Goal: Task Accomplishment & Management: Manage account settings

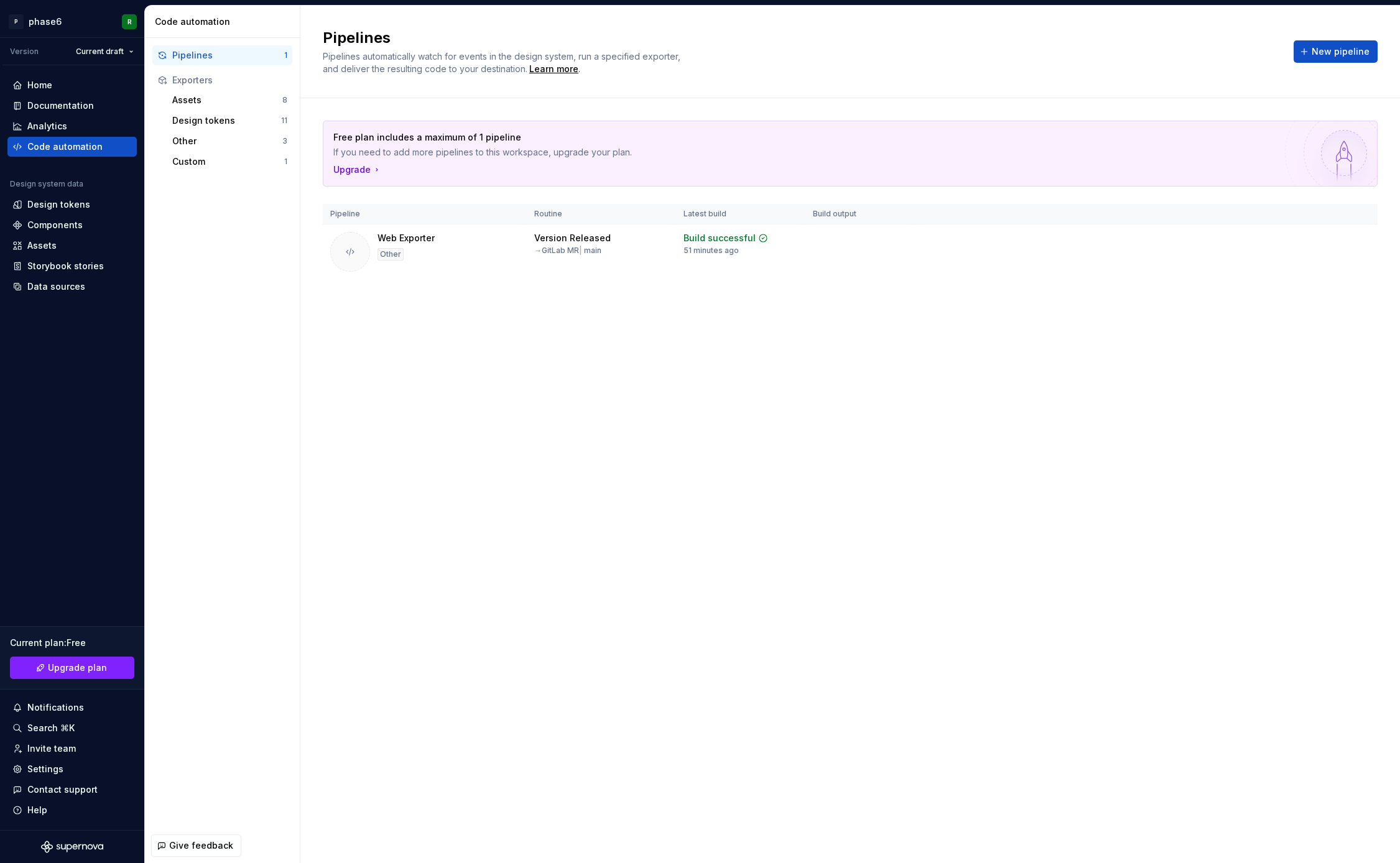
click at [424, 341] on div "Pipelines Pipelines automatically watch for events in the design system, run a …" at bounding box center [850, 434] width 1099 height 858
click at [1361, 243] on html "P phase6 R Version Current draft Home Documentation Analytics Code automation D…" at bounding box center [700, 432] width 1400 height 863
click at [1321, 269] on div "Edit pipeline" at bounding box center [1344, 267] width 105 height 13
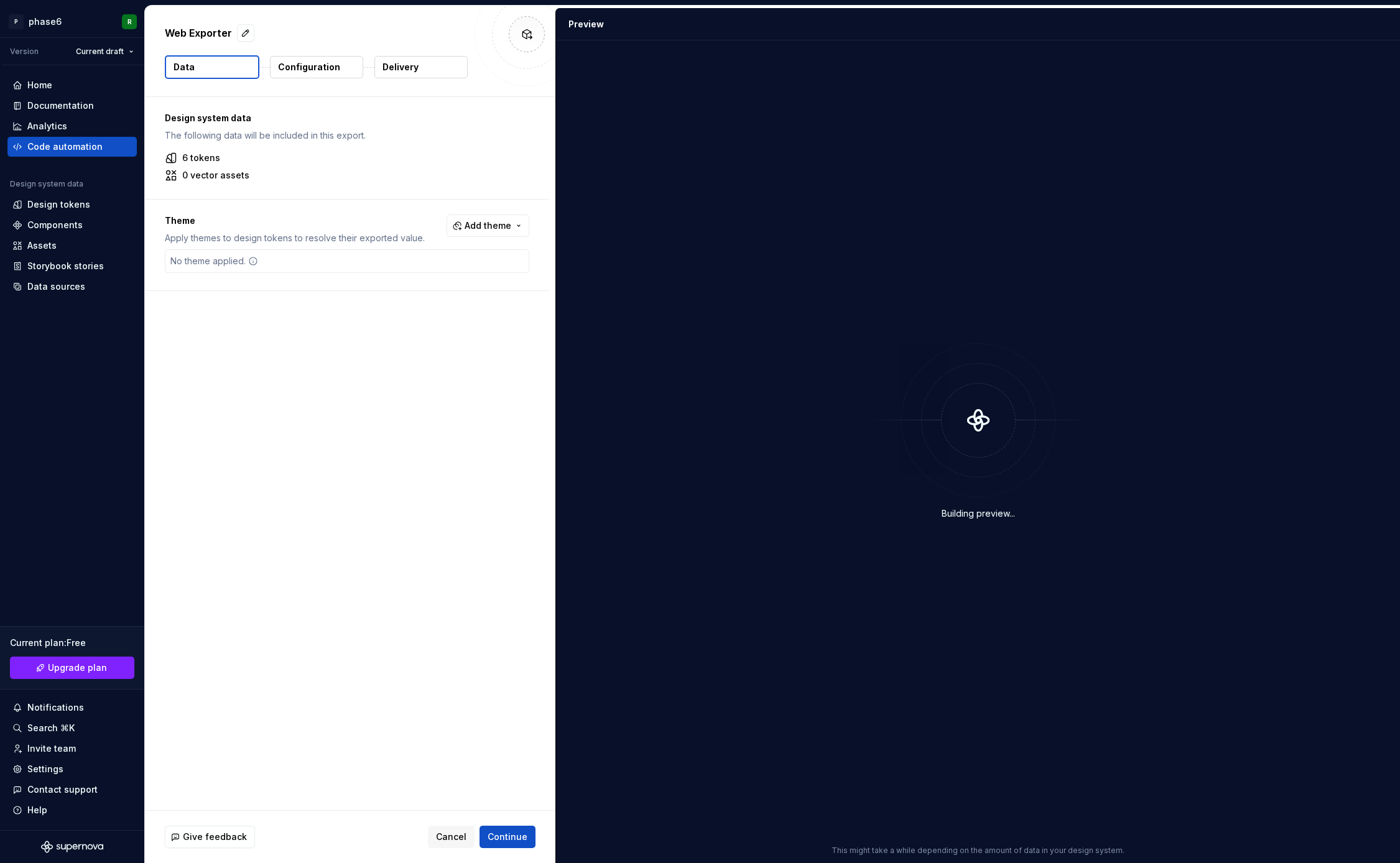
click at [342, 69] on button "Configuration" at bounding box center [316, 67] width 93 height 22
click at [408, 69] on p "Delivery" at bounding box center [400, 67] width 36 height 13
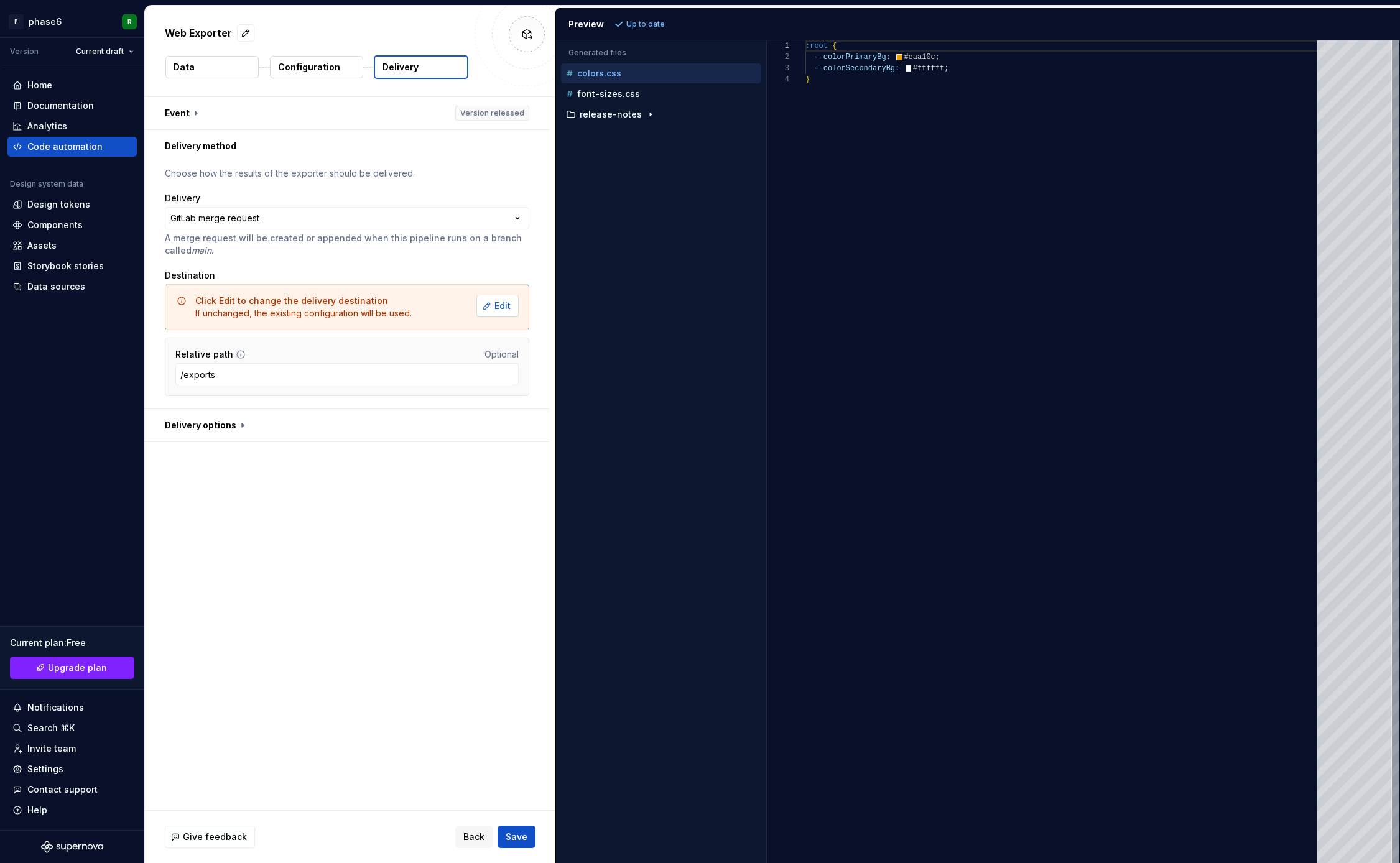
click at [510, 310] on span "Edit" at bounding box center [502, 306] width 16 height 13
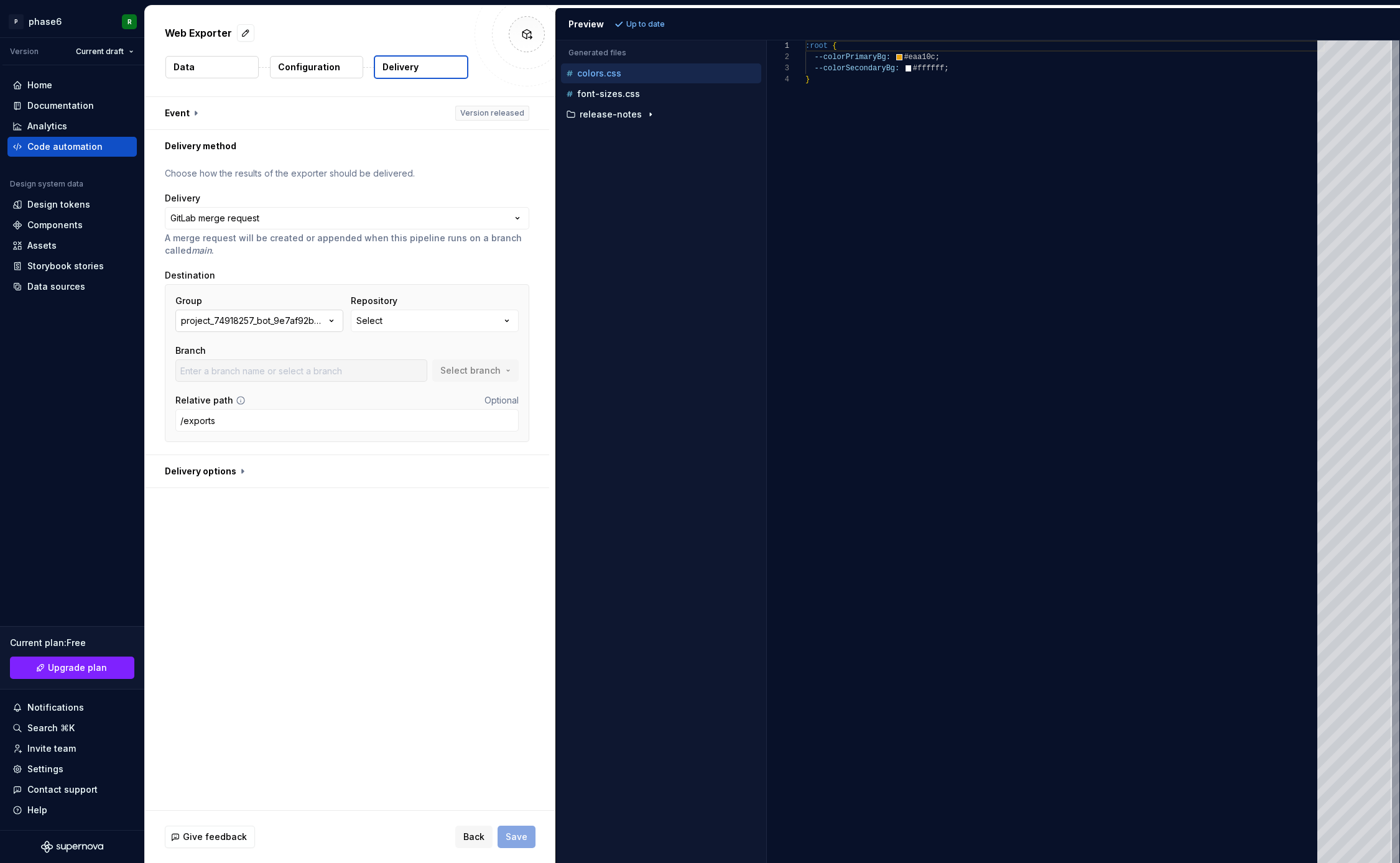
click at [332, 322] on icon "button" at bounding box center [331, 320] width 13 height 13
click at [293, 375] on div "project_74918257_bot_9e7af92baa6eee06c67a5cccd517fac3" at bounding box center [274, 383] width 128 height 37
click at [414, 313] on button "Select" at bounding box center [435, 321] width 168 height 22
click at [513, 345] on span "Fetch latest" at bounding box center [523, 346] width 43 height 10
click at [305, 321] on div "project_74918257_bot_9e7af92baa6eee06c67a5cccd517fac3" at bounding box center [253, 320] width 144 height 13
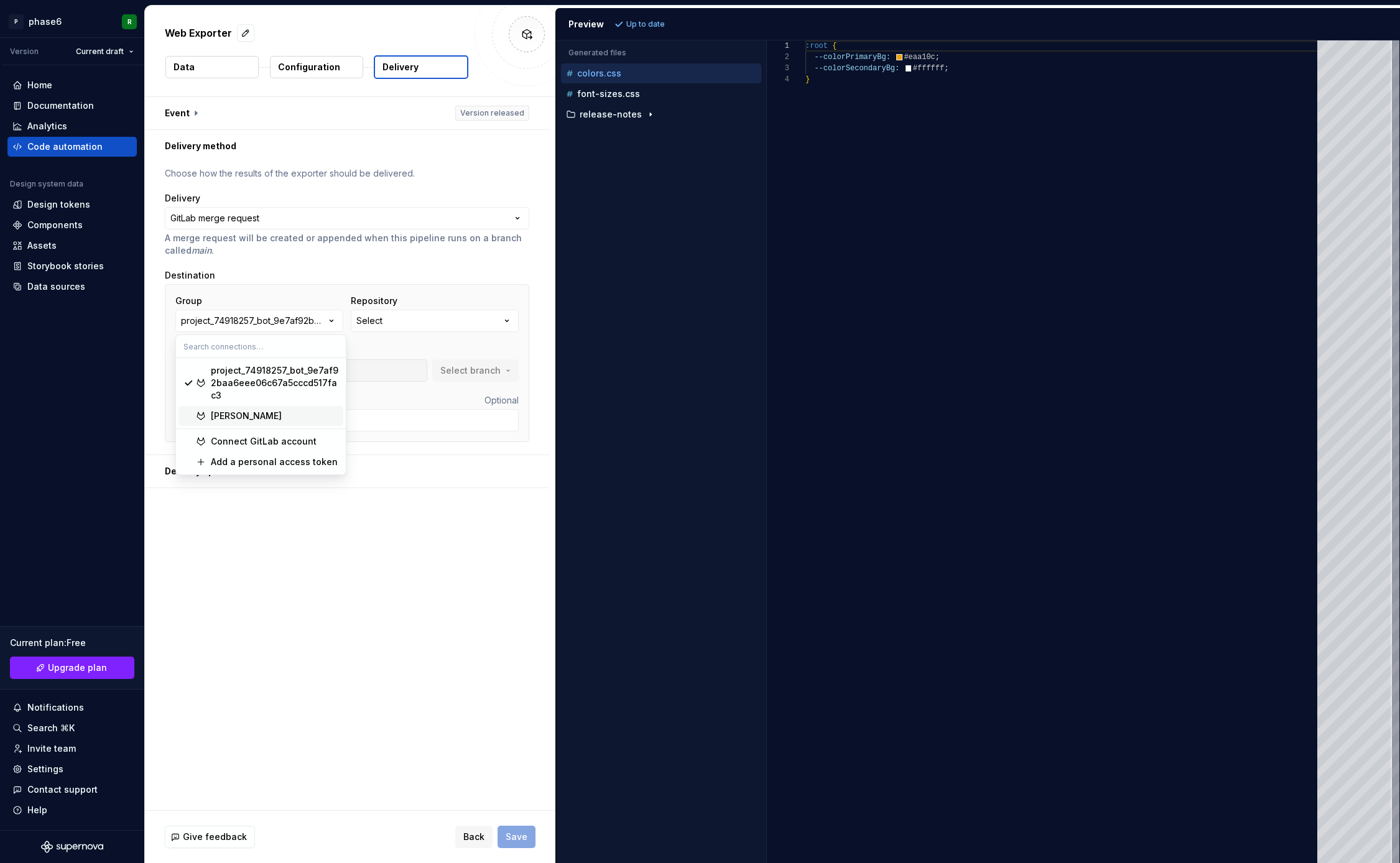
click at [262, 419] on div "[PERSON_NAME]" at bounding box center [274, 416] width 128 height 13
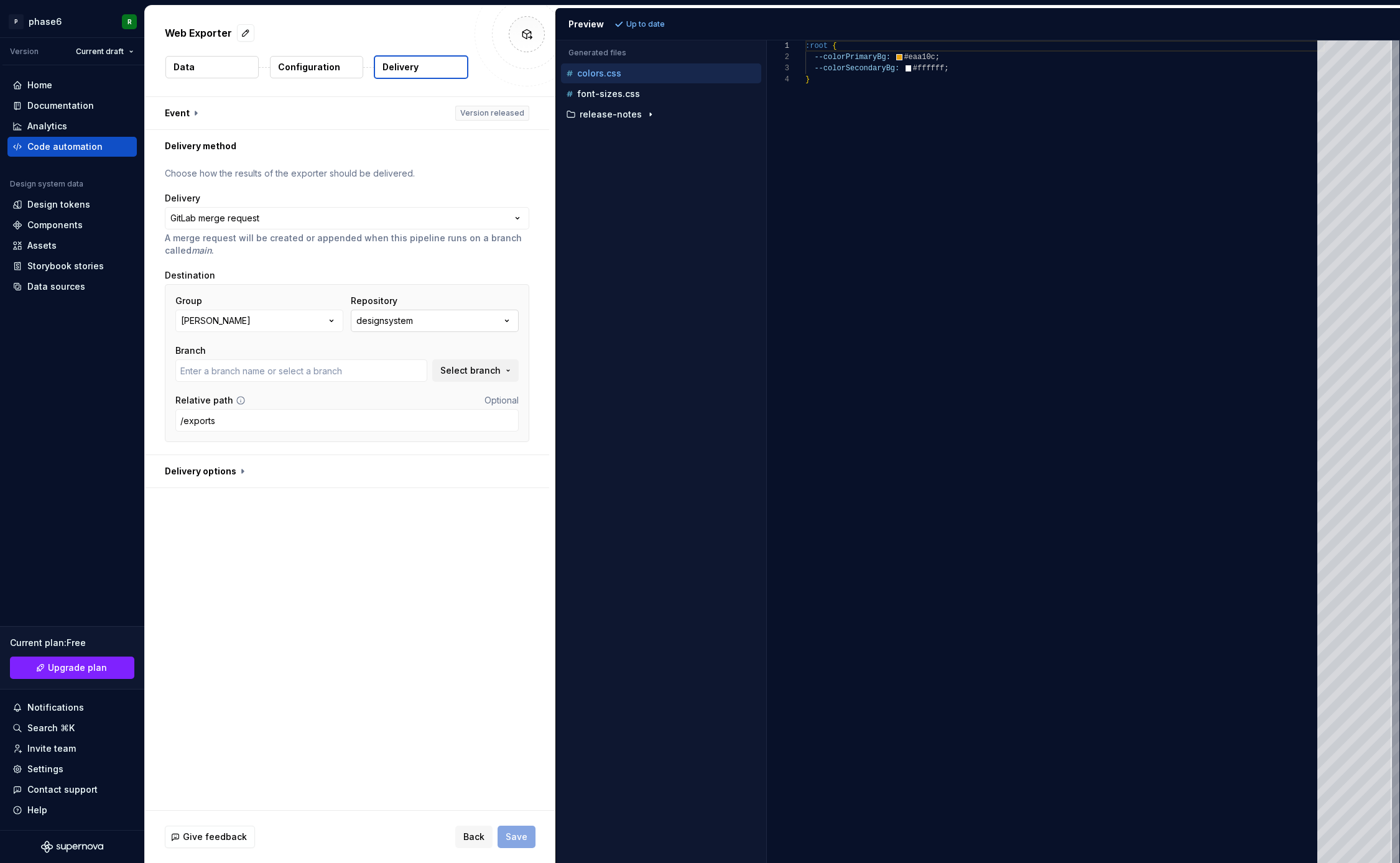
type input "main"
click at [519, 837] on span "Save" at bounding box center [516, 837] width 22 height 13
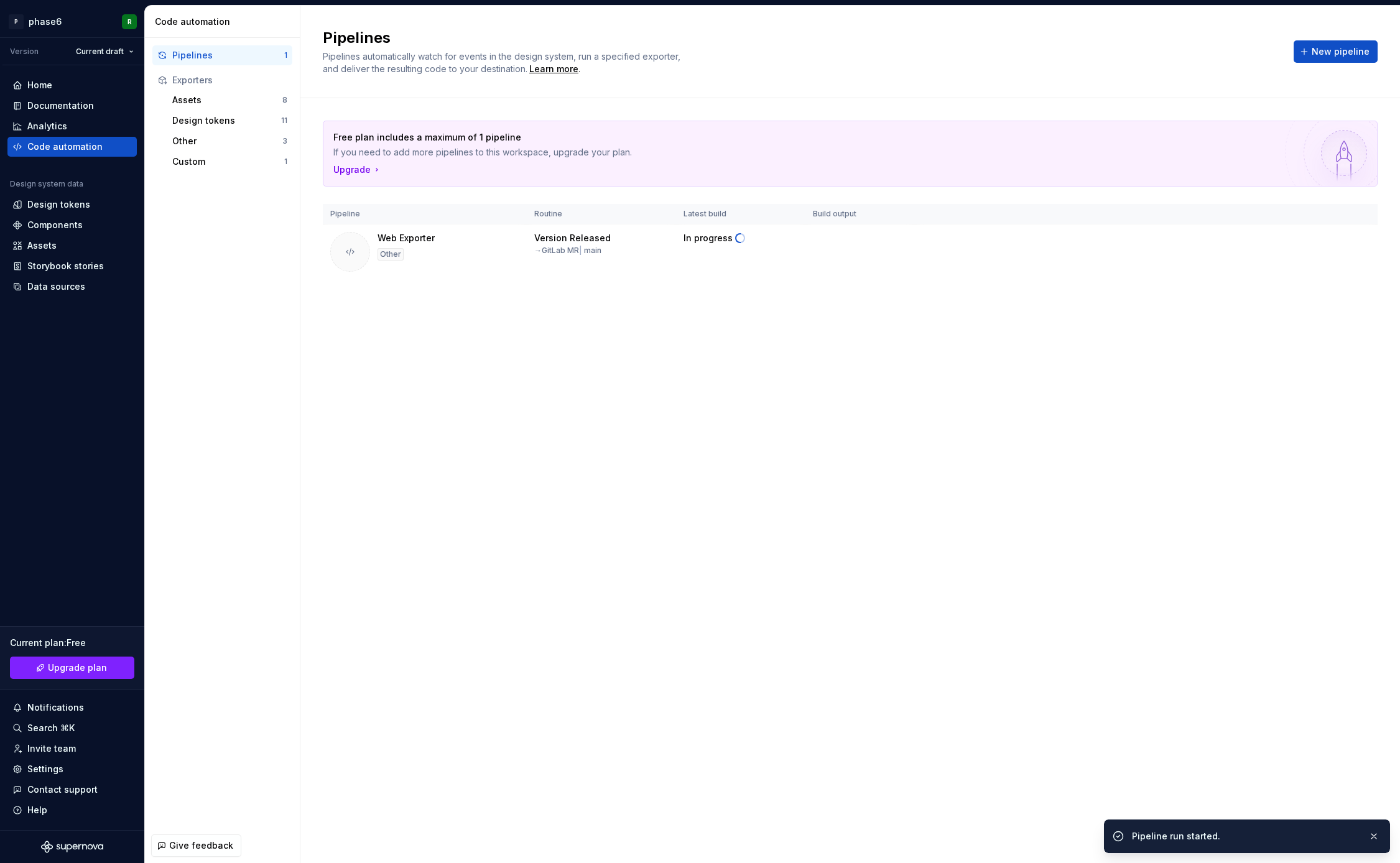
click at [829, 439] on div "Pipelines Pipelines automatically watch for events in the design system, run a …" at bounding box center [850, 434] width 1099 height 858
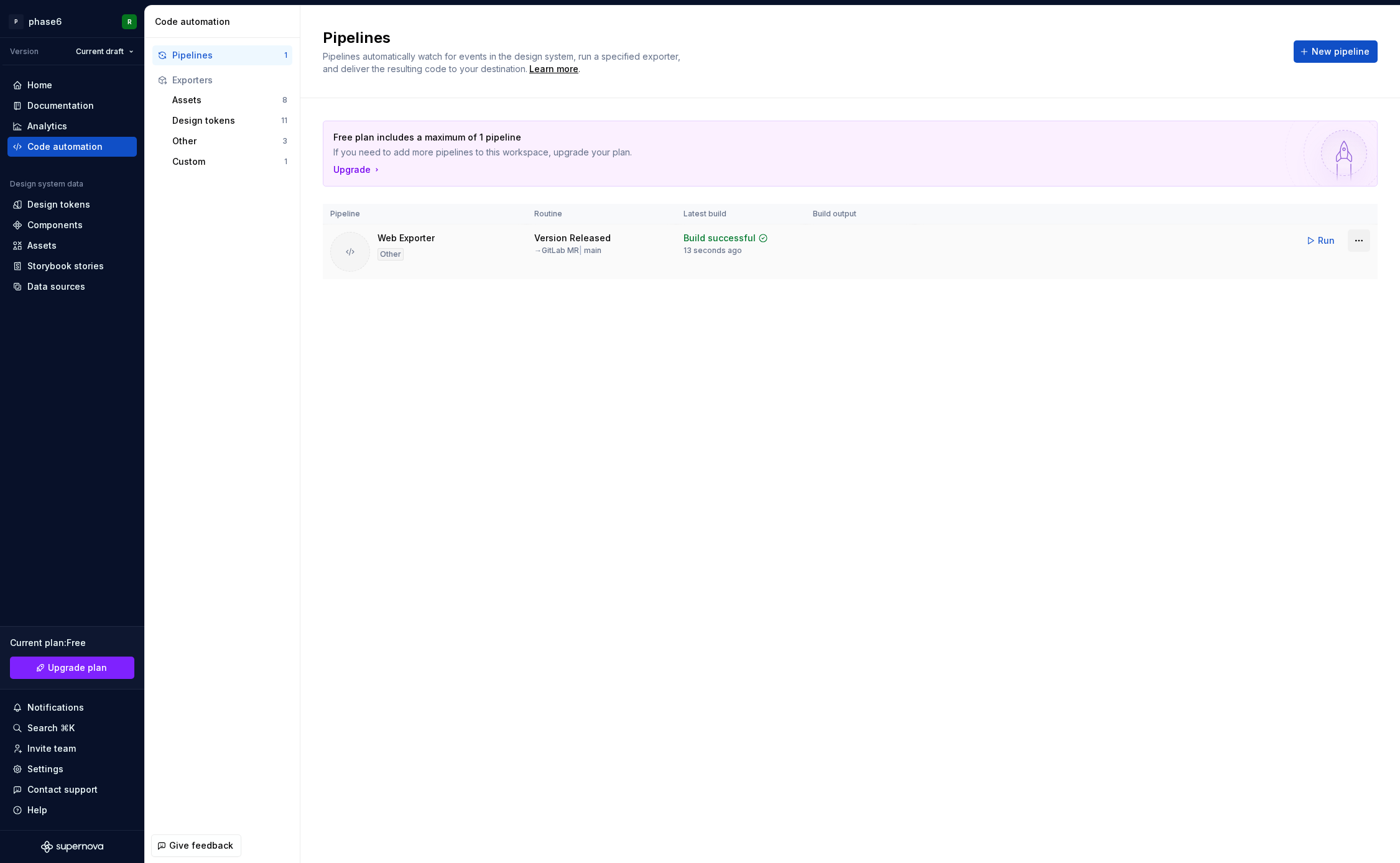
click at [1356, 239] on html "P phase6 R Version Current draft Home Documentation Analytics Code automation D…" at bounding box center [700, 432] width 1400 height 863
click at [1319, 270] on div "Edit pipeline" at bounding box center [1344, 267] width 105 height 13
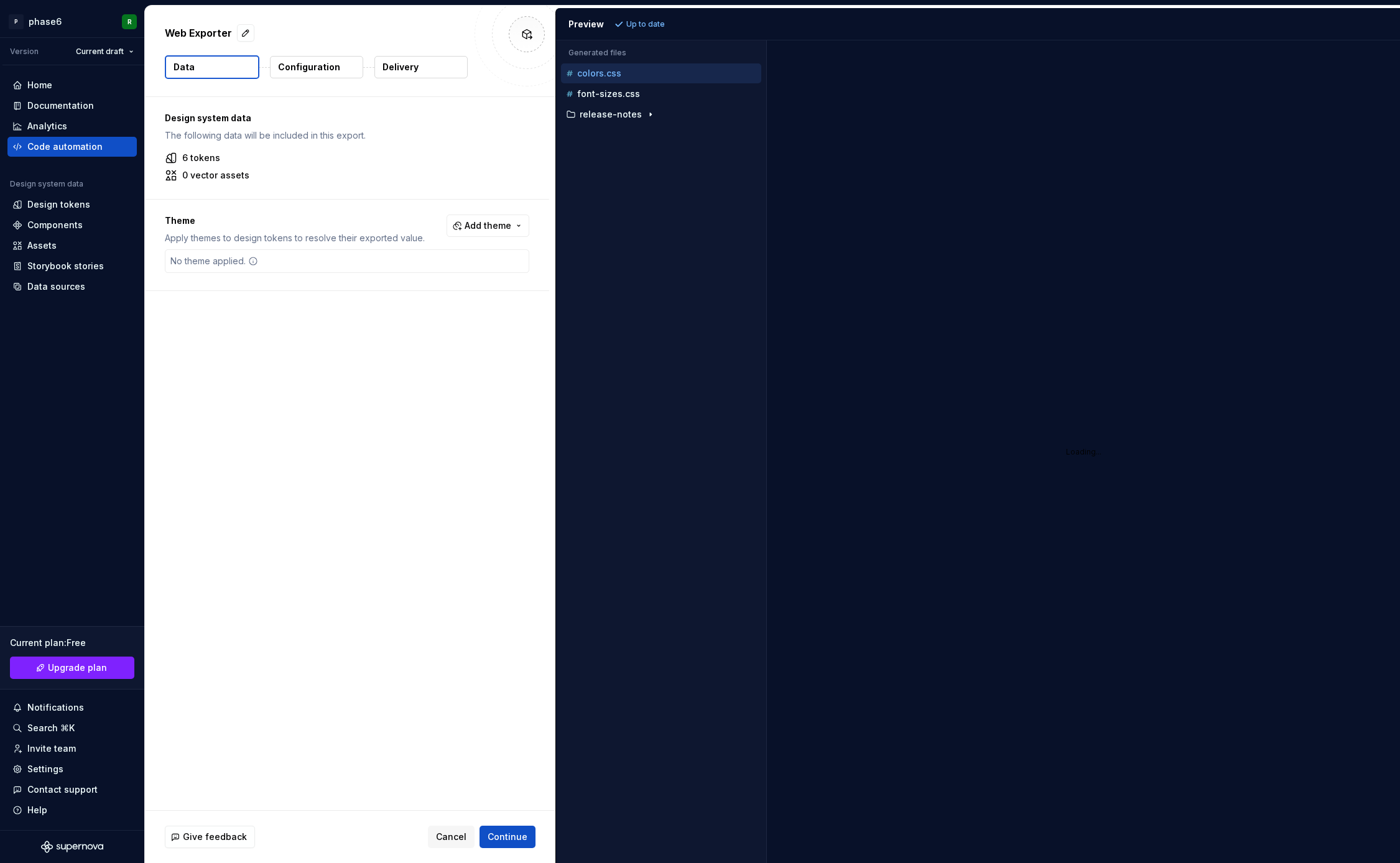
click at [419, 73] on button "Delivery" at bounding box center [421, 67] width 93 height 22
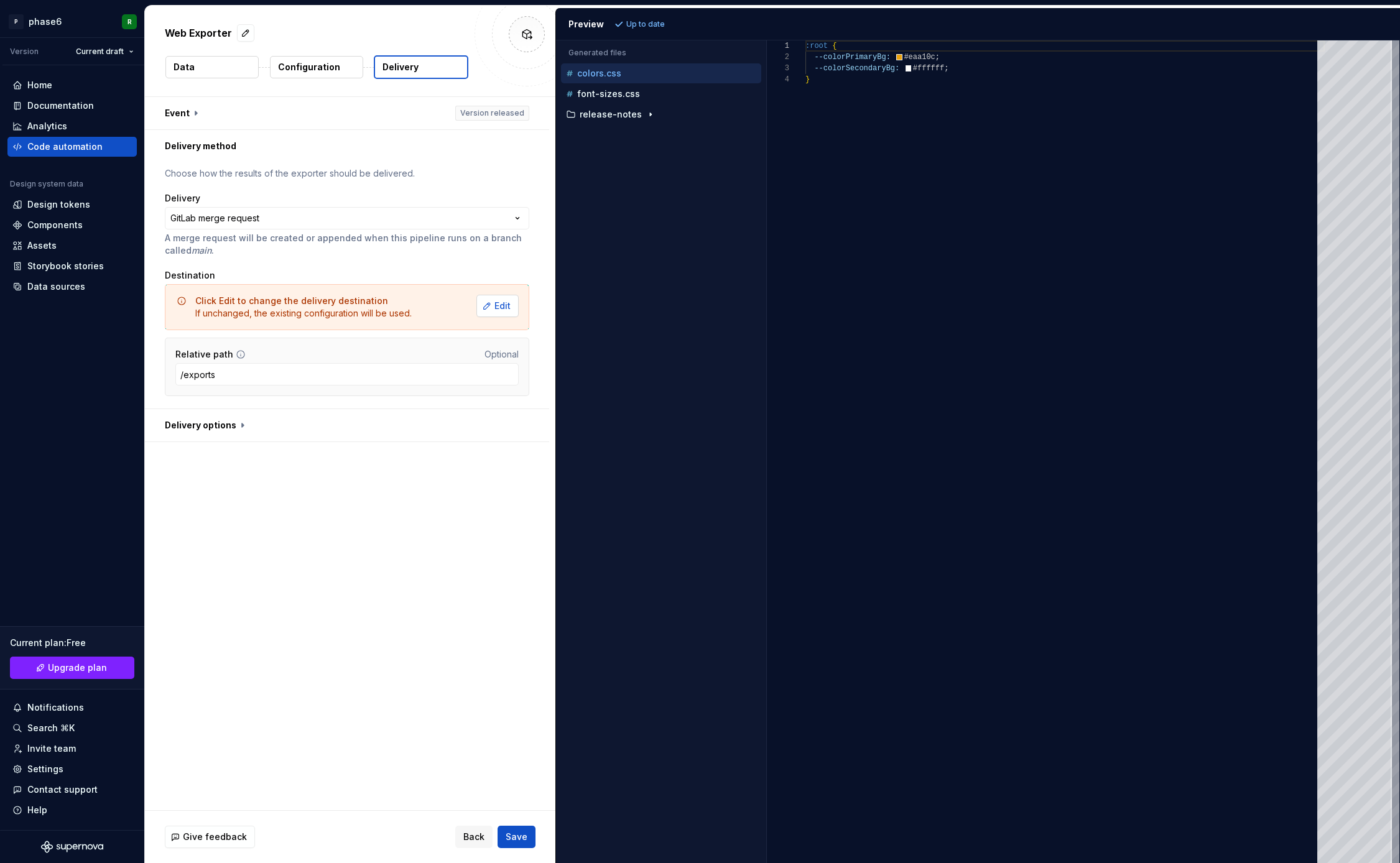
click at [503, 306] on span "Edit" at bounding box center [502, 306] width 16 height 13
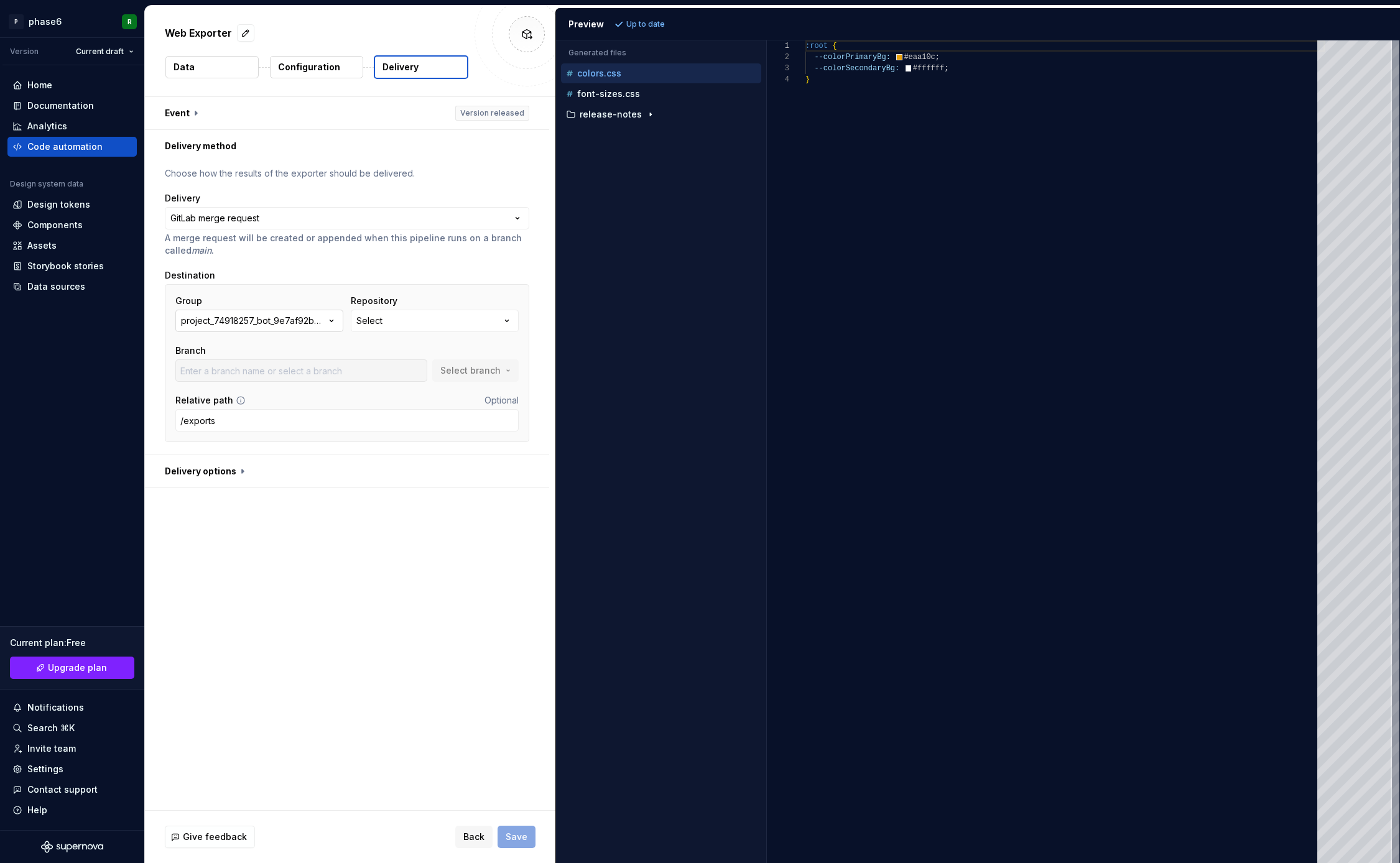
click at [332, 322] on icon "button" at bounding box center [331, 320] width 13 height 13
click at [258, 414] on div "[PERSON_NAME]" at bounding box center [274, 416] width 128 height 13
click at [512, 371] on button "Select branch" at bounding box center [475, 371] width 87 height 22
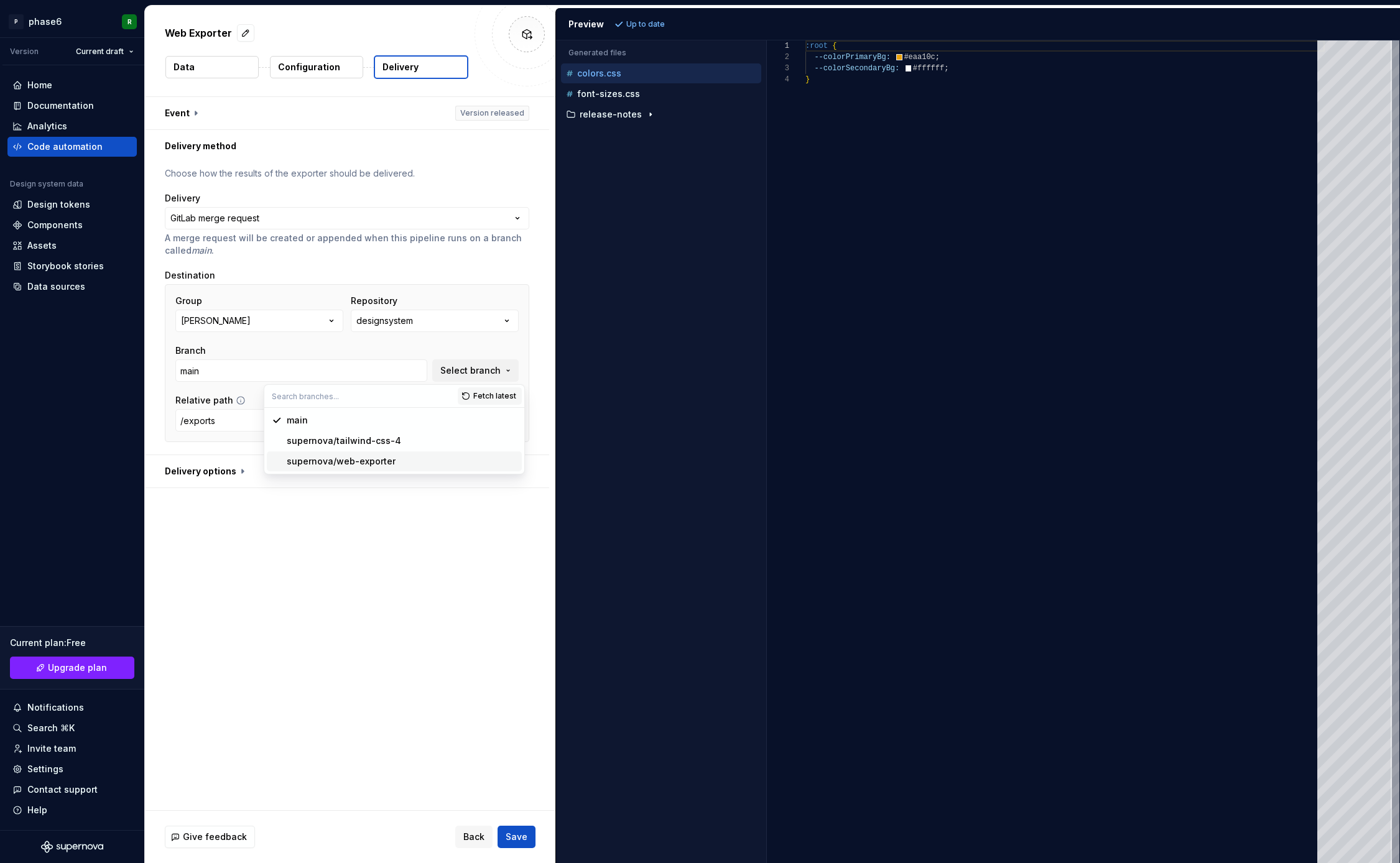
click at [345, 454] on span "supernova/web-exporter" at bounding box center [394, 461] width 255 height 20
click at [494, 369] on span "Select branch" at bounding box center [470, 371] width 60 height 13
click at [330, 422] on div "main" at bounding box center [402, 420] width 230 height 13
type input "main"
click at [325, 550] on div "**********" at bounding box center [350, 454] width 410 height 714
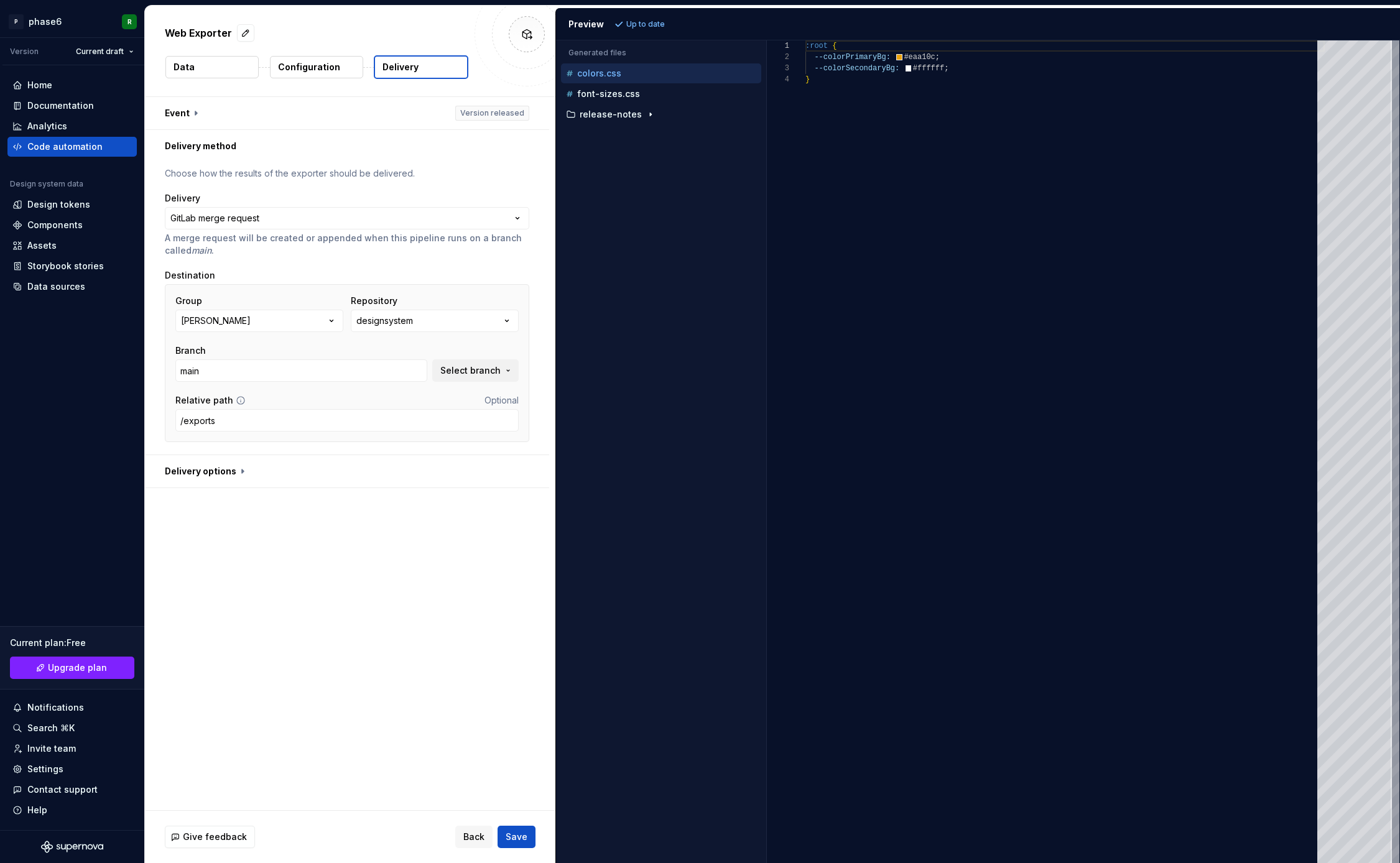
click at [354, 545] on div "**********" at bounding box center [350, 454] width 410 height 714
click at [519, 839] on span "Save" at bounding box center [516, 837] width 22 height 13
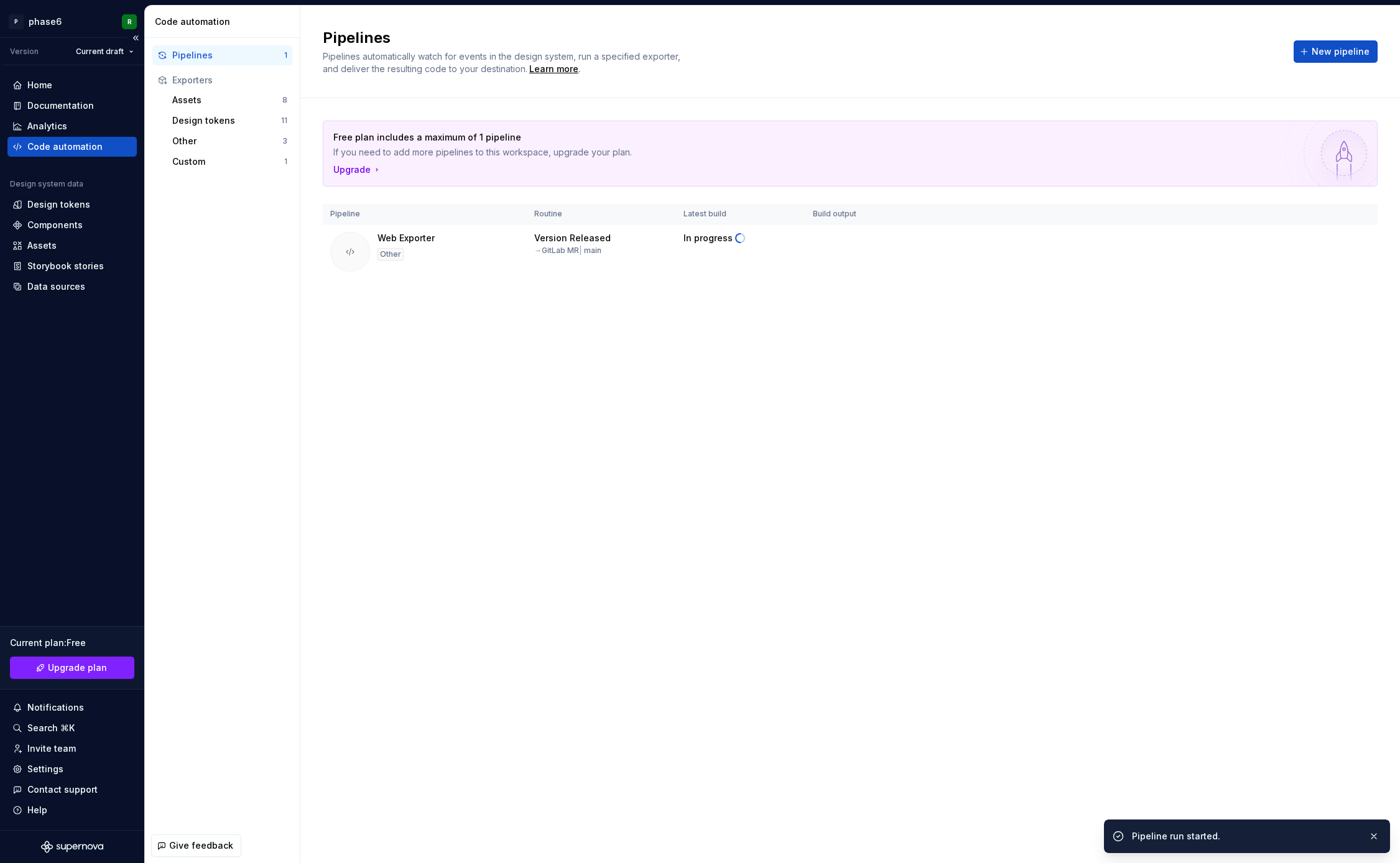
click at [79, 376] on div "Home Documentation Analytics Code automation Design system data Design tokens C…" at bounding box center [72, 448] width 144 height 765
click at [91, 369] on div "Home Documentation Analytics Code automation Design system data Design tokens C…" at bounding box center [72, 448] width 144 height 765
click at [429, 465] on div "Pipelines Pipelines automatically watch for events in the design system, run a …" at bounding box center [850, 434] width 1099 height 858
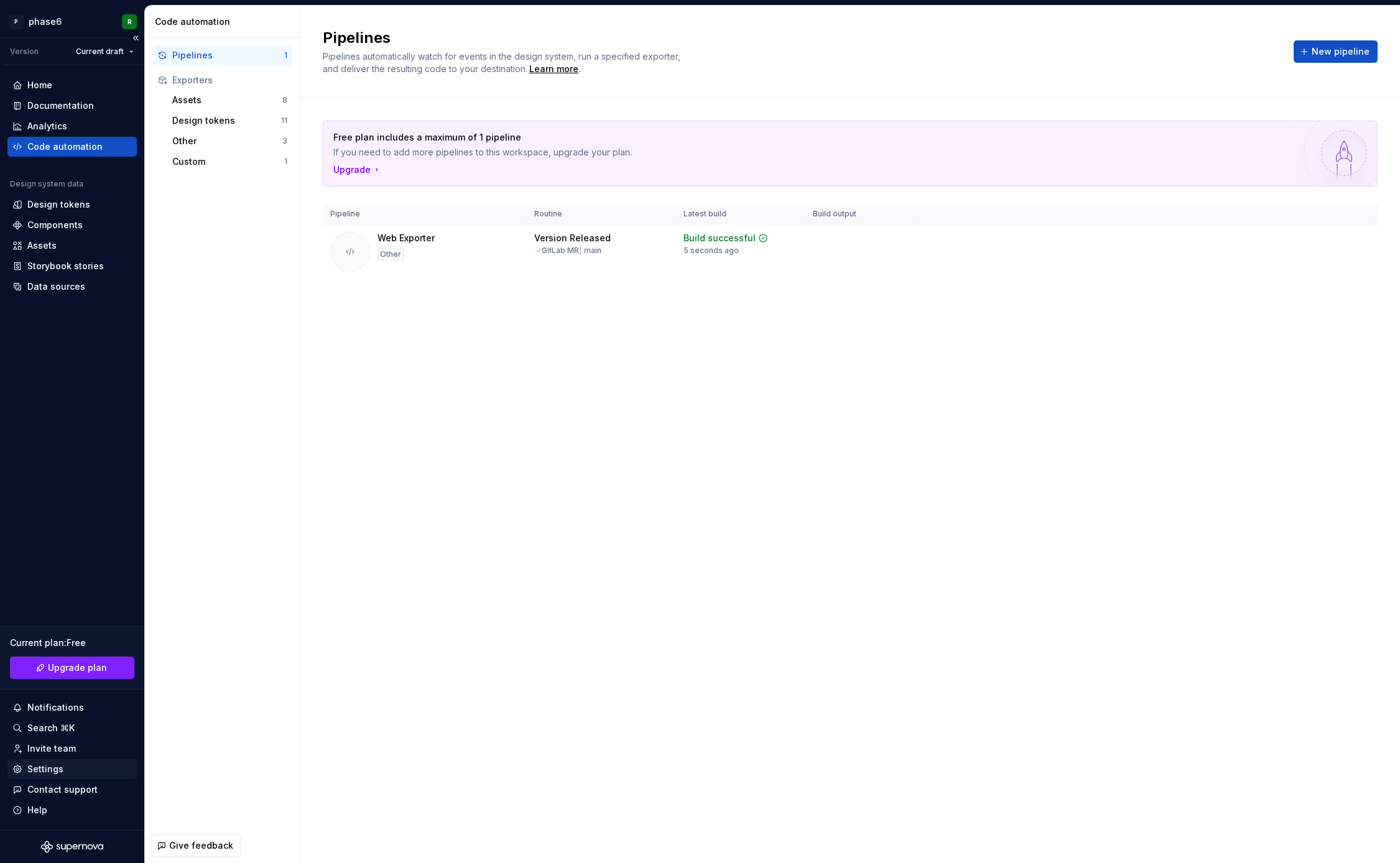
click at [49, 768] on div "Settings" at bounding box center [45, 769] width 36 height 13
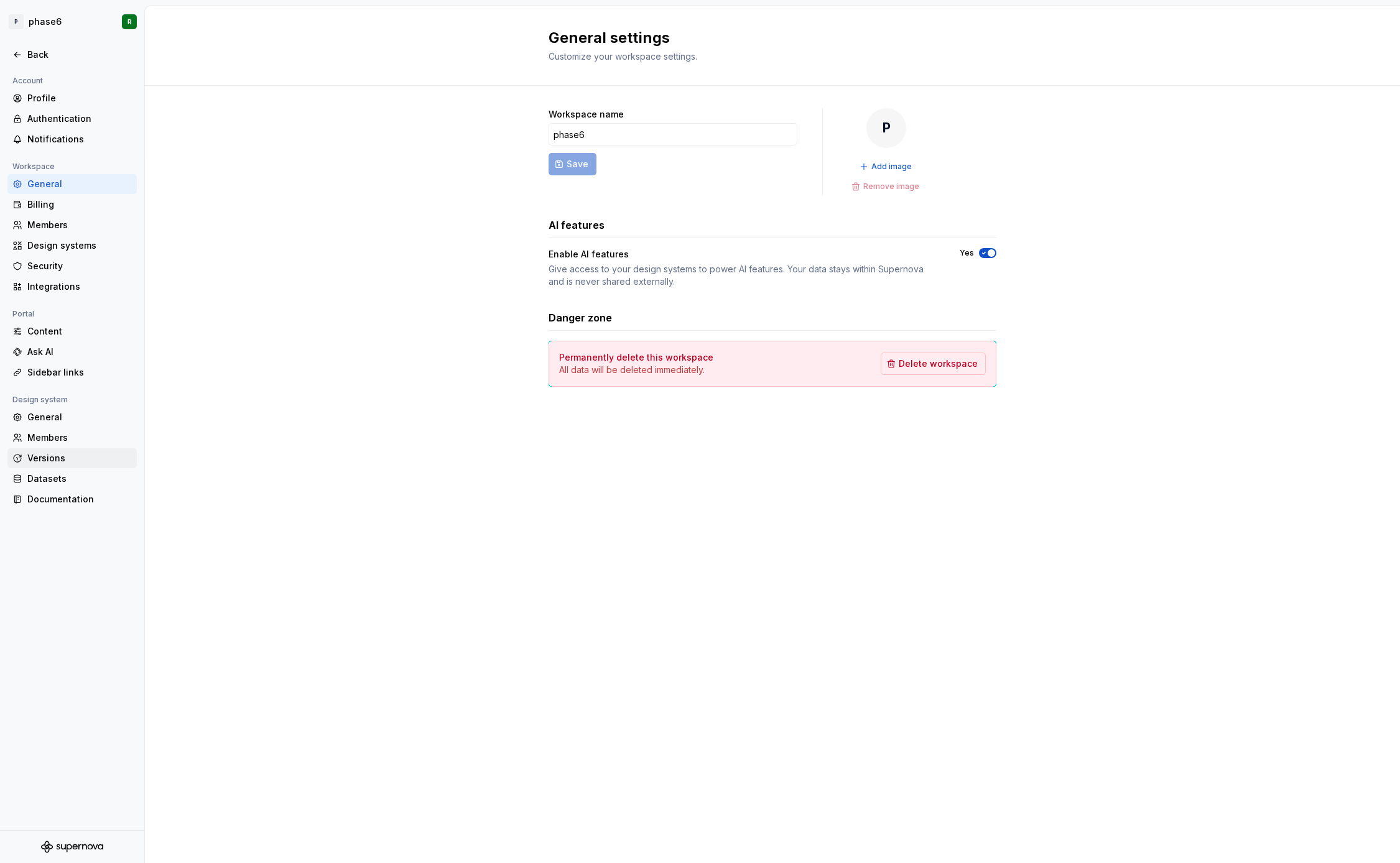
click at [52, 459] on div "Versions" at bounding box center [79, 458] width 104 height 13
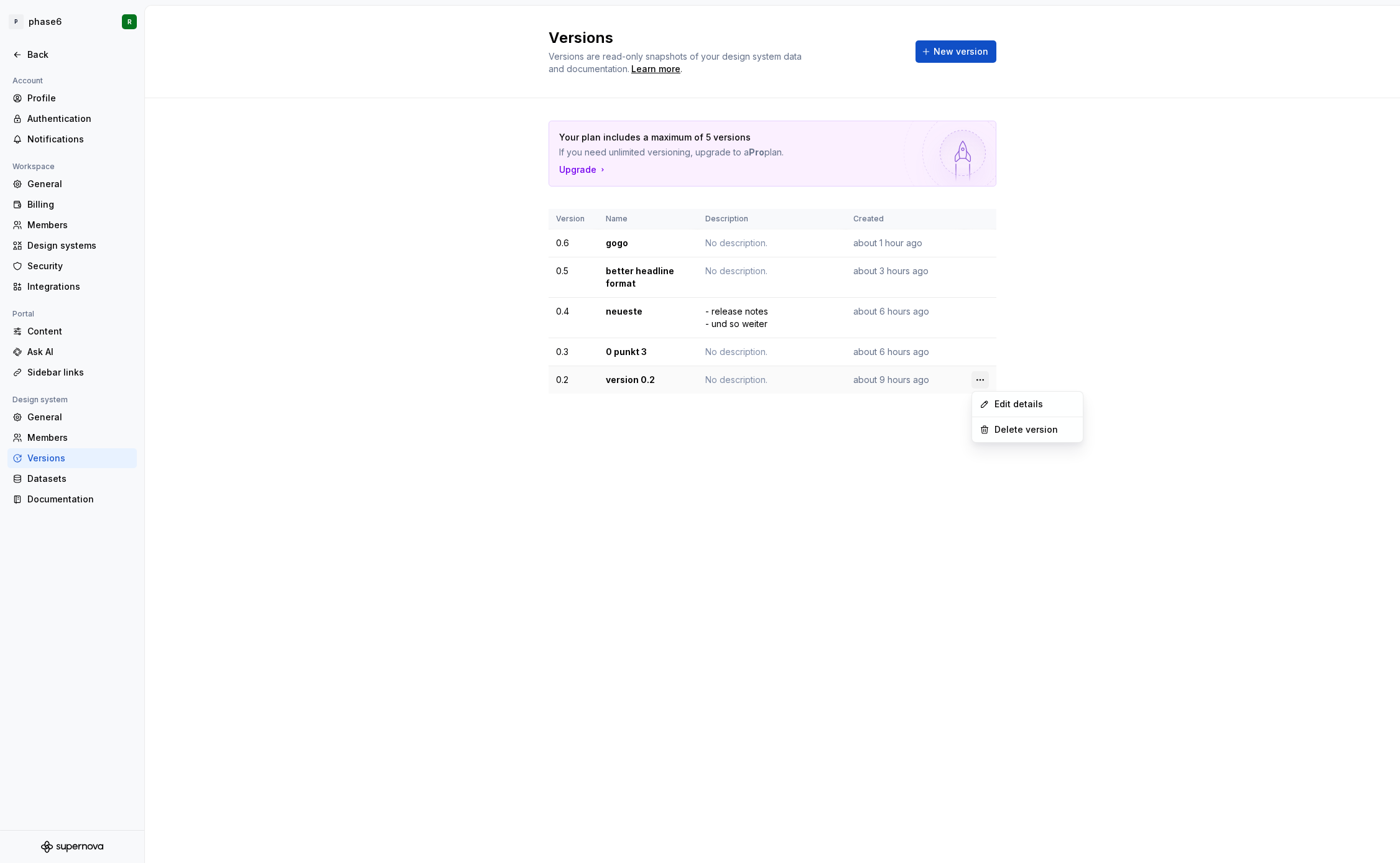
click at [981, 381] on html "P phase6 R Back Account Profile Authentication Notifications Workspace General …" at bounding box center [700, 432] width 1400 height 863
click at [1023, 435] on div "Delete version" at bounding box center [1035, 430] width 81 height 13
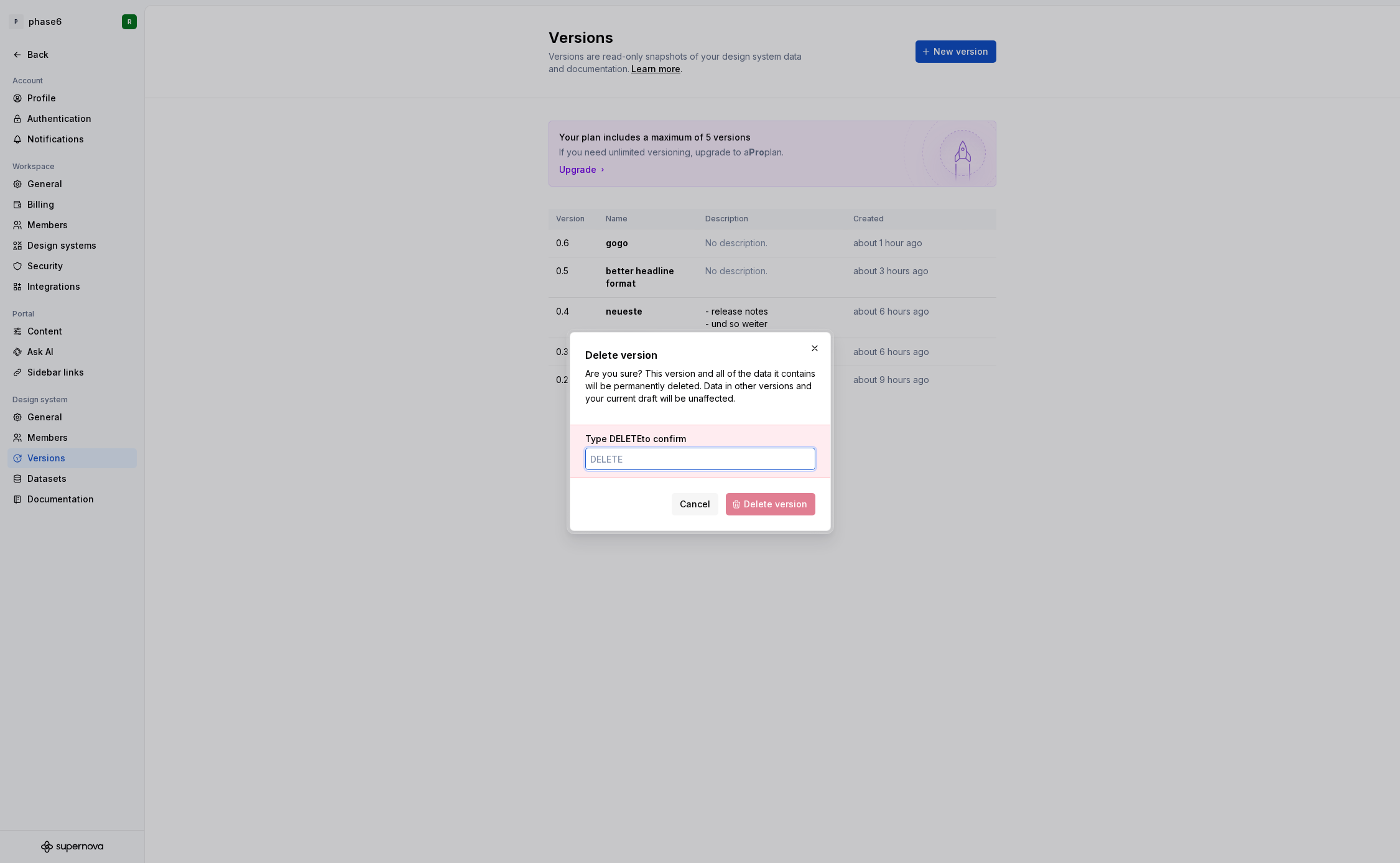
click at [738, 457] on input "Type DELETE to confirm" at bounding box center [700, 459] width 230 height 22
type input "DELETE"
click at [788, 498] on span "Delete version" at bounding box center [776, 504] width 63 height 13
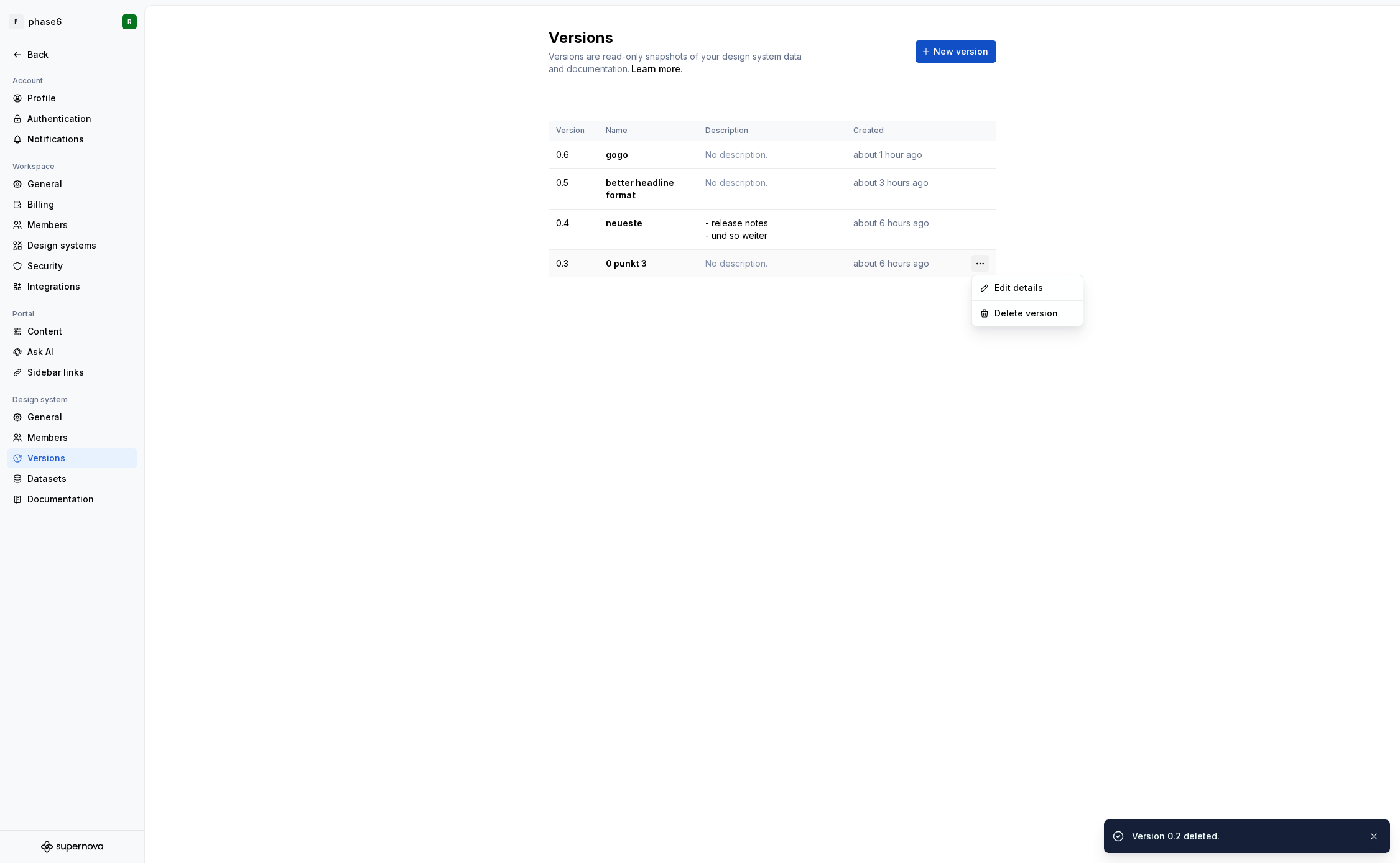
click at [979, 262] on html "P phase6 R Back Account Profile Authentication Notifications Workspace General …" at bounding box center [700, 432] width 1400 height 863
click at [1002, 314] on div "Delete version" at bounding box center [1035, 313] width 81 height 13
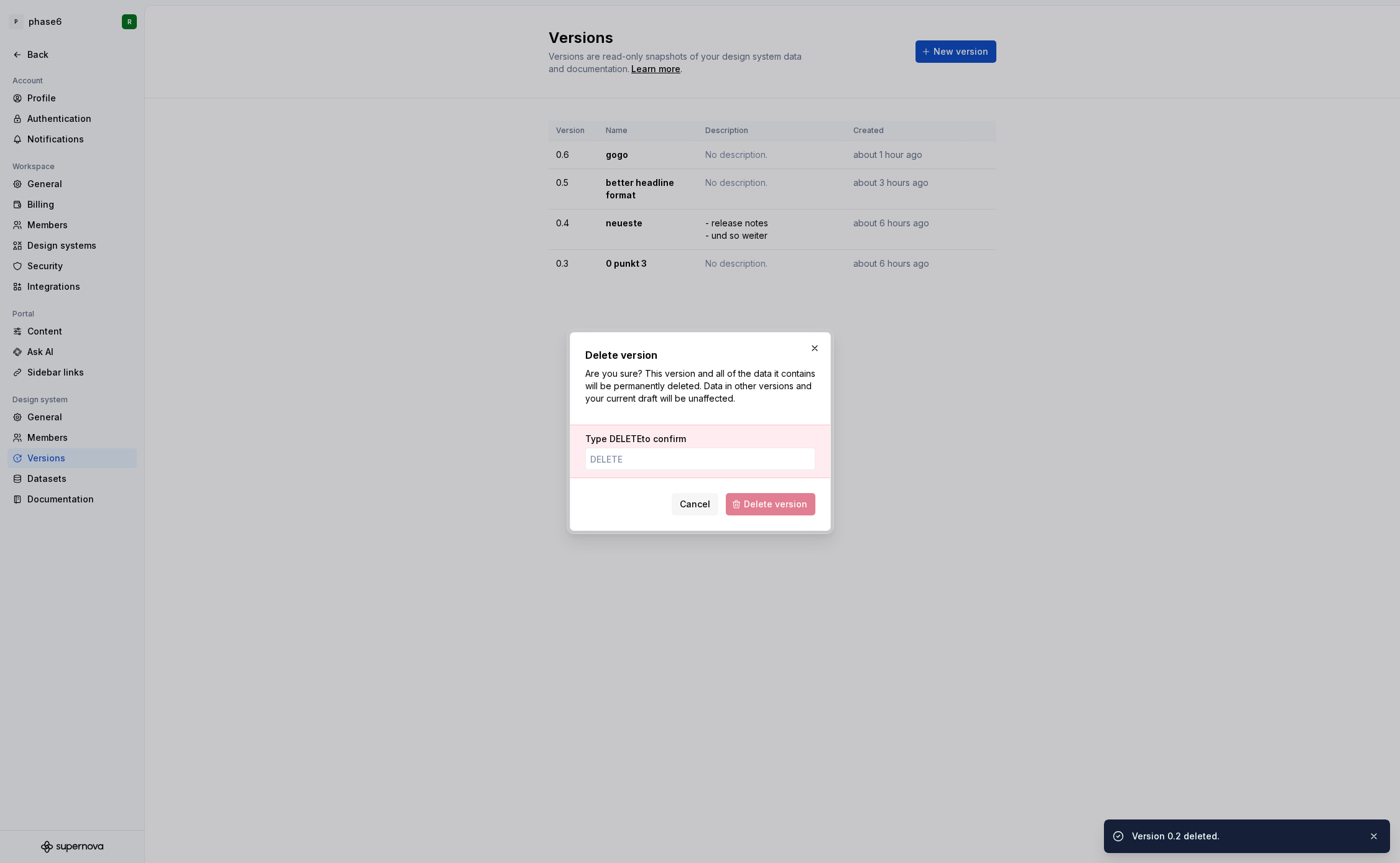
click at [795, 508] on span "Delete version" at bounding box center [770, 504] width 90 height 22
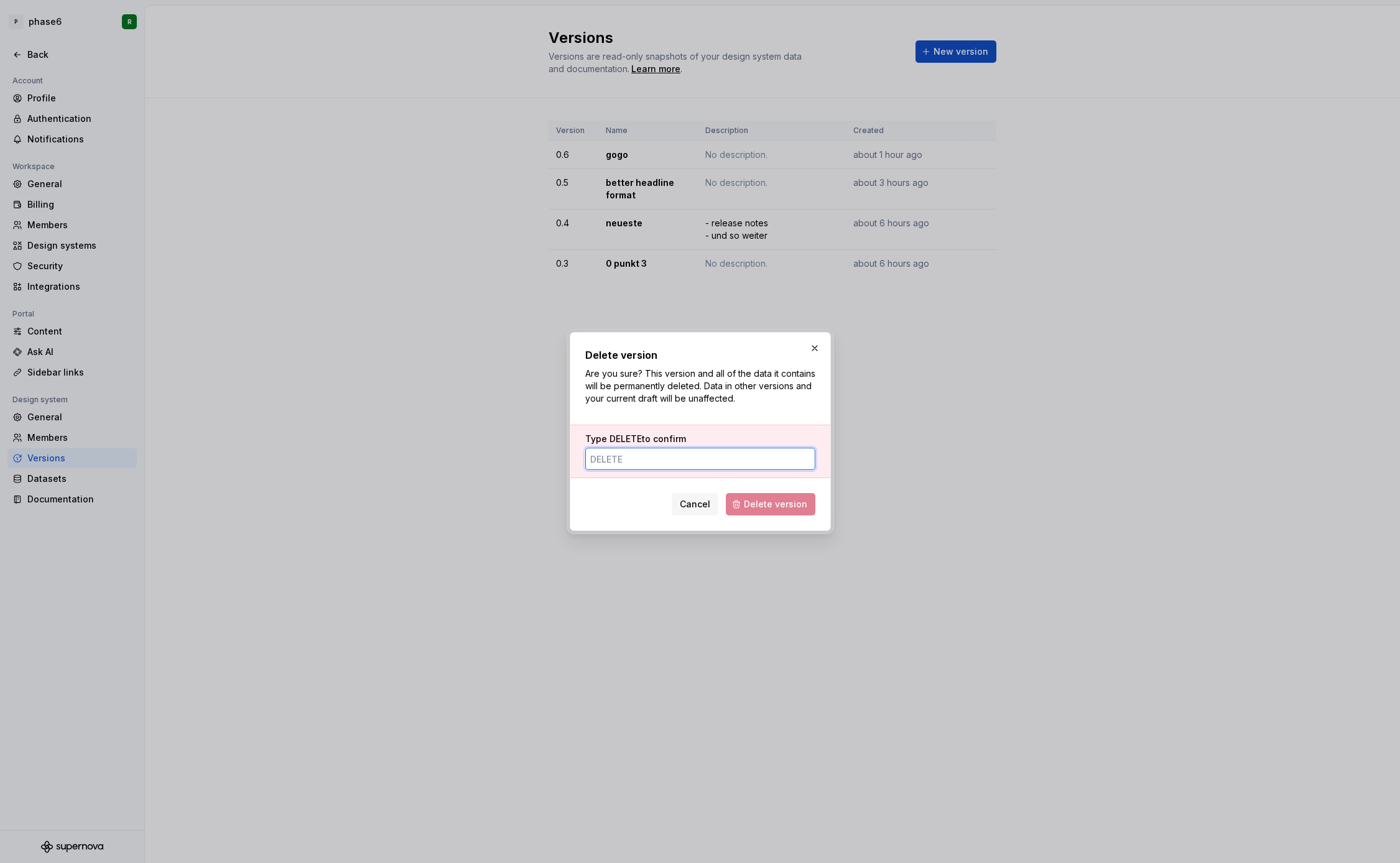
click at [735, 463] on input "Type DELETE to confirm" at bounding box center [700, 459] width 230 height 22
paste input "DELETE"
type input "DELETE"
click at [768, 499] on span "Delete version" at bounding box center [776, 504] width 63 height 13
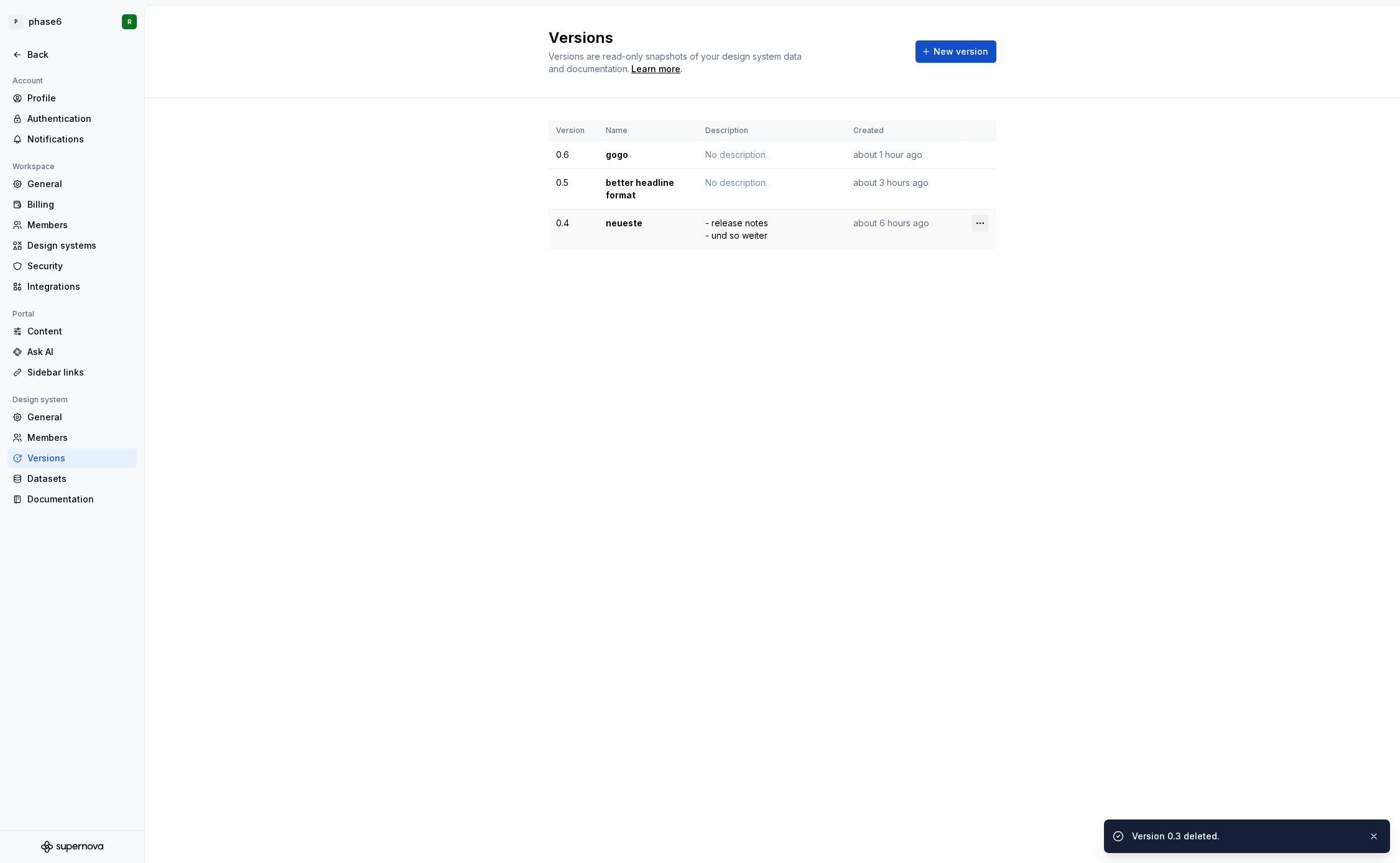
click at [986, 222] on html "P phase6 R Back Account Profile Authentication Notifications Workspace General …" at bounding box center [700, 432] width 1400 height 863
click at [1021, 279] on div "Delete version" at bounding box center [1035, 273] width 81 height 13
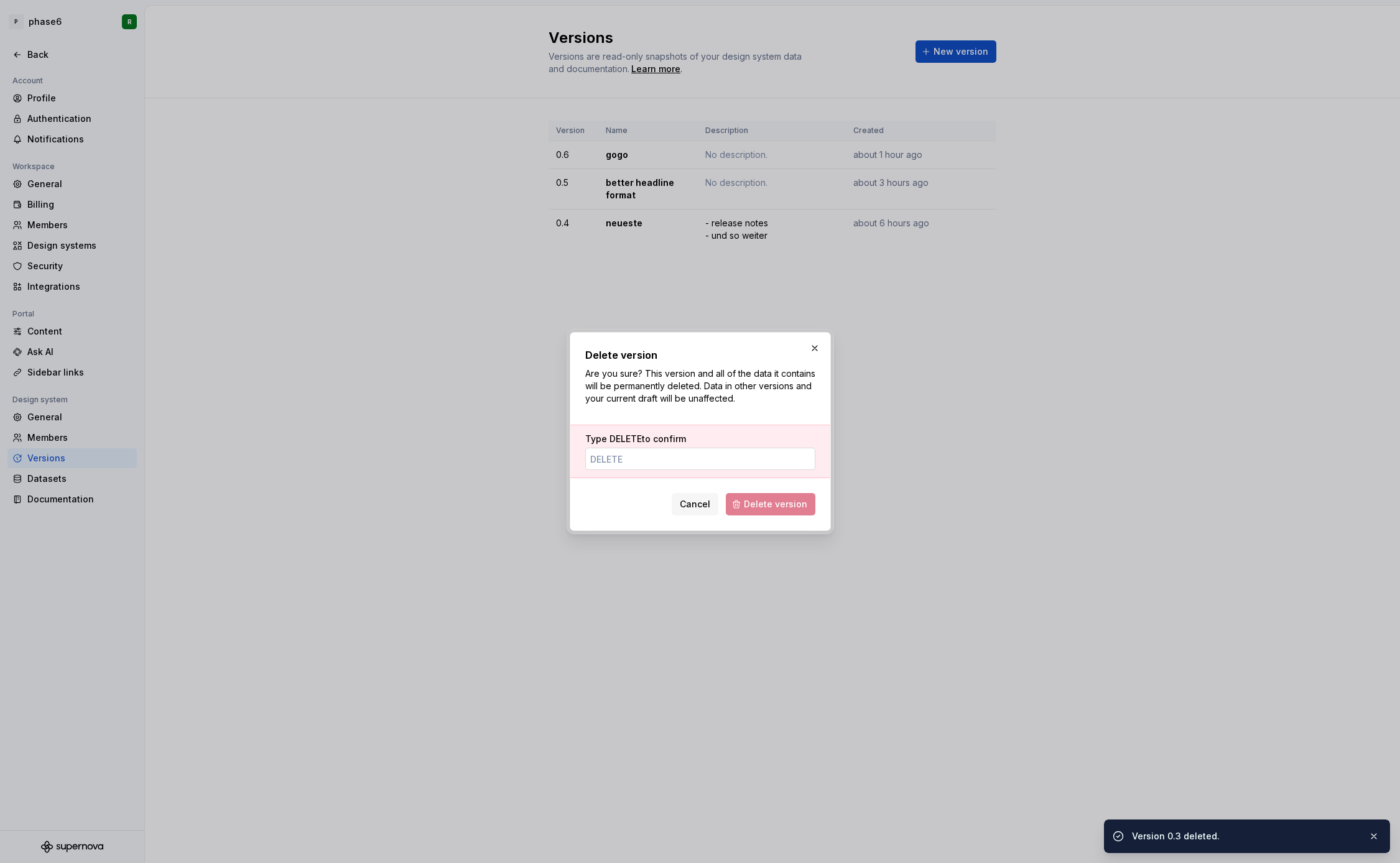
click at [766, 454] on input "Type DELETE to confirm" at bounding box center [700, 459] width 230 height 22
paste input "DELETE"
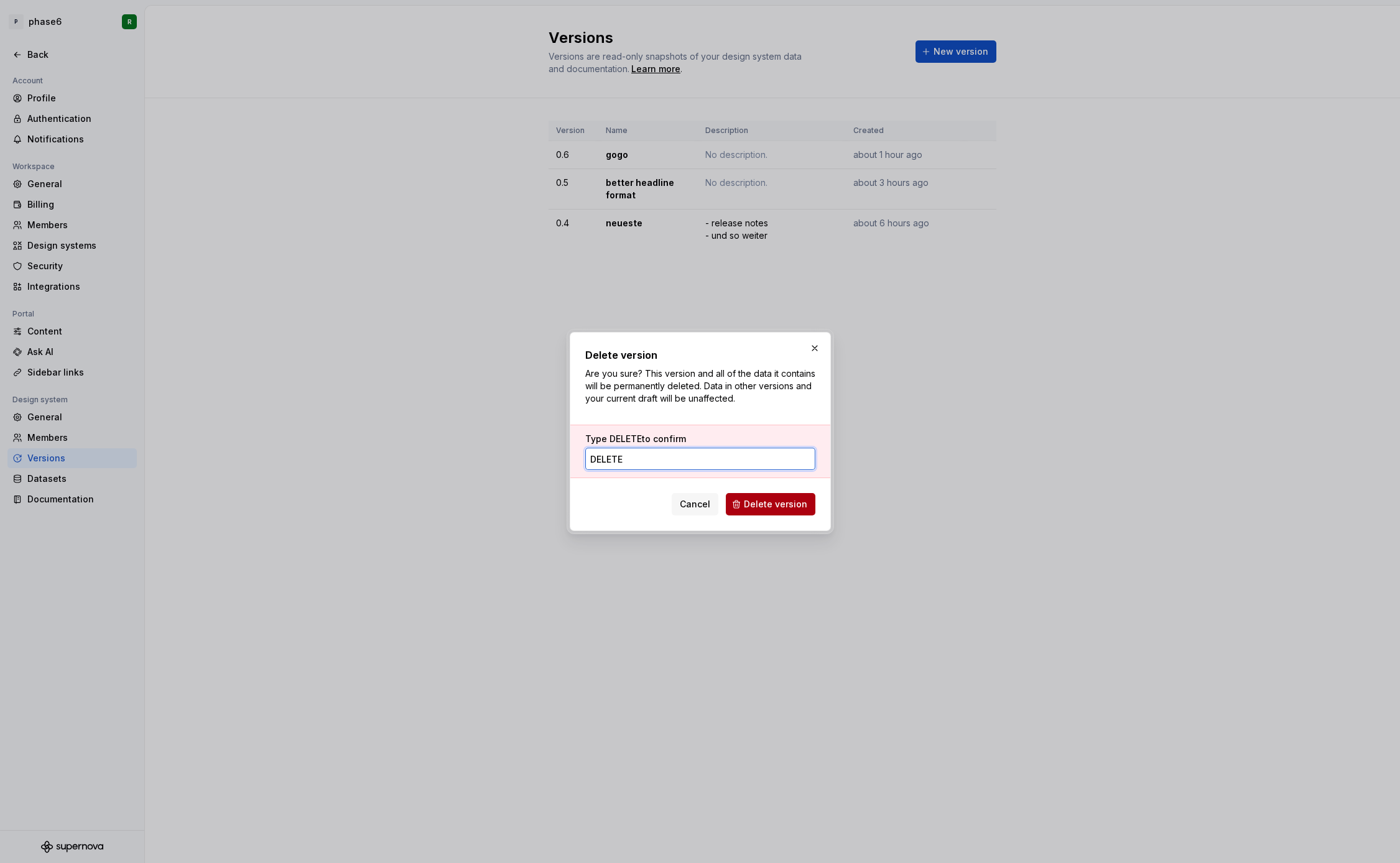
type input "DELETE"
click at [773, 505] on span "Delete version" at bounding box center [776, 504] width 63 height 13
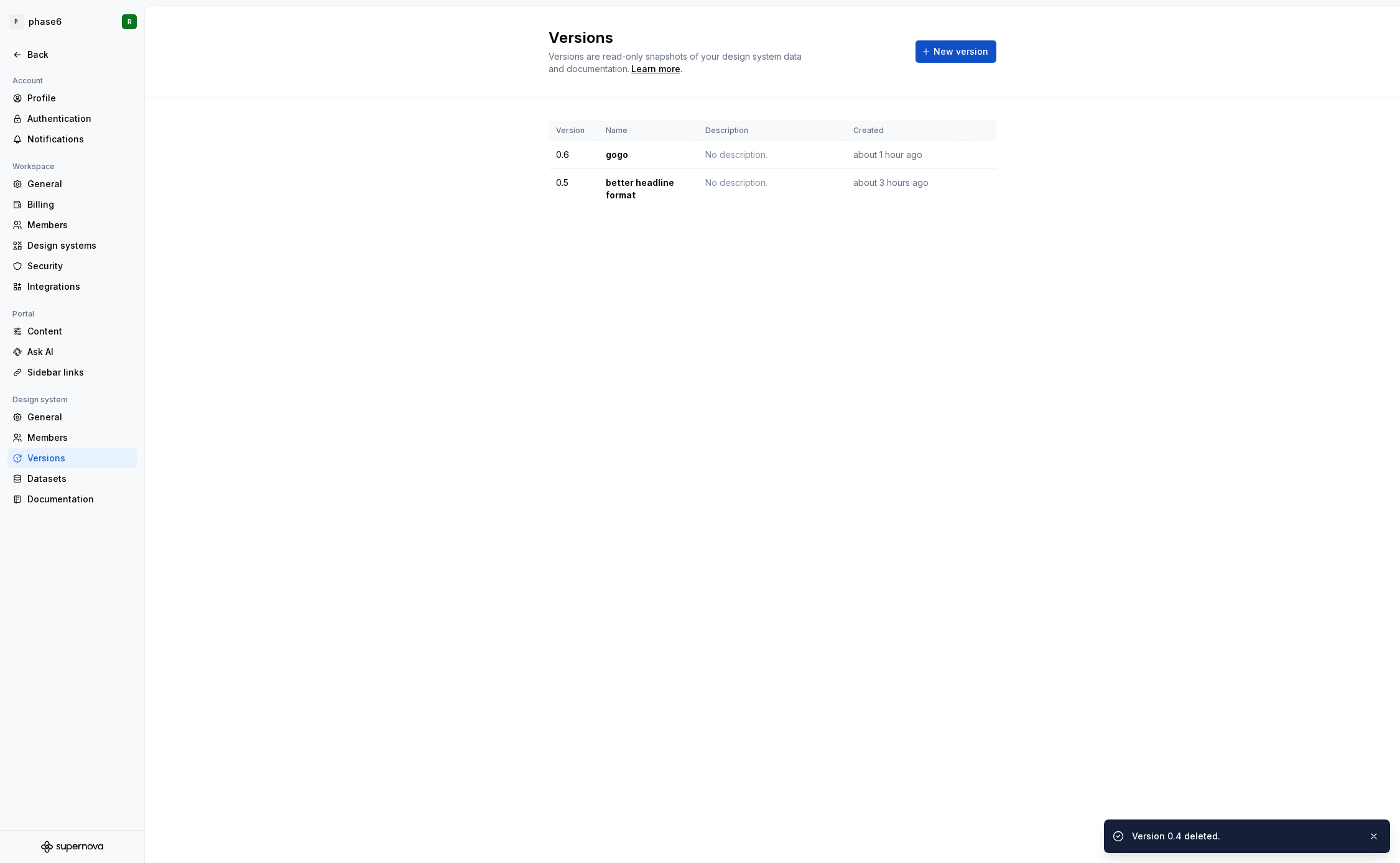
click at [920, 389] on div "Versions Versions are read-only snapshots of your design system data and docume…" at bounding box center [772, 434] width 1255 height 858
click at [958, 315] on div "Versions Versions are read-only snapshots of your design system data and docume…" at bounding box center [772, 434] width 1255 height 858
click at [984, 178] on html "P phase6 R Back Account Profile Authentication Notifications Workspace General …" at bounding box center [700, 432] width 1400 height 863
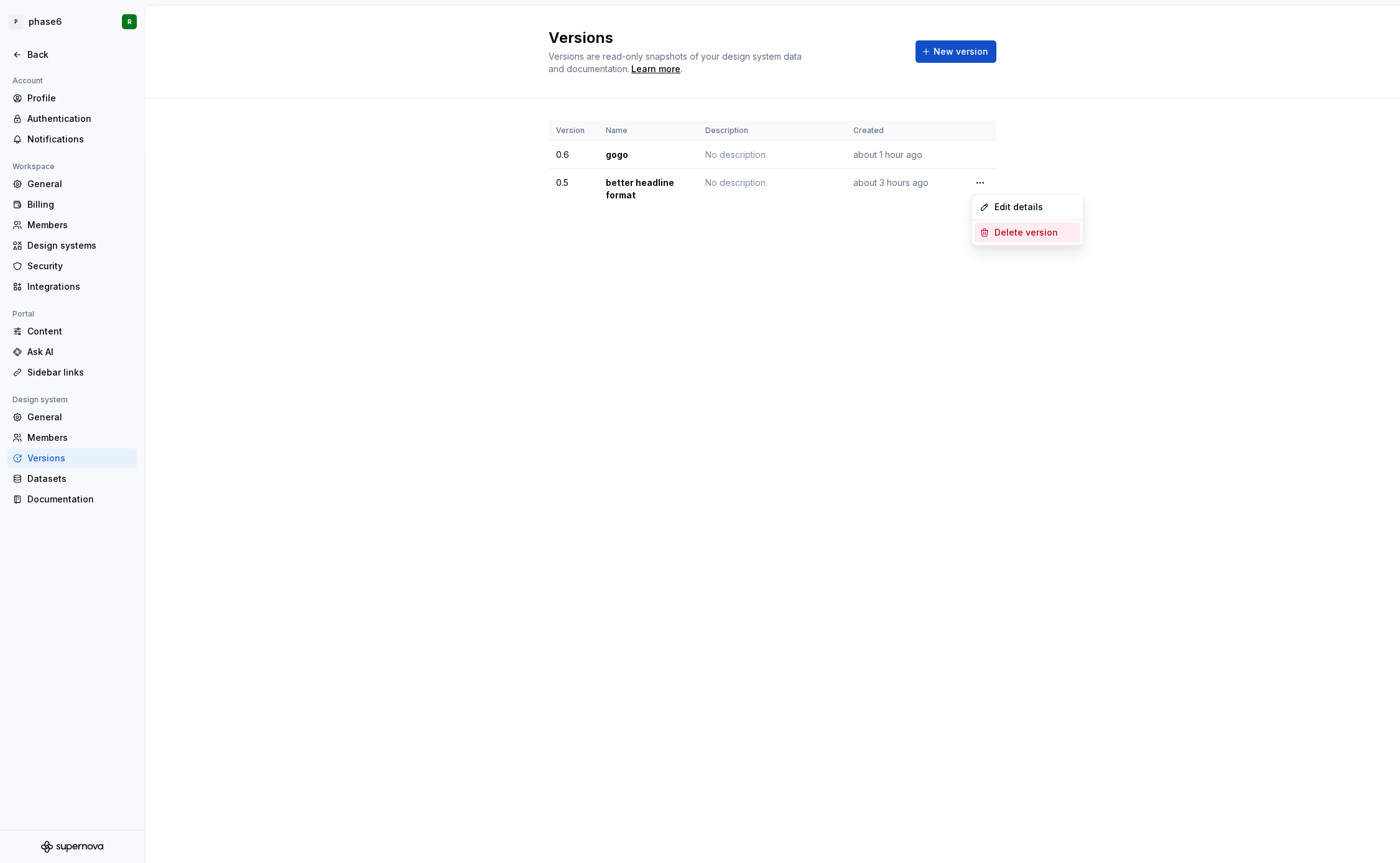
click at [1013, 233] on div "Delete version" at bounding box center [1035, 233] width 81 height 13
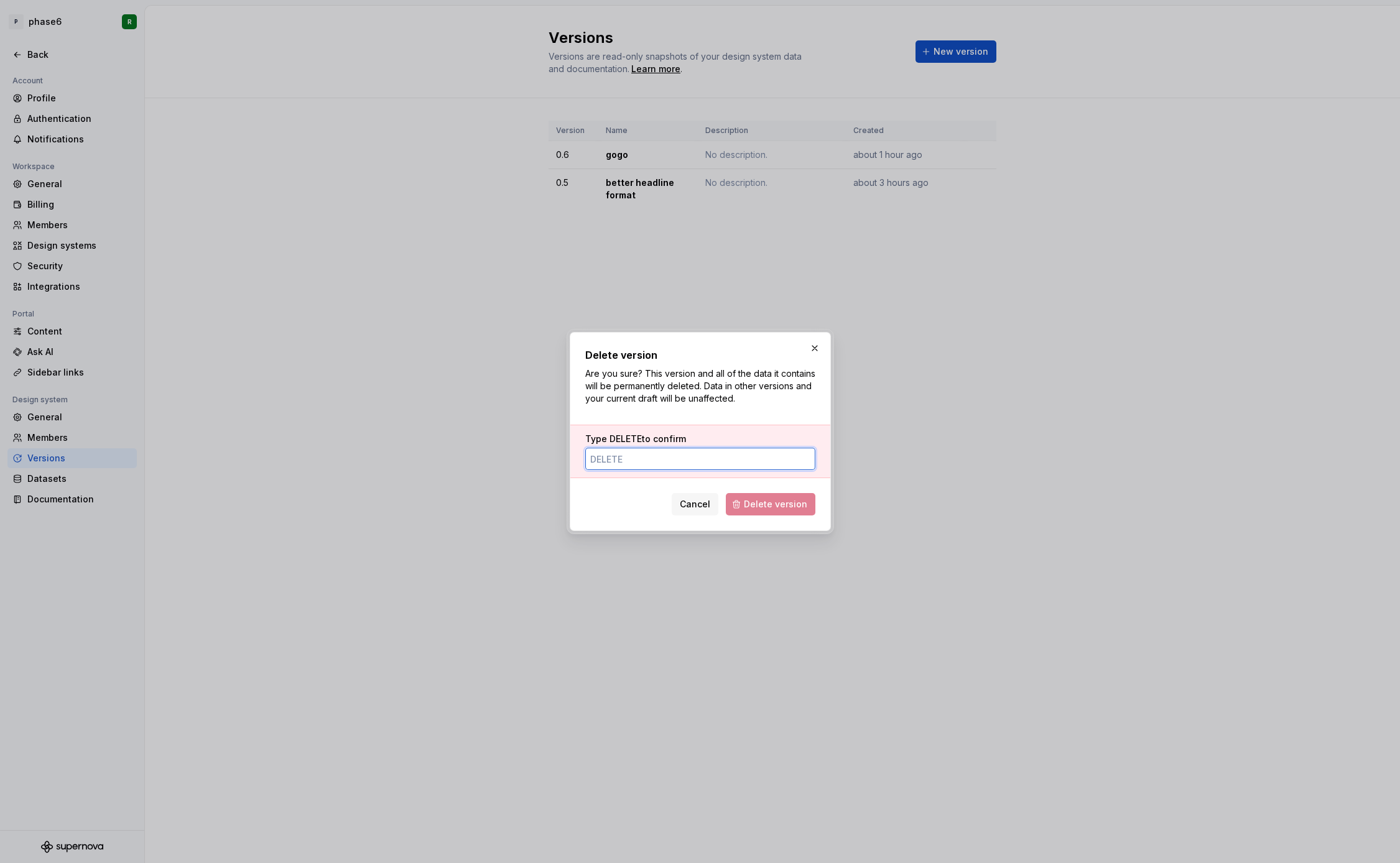
click at [718, 461] on input "Type DELETE to confirm" at bounding box center [700, 459] width 230 height 22
paste input "DELETE"
type input "DELETE"
click at [786, 518] on div "Delete version Are you sure? This version and all of the data it contains will …" at bounding box center [700, 432] width 261 height 199
click at [797, 499] on span "Delete version" at bounding box center [776, 504] width 63 height 13
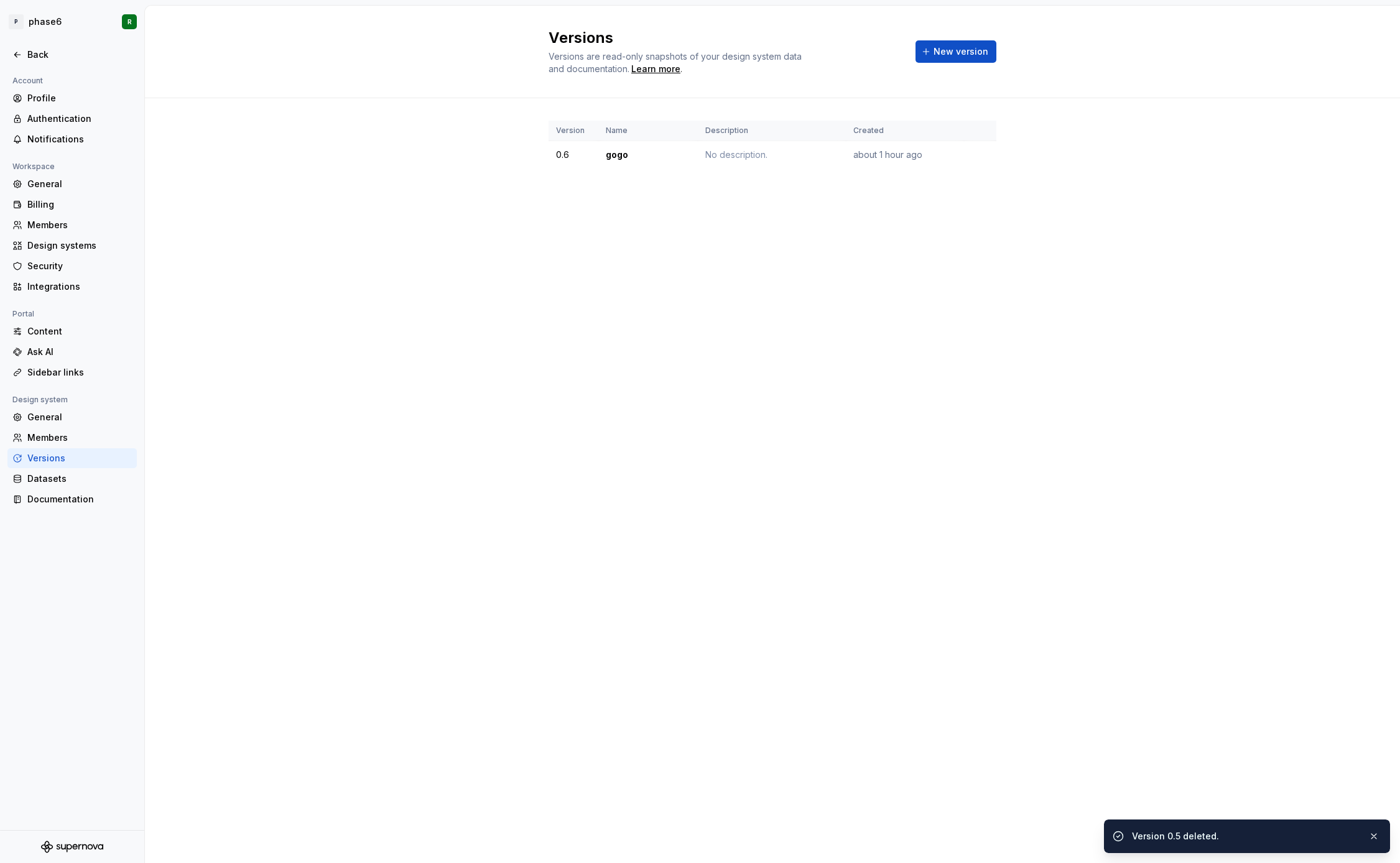
click at [367, 327] on div "Versions Versions are read-only snapshots of your design system data and docume…" at bounding box center [772, 434] width 1255 height 858
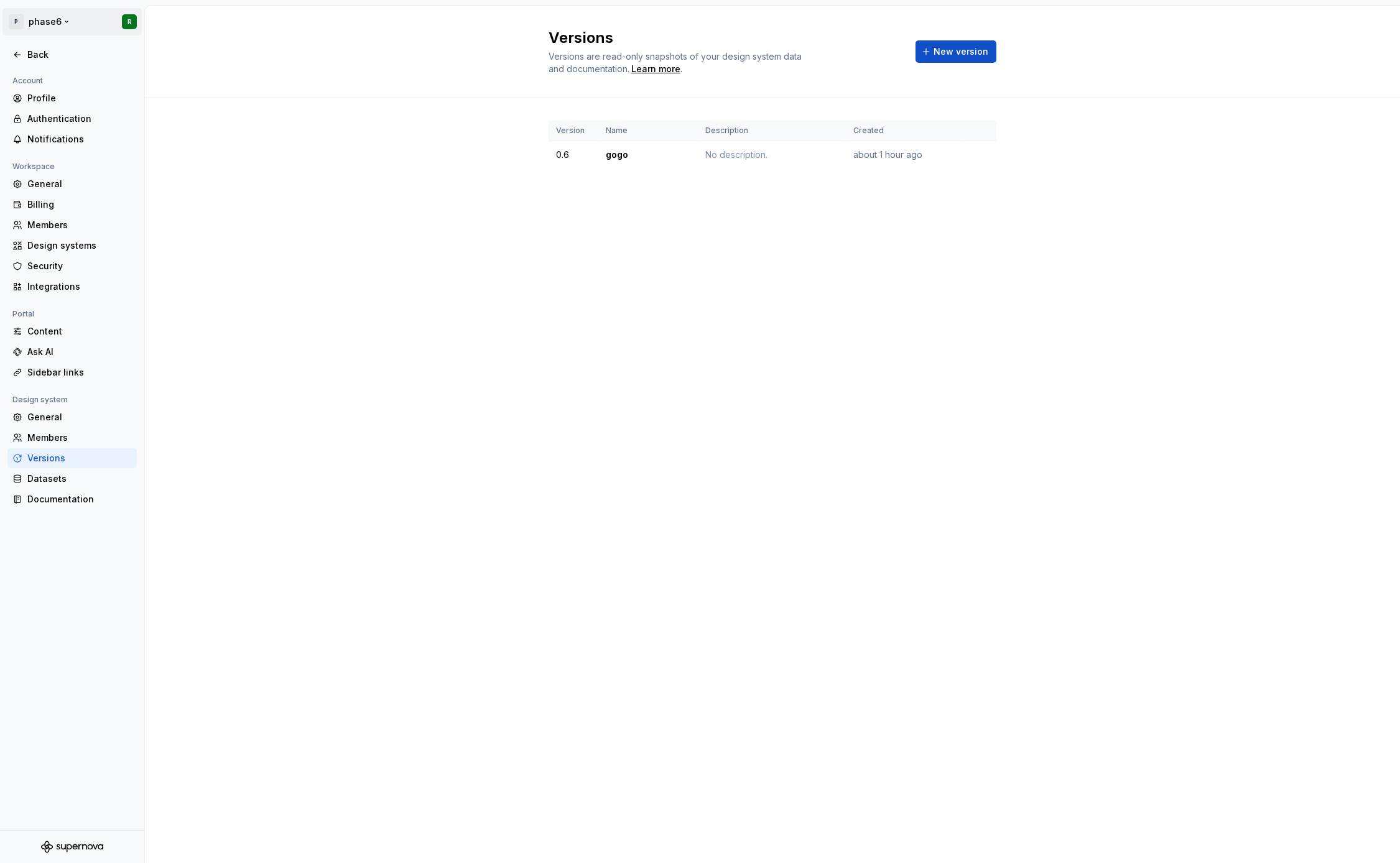
click at [58, 22] on html "P phase6 R Back Account Profile Authentication Notifications Workspace General …" at bounding box center [700, 432] width 1400 height 863
click at [65, 67] on div "P Workspace phase6" at bounding box center [91, 57] width 155 height 32
click at [235, 56] on div "phase6" at bounding box center [249, 54] width 81 height 13
click at [211, 197] on div "Version Name Description Created 0.6 gogo No description. about 1 hour ago" at bounding box center [772, 157] width 1255 height 118
click at [17, 56] on icon at bounding box center [17, 54] width 10 height 10
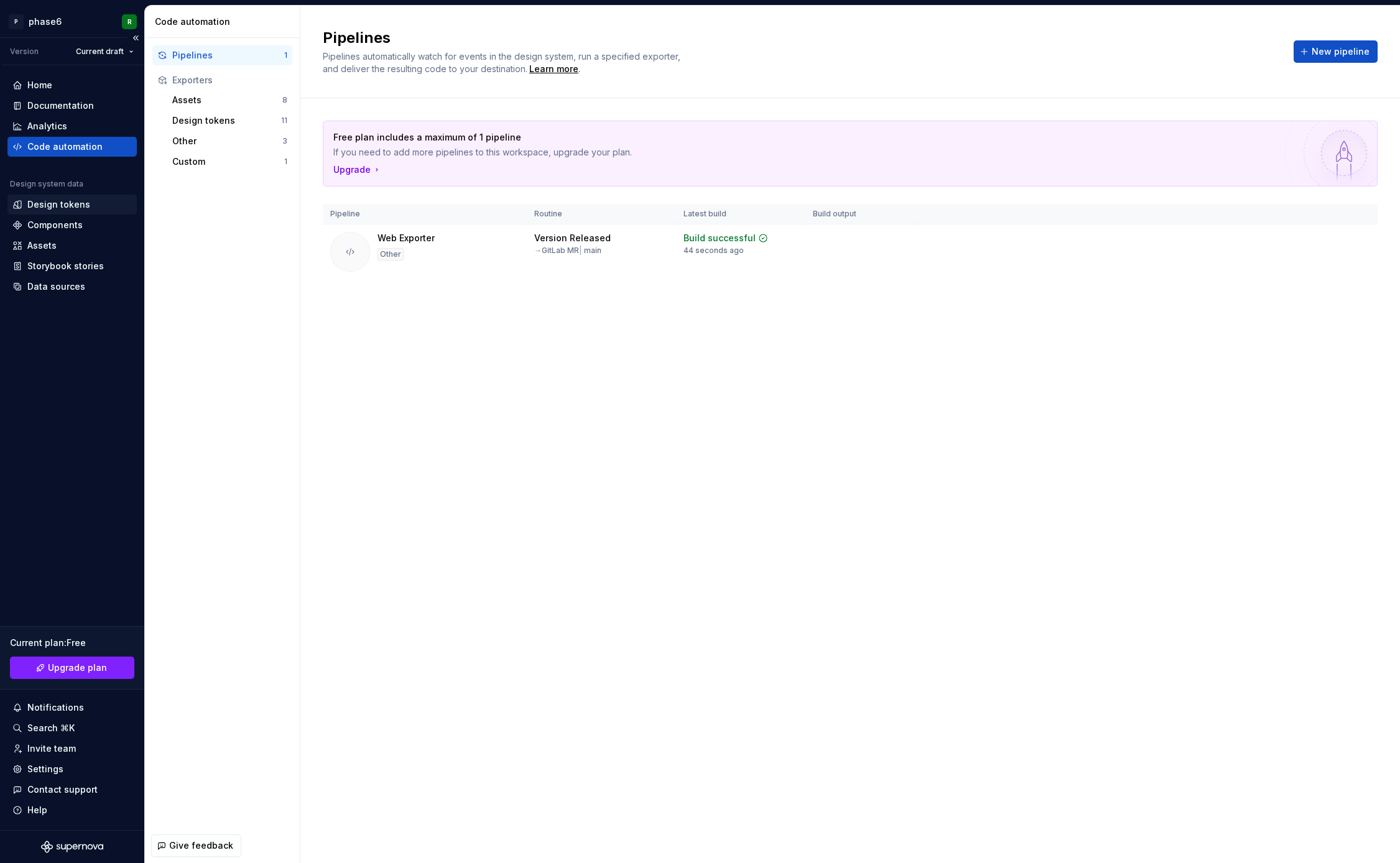
click at [63, 206] on div "Design tokens" at bounding box center [58, 204] width 63 height 13
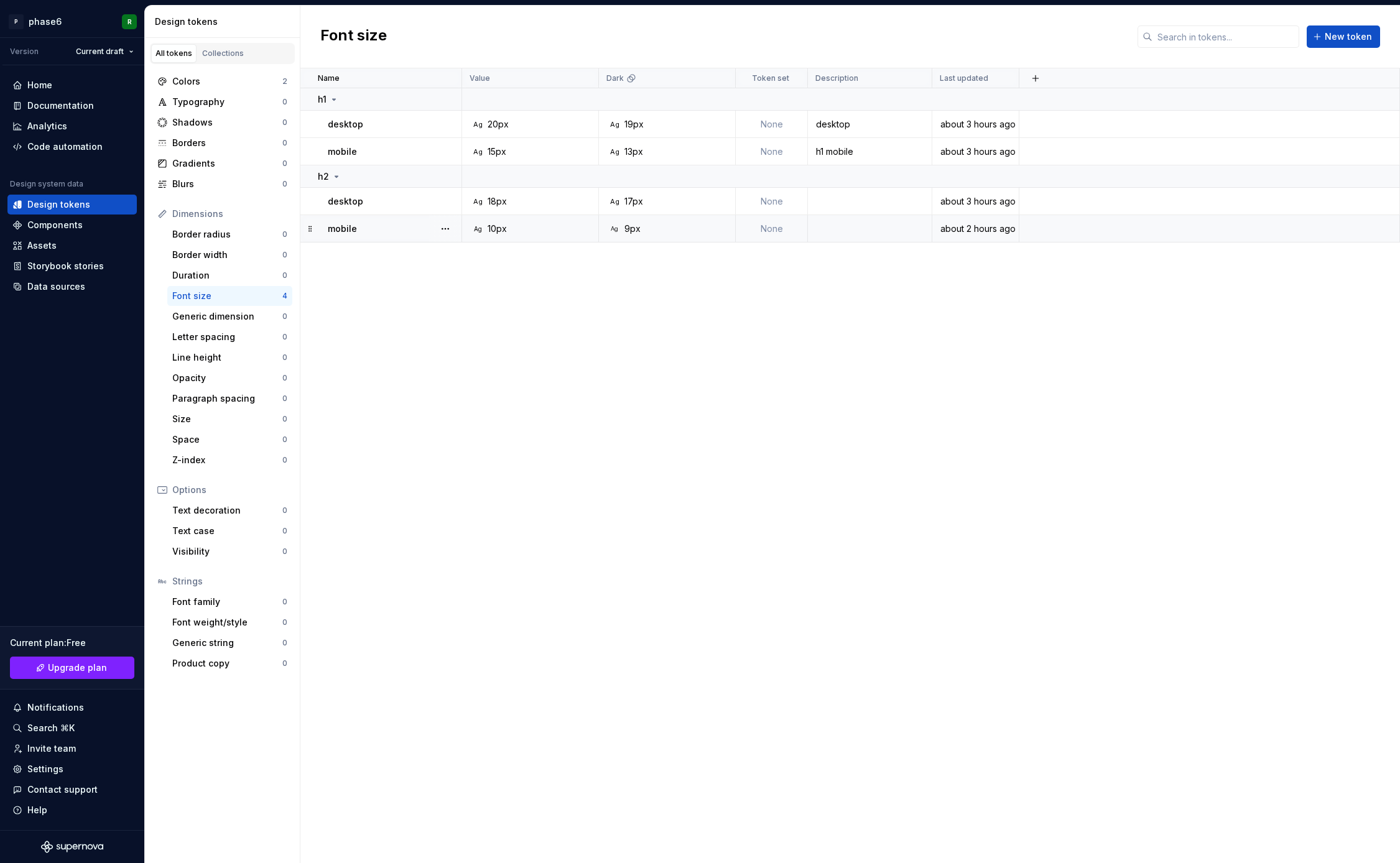
click at [652, 227] on div "Ag 9px" at bounding box center [671, 229] width 128 height 13
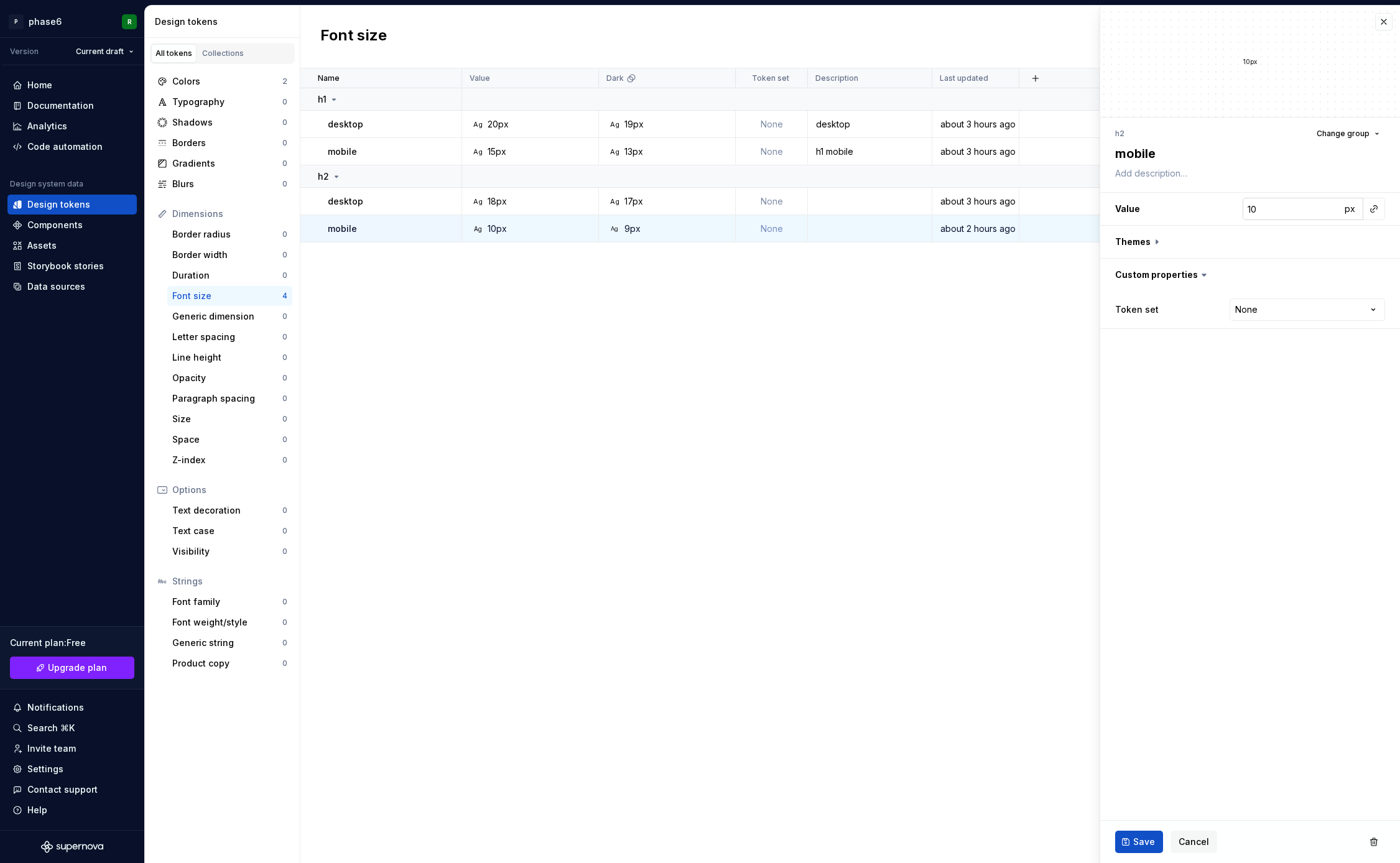
type textarea "*"
type input "9"
click at [1331, 210] on input "9" at bounding box center [1292, 209] width 98 height 22
click at [1137, 831] on button "Save" at bounding box center [1139, 843] width 48 height 22
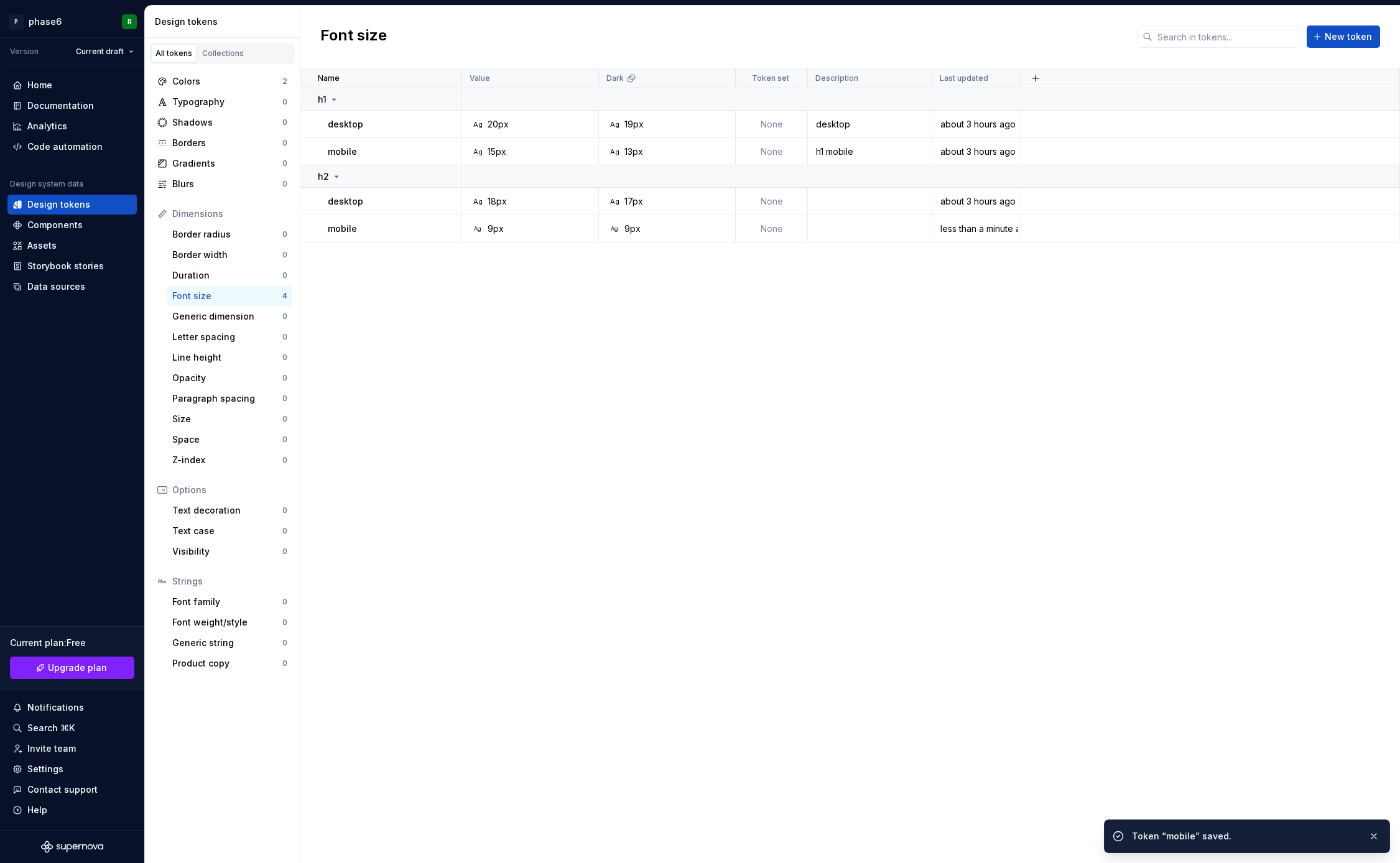
click at [528, 437] on div "Name Value Dark Token set Description Last updated h1 desktop Ag 20px Ag 19px N…" at bounding box center [850, 466] width 1099 height 795
click at [129, 50] on html "P phase6 R Version Current draft Home Documentation Analytics Code automation D…" at bounding box center [700, 432] width 1400 height 863
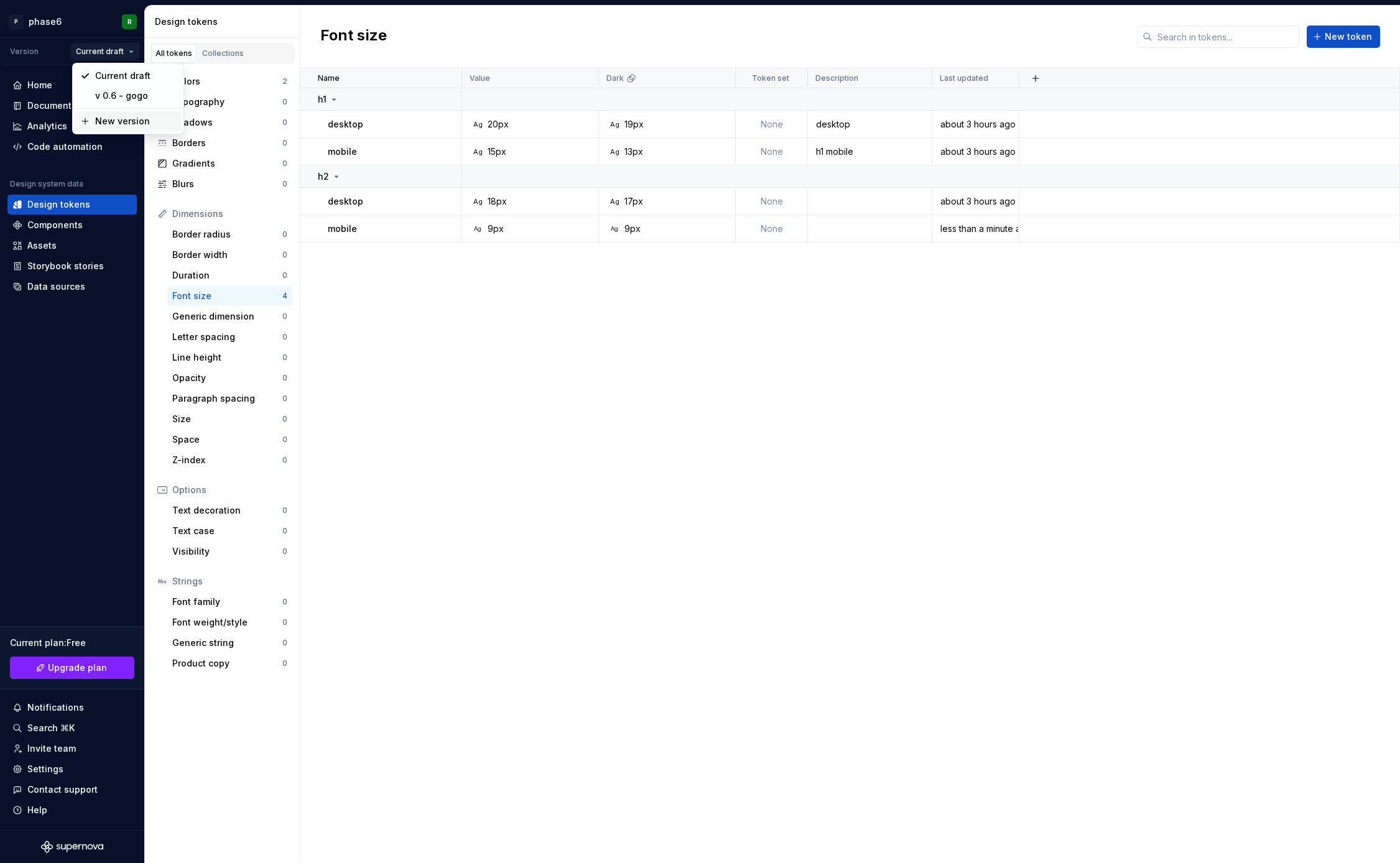
click at [116, 124] on div "New version" at bounding box center [135, 121] width 81 height 13
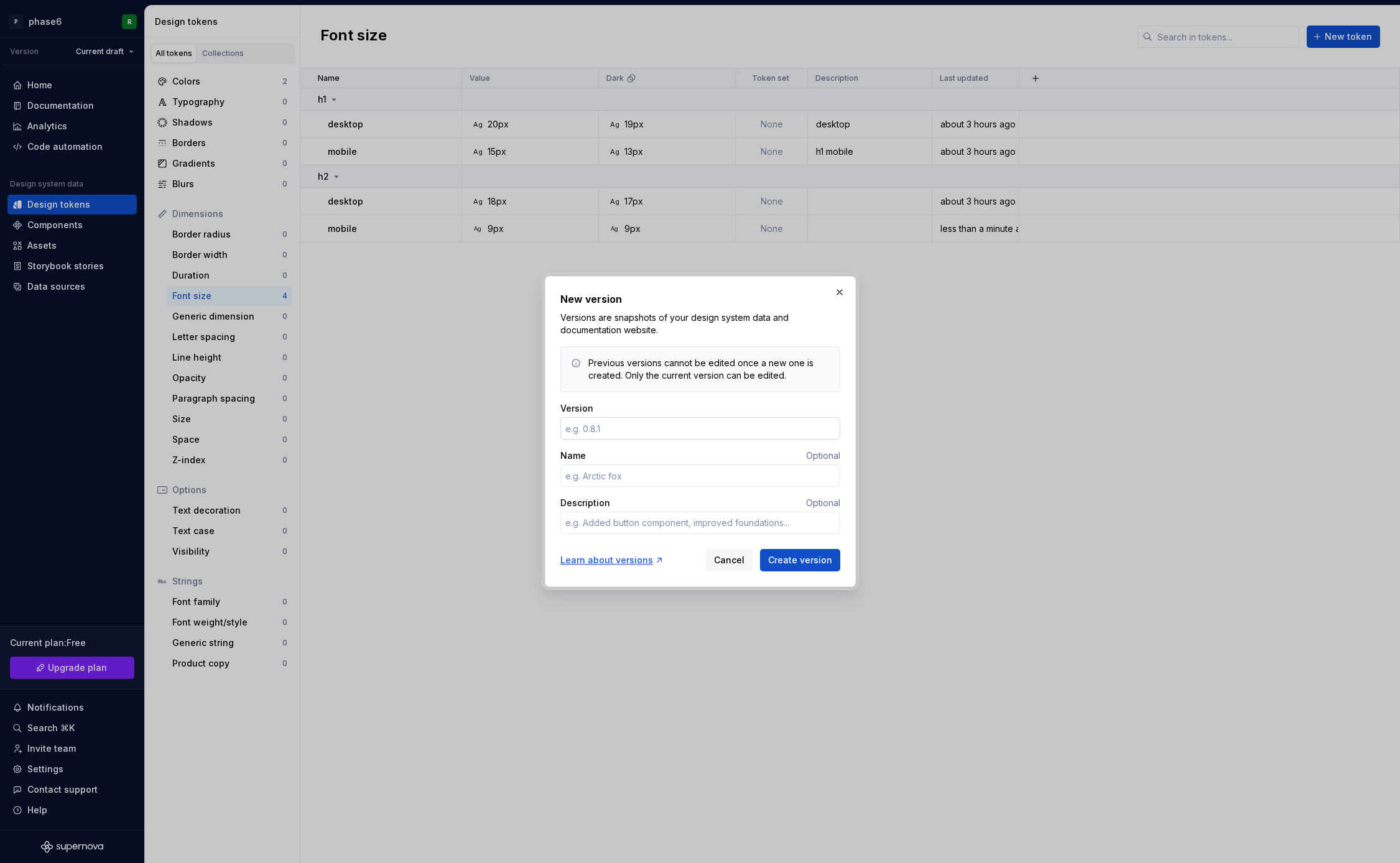
click at [603, 432] on input "Version" at bounding box center [700, 429] width 280 height 22
type textarea "*"
type input "0.7"
click at [636, 474] on input "Name" at bounding box center [700, 476] width 280 height 22
type textarea "*"
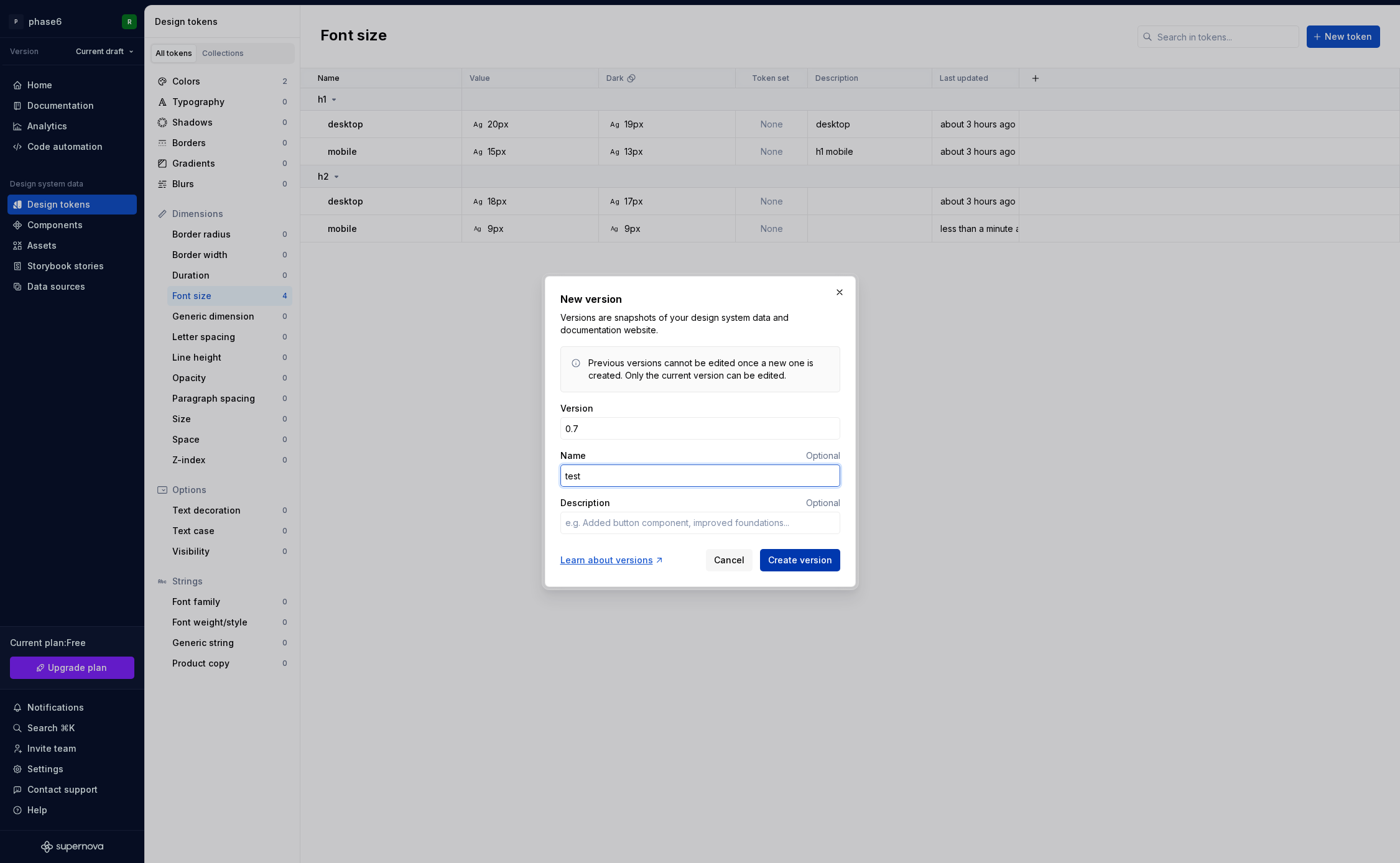
type input "test"
click at [790, 566] on span "Create version" at bounding box center [799, 560] width 64 height 13
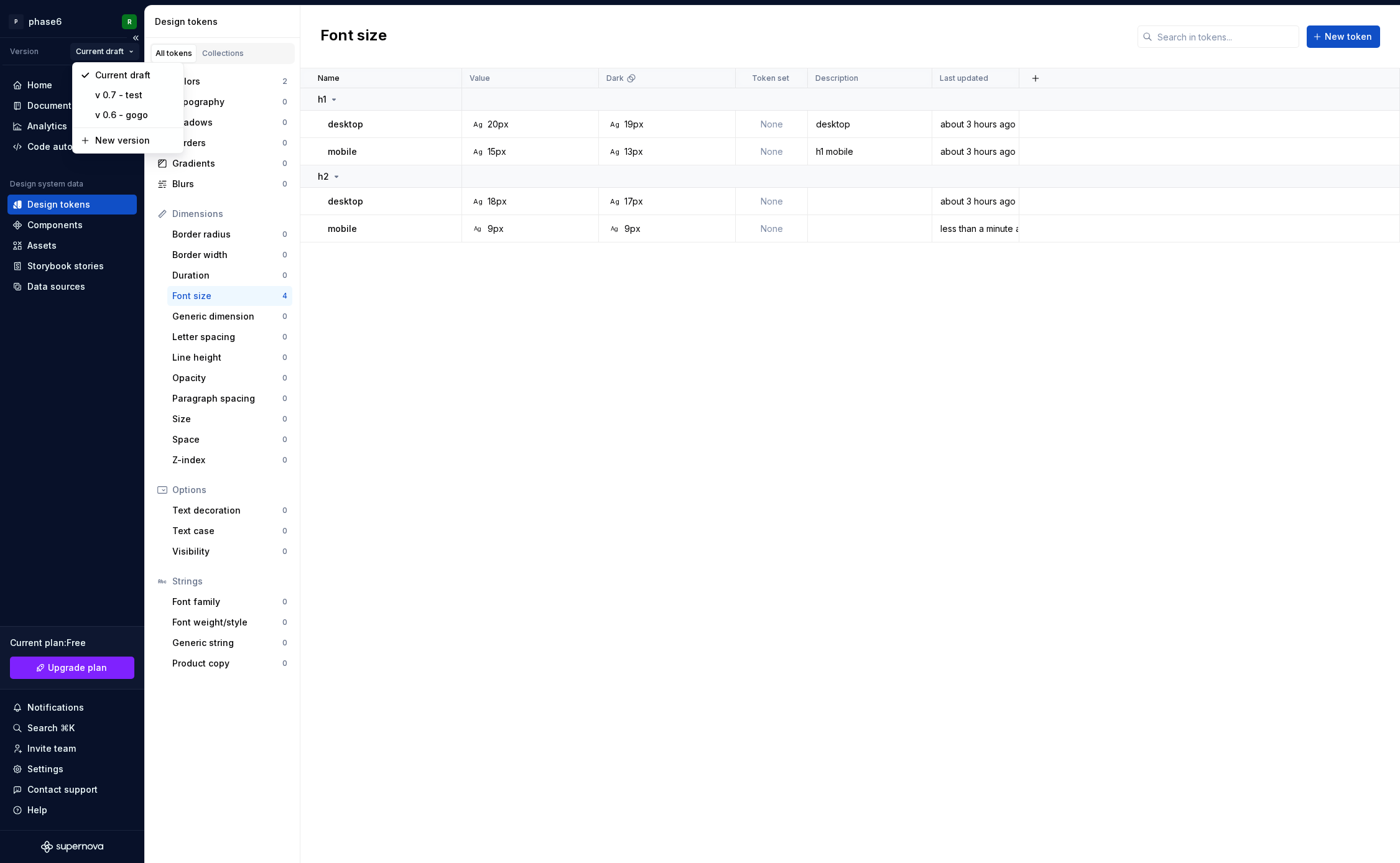
click at [125, 51] on html "P phase6 R Version Current draft Home Documentation Analytics Code automation D…" at bounding box center [700, 432] width 1400 height 863
click at [124, 144] on div "New version" at bounding box center [135, 141] width 81 height 13
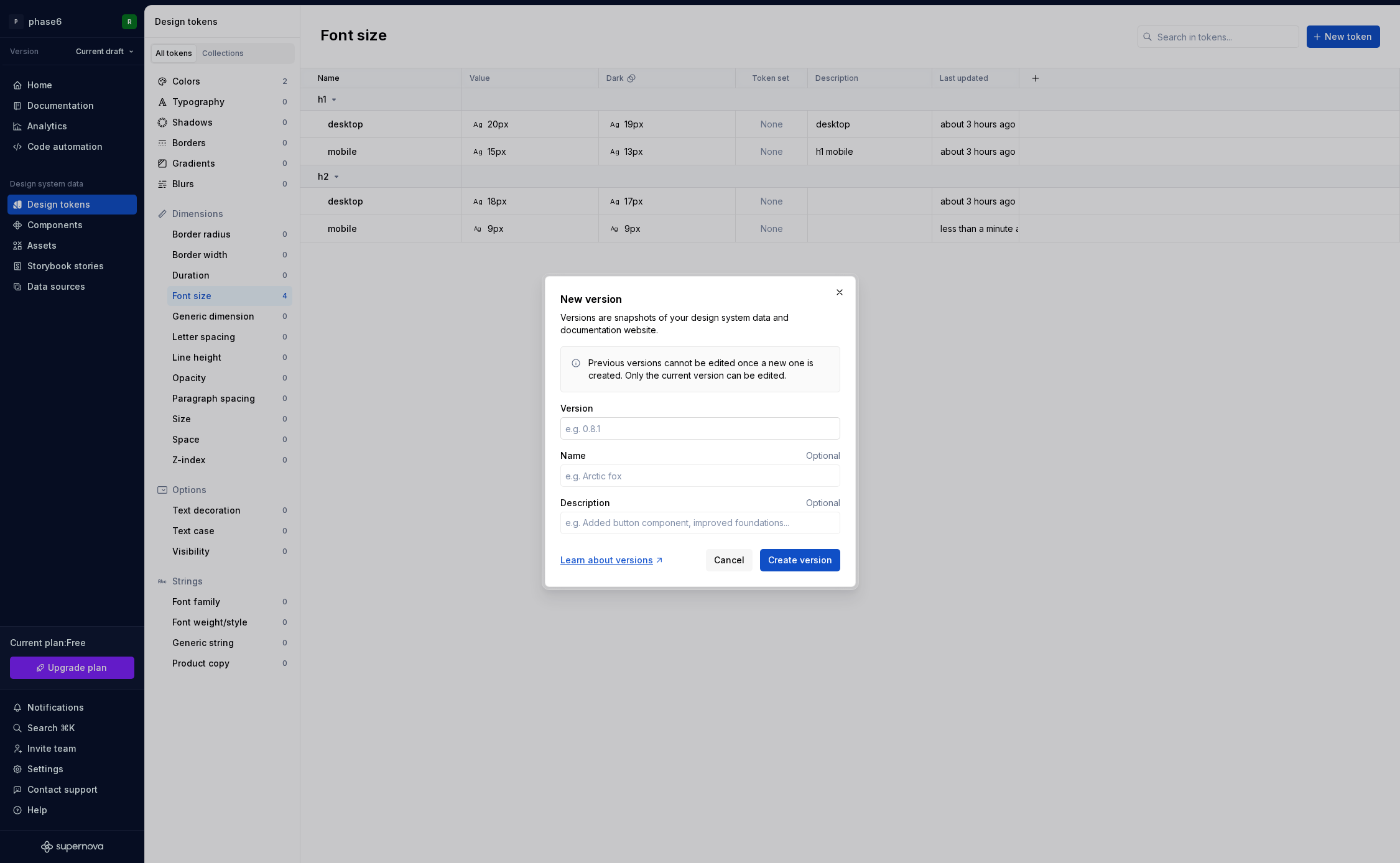
click at [599, 435] on input "Version" at bounding box center [700, 429] width 280 height 22
type textarea "*"
type input "0.8"
type textarea "*"
type input "cwew"
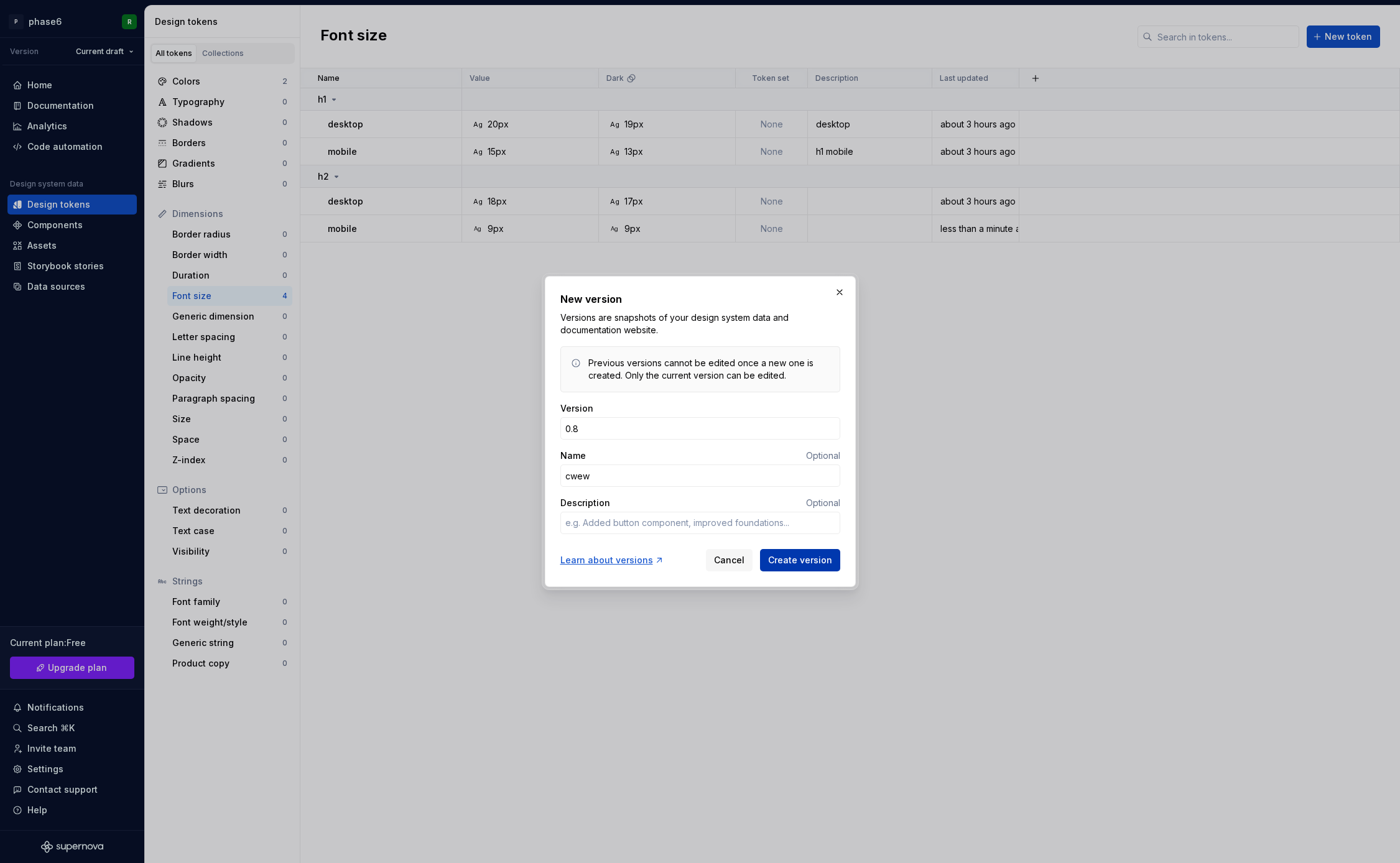
click at [785, 561] on span "Create version" at bounding box center [799, 560] width 64 height 13
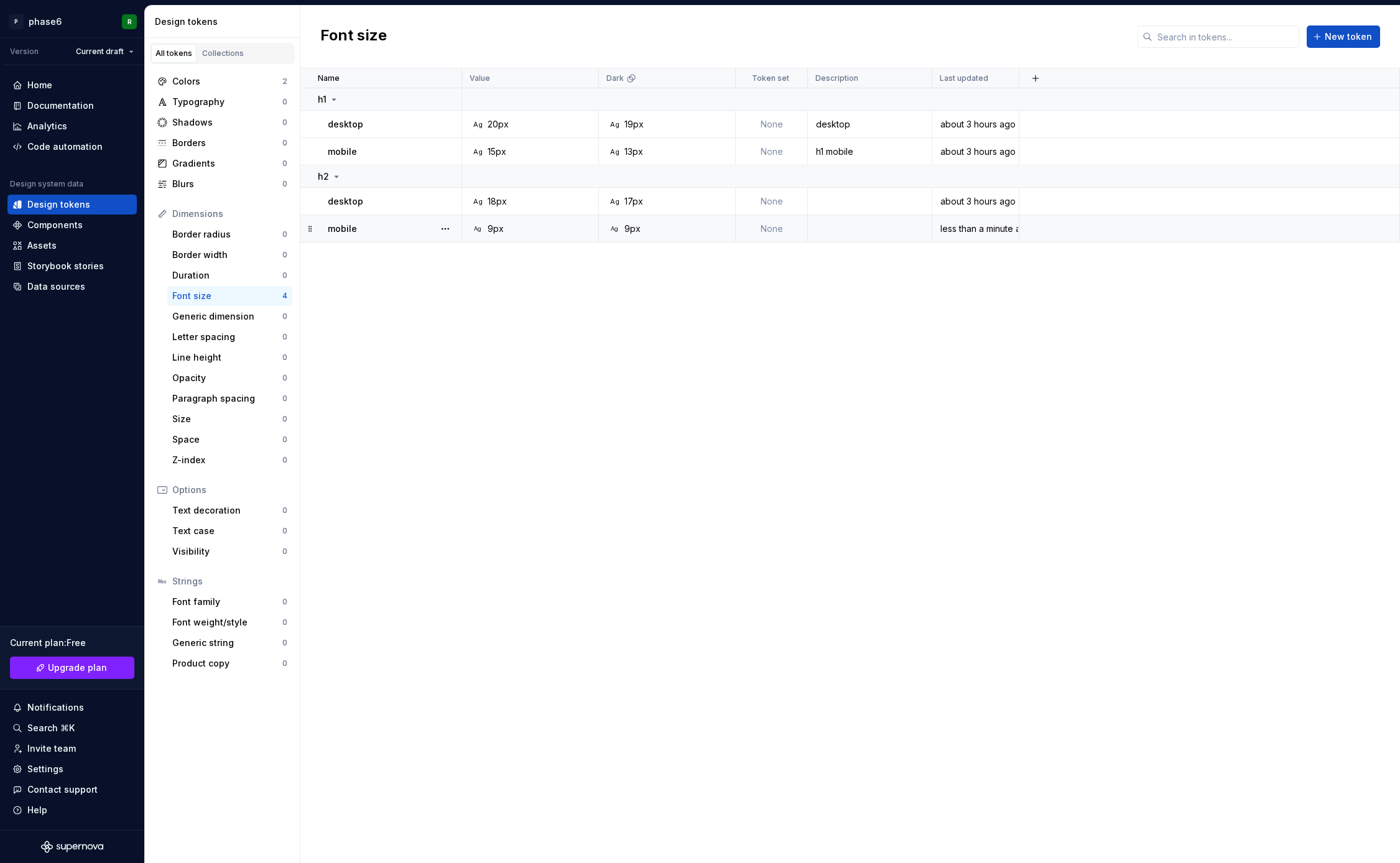
click at [431, 223] on div at bounding box center [445, 229] width 32 height 26
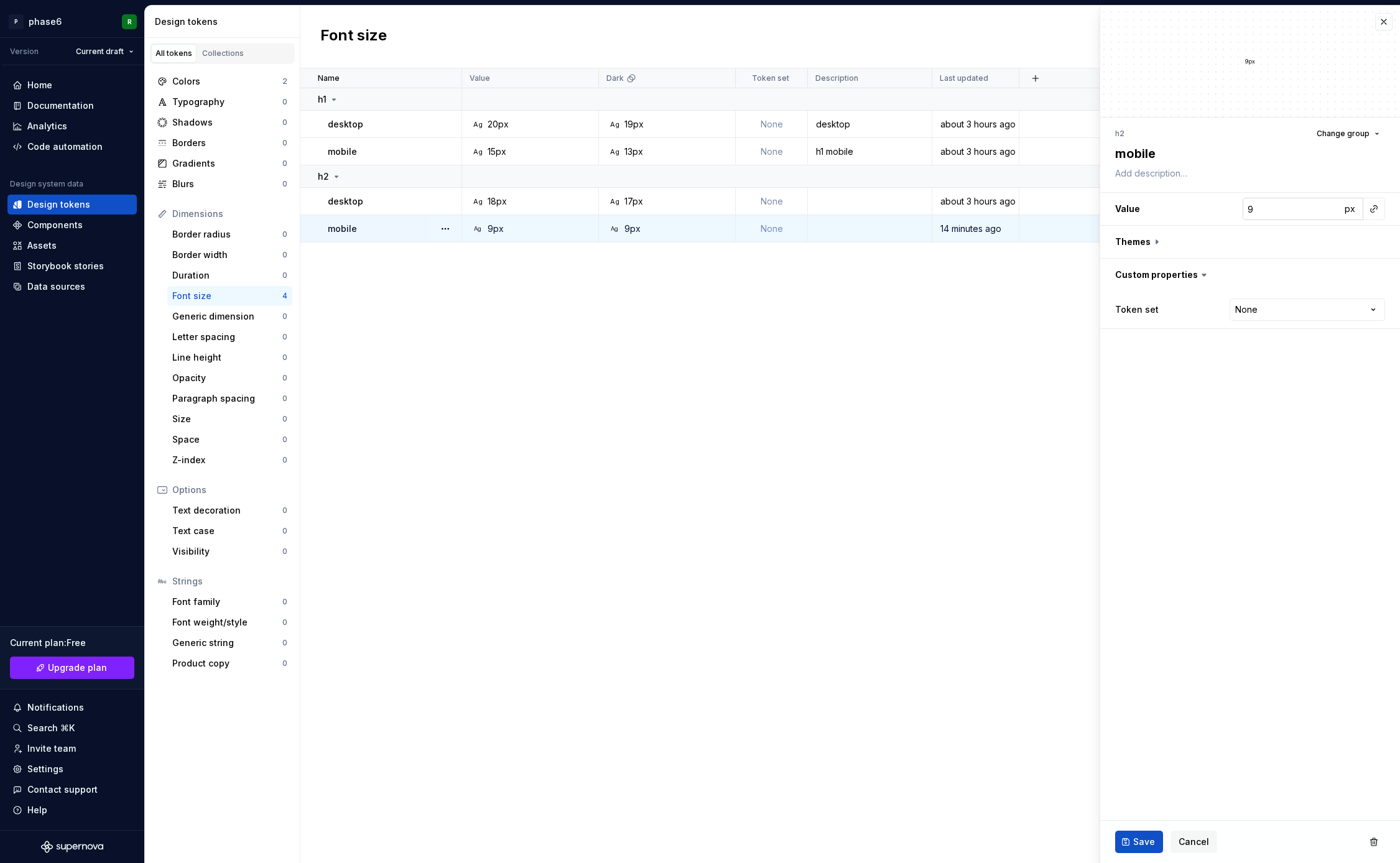
type textarea "*"
type input "8"
click at [1332, 213] on input "8" at bounding box center [1292, 209] width 98 height 22
click at [1140, 844] on span "Save" at bounding box center [1144, 842] width 22 height 13
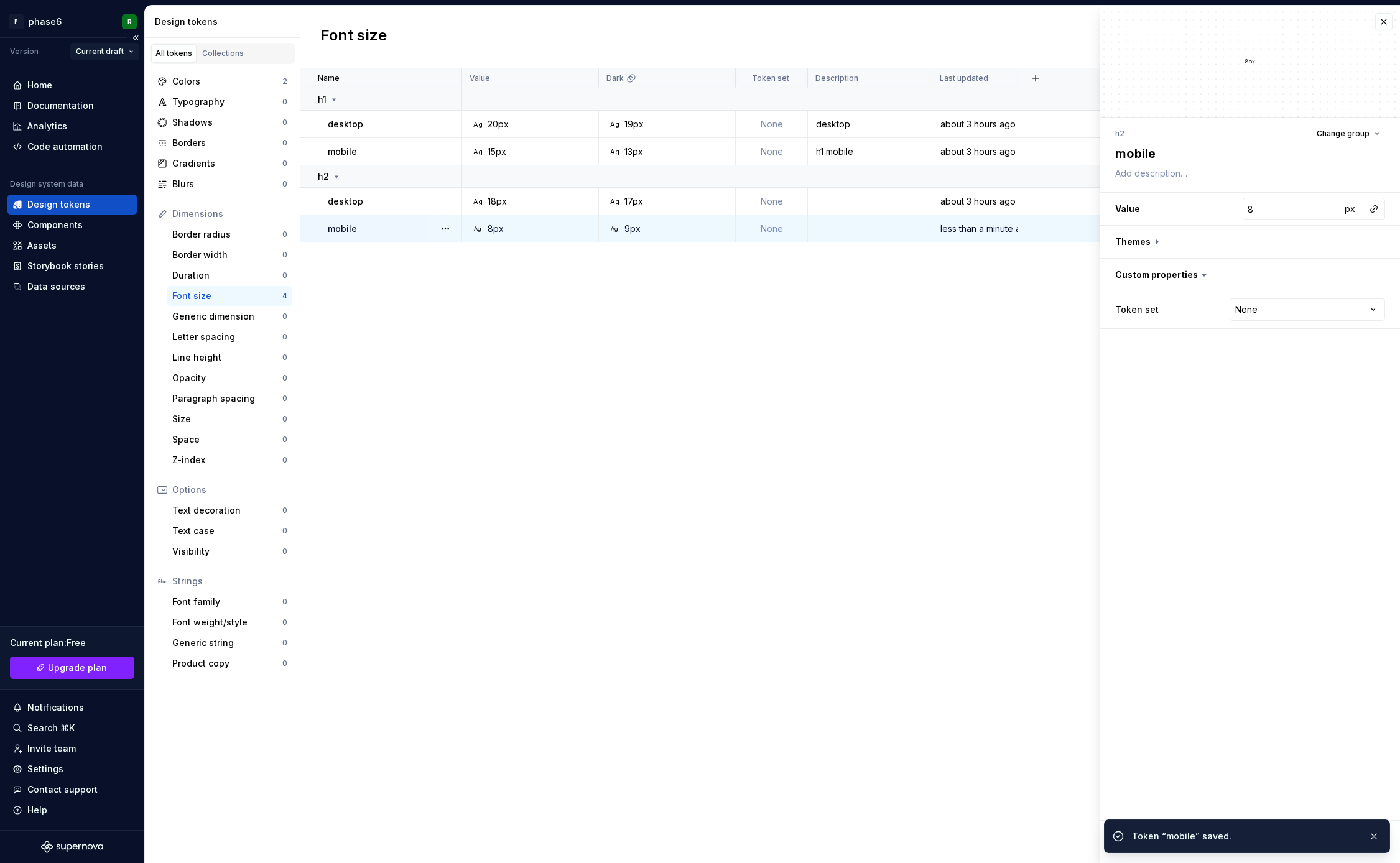
click at [122, 52] on html "P phase6 R Version Current draft Home Documentation Analytics Code automation D…" at bounding box center [700, 432] width 1400 height 863
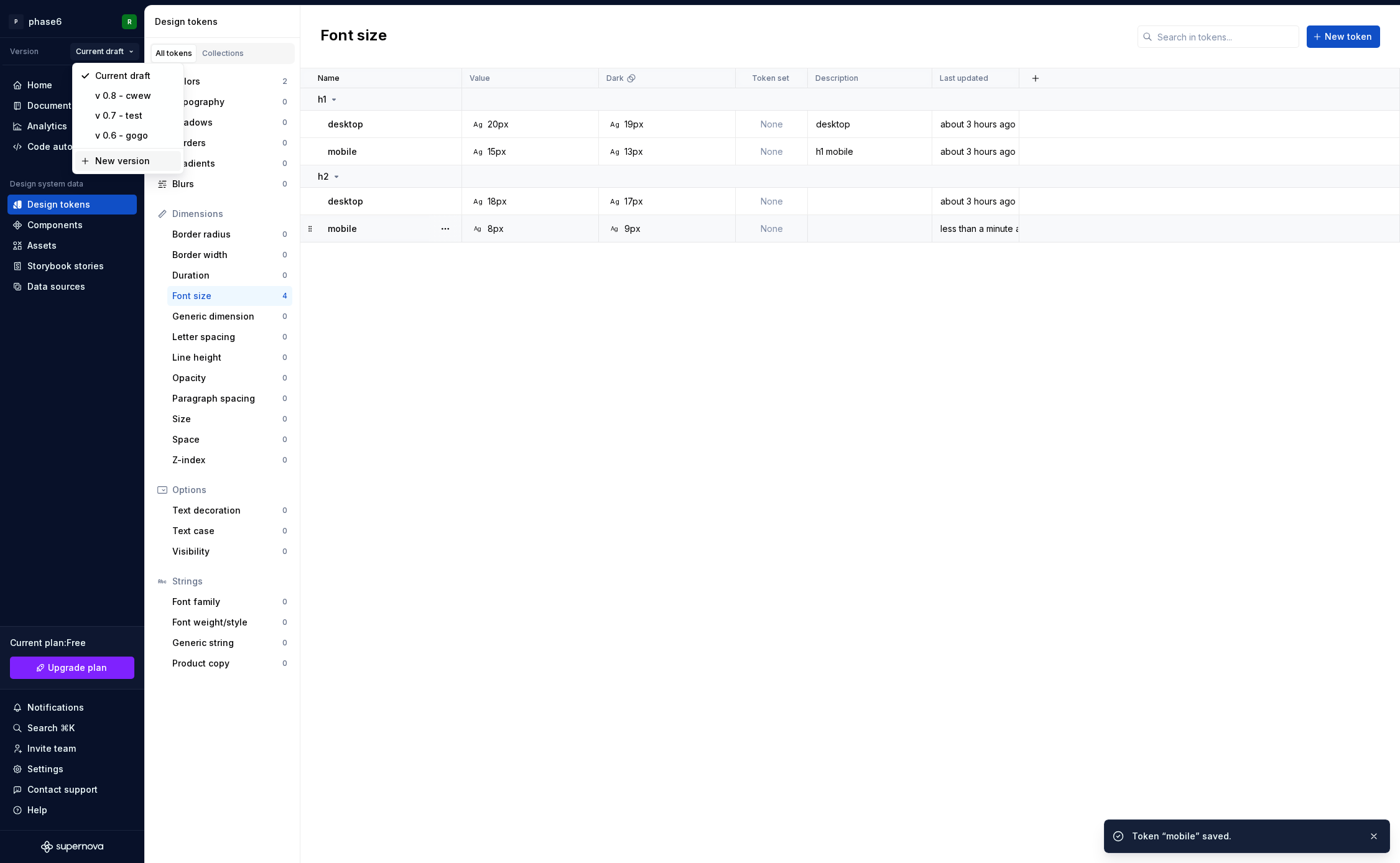
click at [133, 159] on div "New version" at bounding box center [135, 161] width 81 height 13
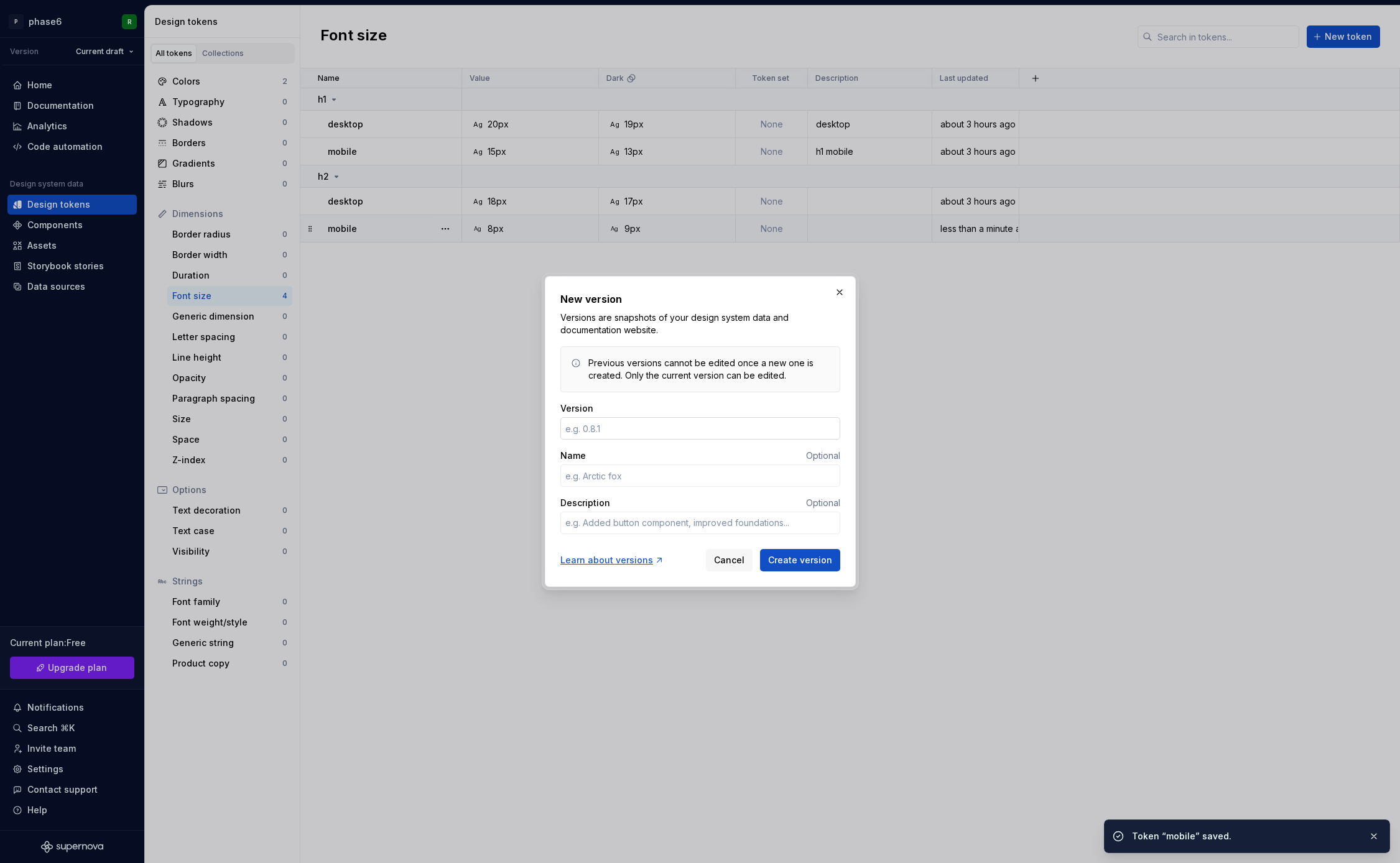
click at [607, 431] on input "Version" at bounding box center [700, 429] width 280 height 22
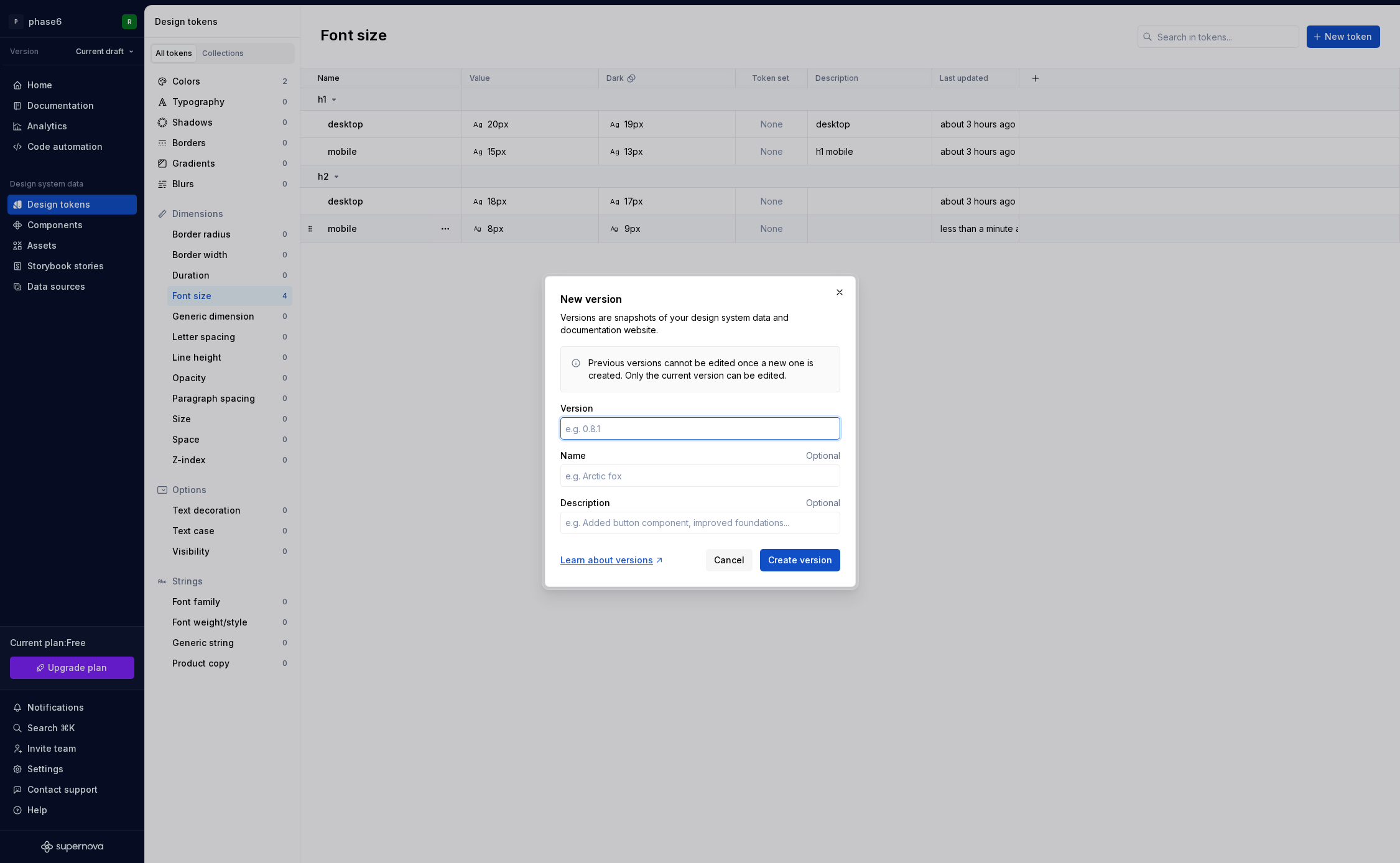
type textarea "*"
type input "0.9"
type textarea "*"
click at [588, 476] on input "Name" at bounding box center [700, 476] width 280 height 22
type input "l"
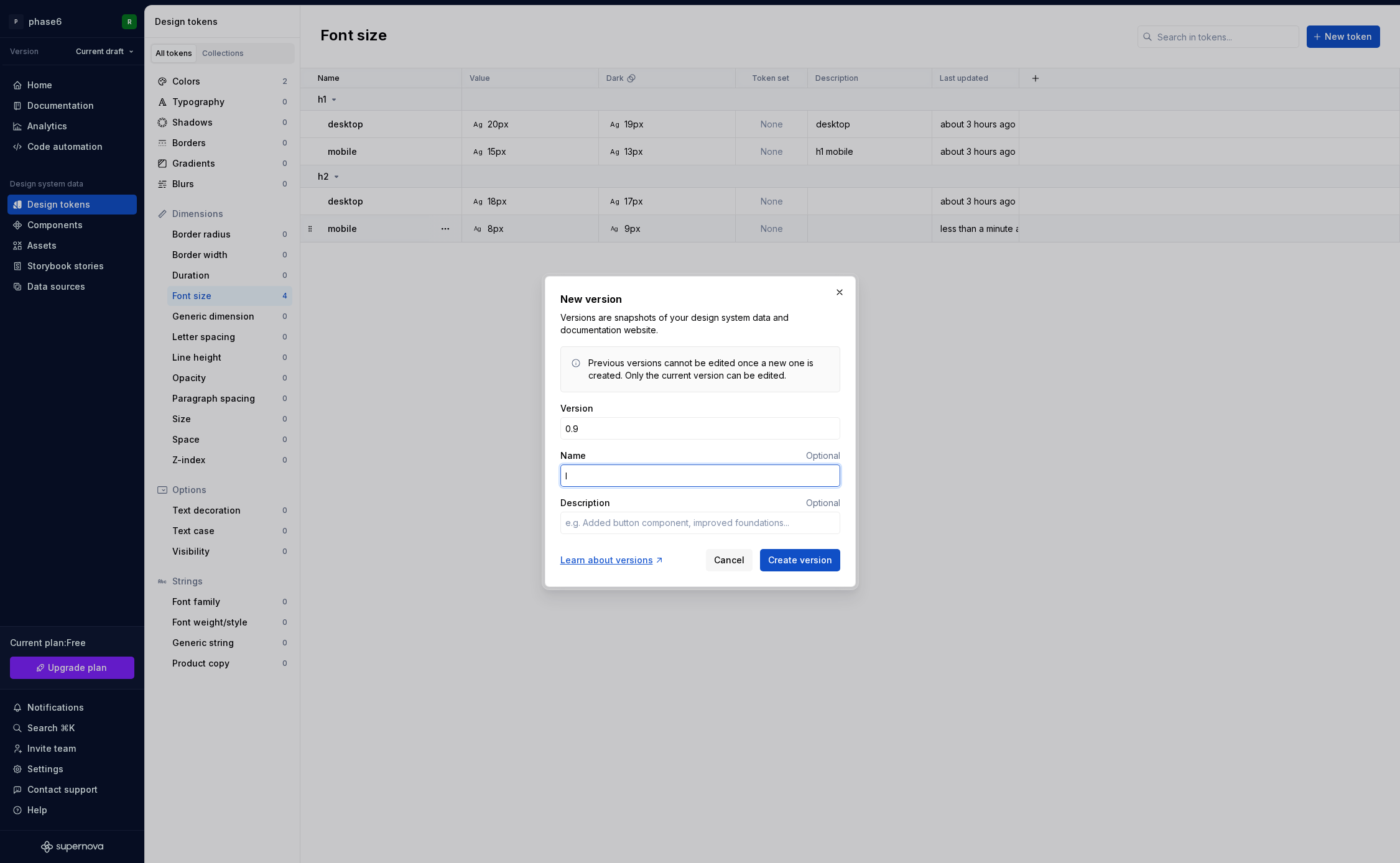
type textarea "*"
type input "lala"
click at [803, 566] on span "Create version" at bounding box center [799, 560] width 64 height 13
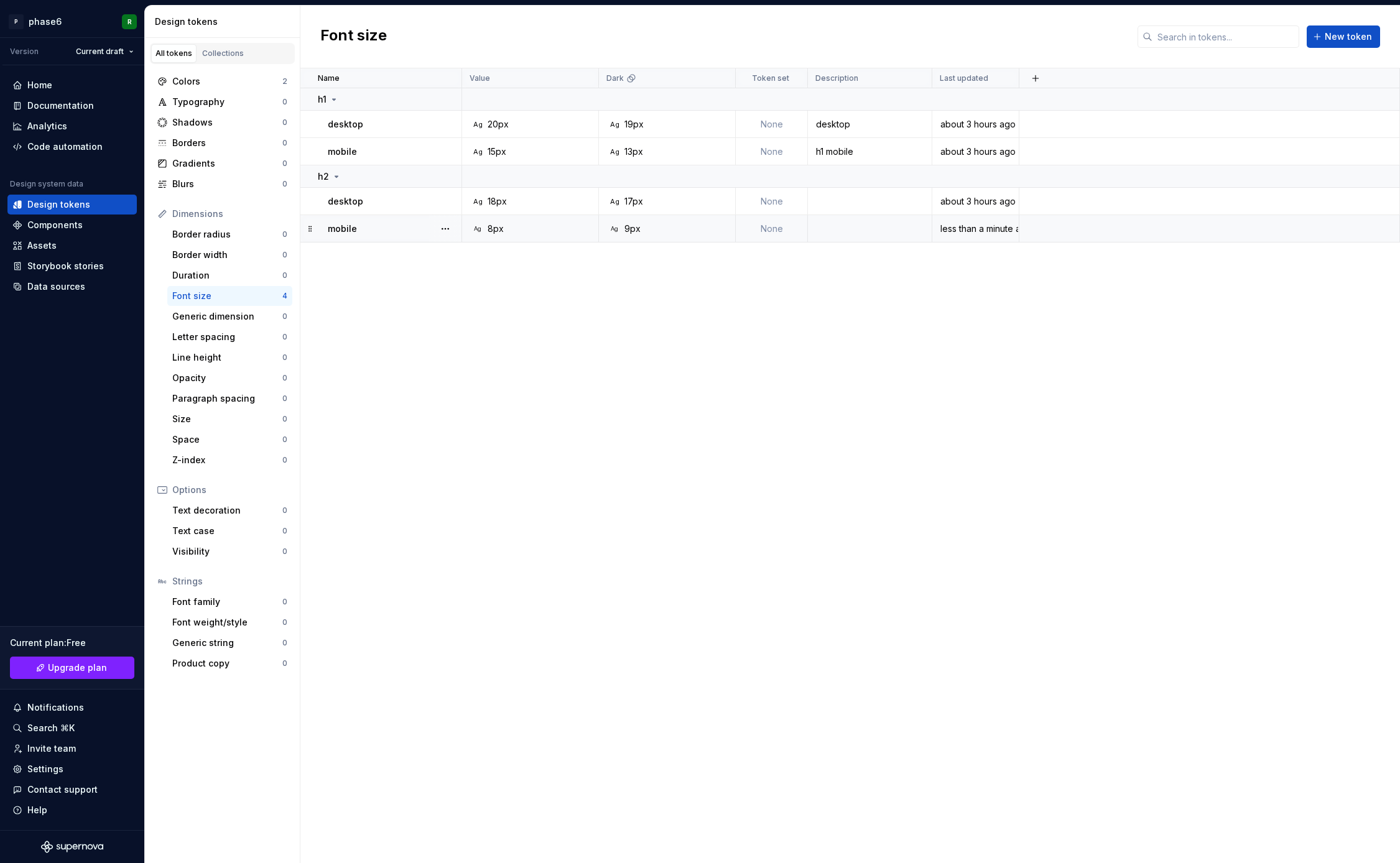
click at [392, 487] on div "Name Value Dark Token set Description Last updated h1 desktop Ag 20px Ag 19px N…" at bounding box center [850, 466] width 1099 height 795
click at [589, 231] on div "Ag 8px" at bounding box center [534, 229] width 128 height 13
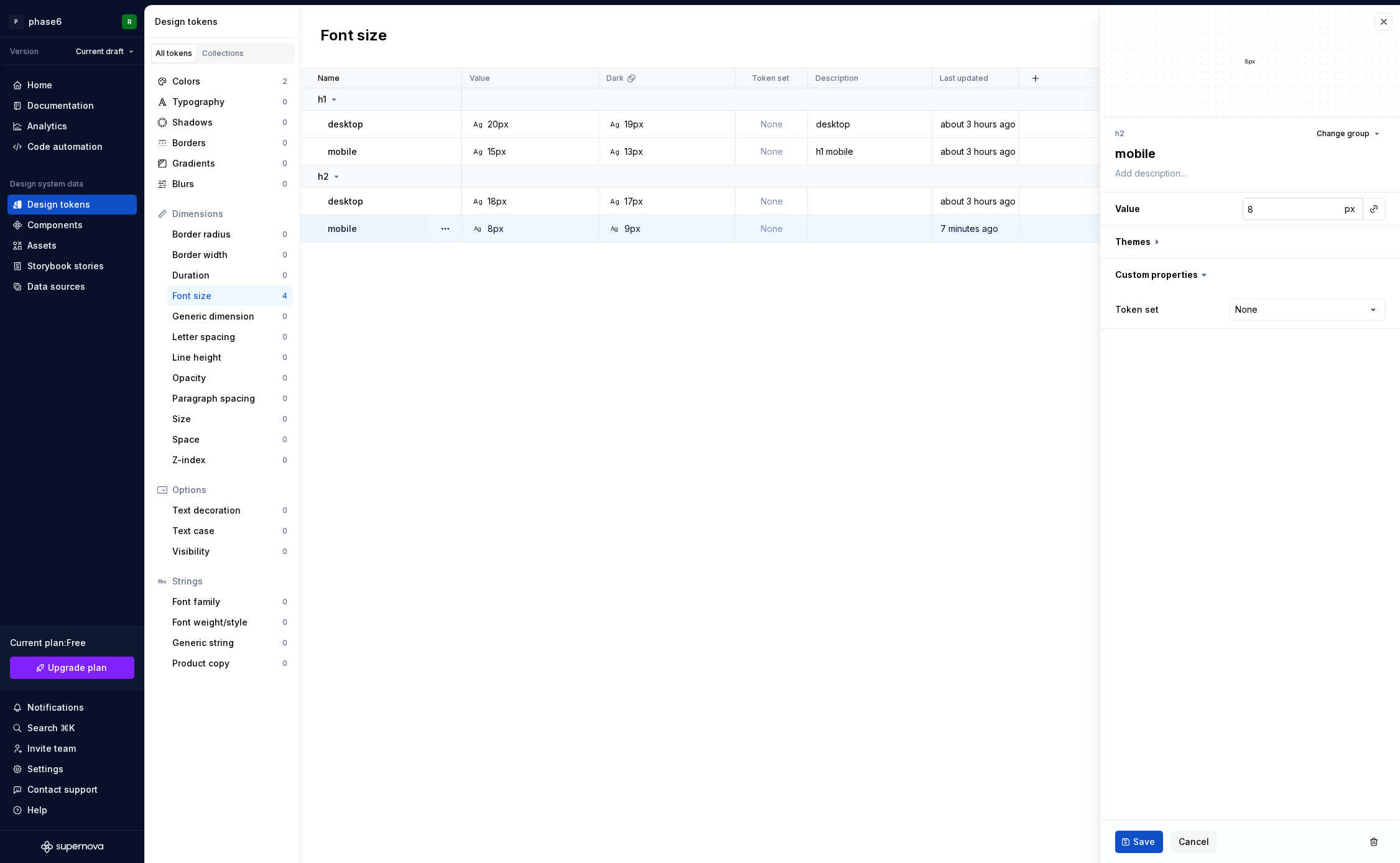
type textarea "*"
type input "7"
click at [1332, 212] on input "7" at bounding box center [1292, 209] width 98 height 22
click at [1138, 838] on span "Save" at bounding box center [1144, 842] width 22 height 13
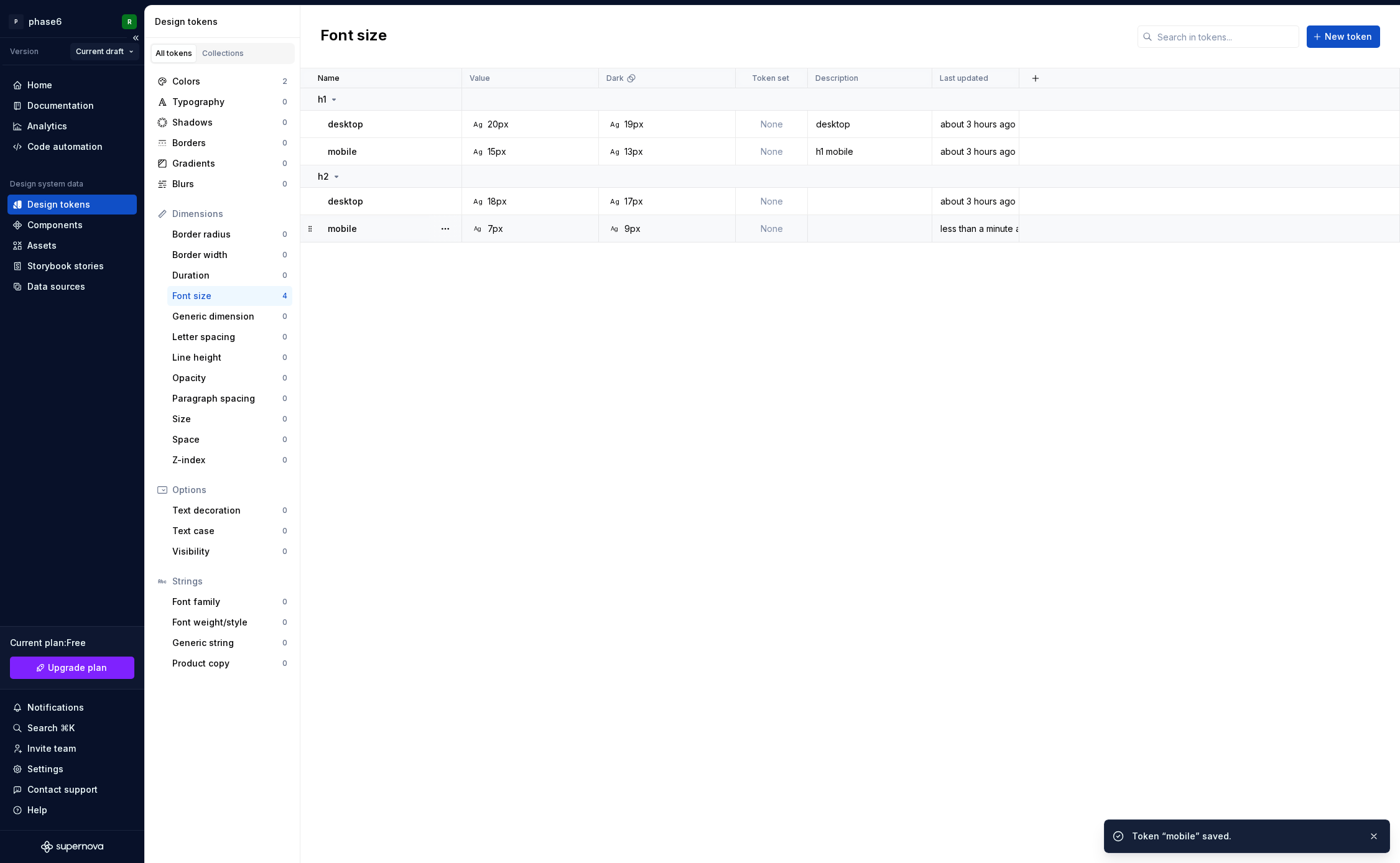
click at [127, 46] on html "P phase6 R Version Current draft Home Documentation Analytics Code automation D…" at bounding box center [700, 432] width 1400 height 863
click at [118, 181] on div "New version" at bounding box center [135, 180] width 81 height 13
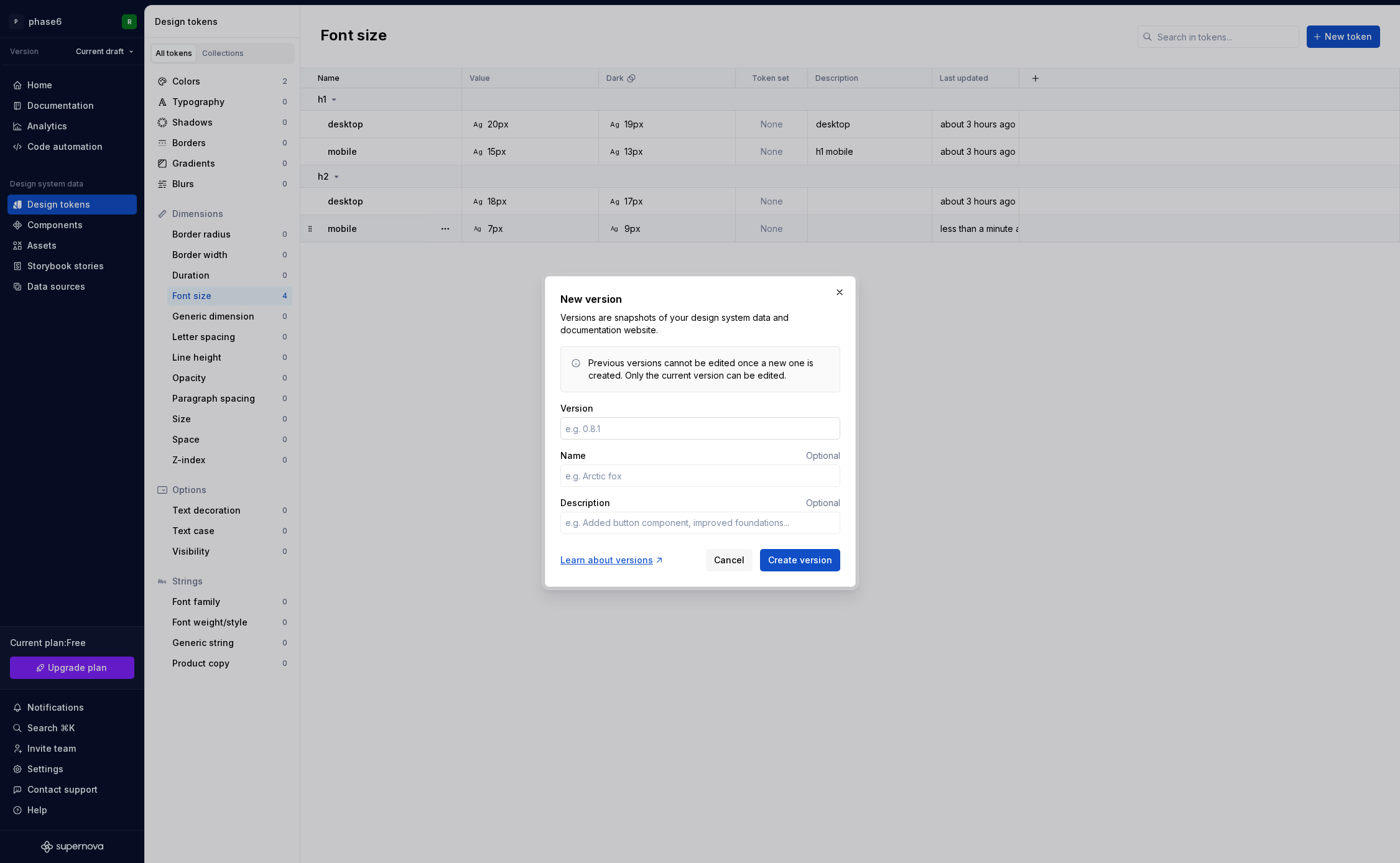
click at [603, 429] on input "Version" at bounding box center [700, 429] width 280 height 22
type textarea "*"
type input "1.0"
click at [607, 482] on input "Name" at bounding box center [700, 476] width 280 height 22
type textarea "*"
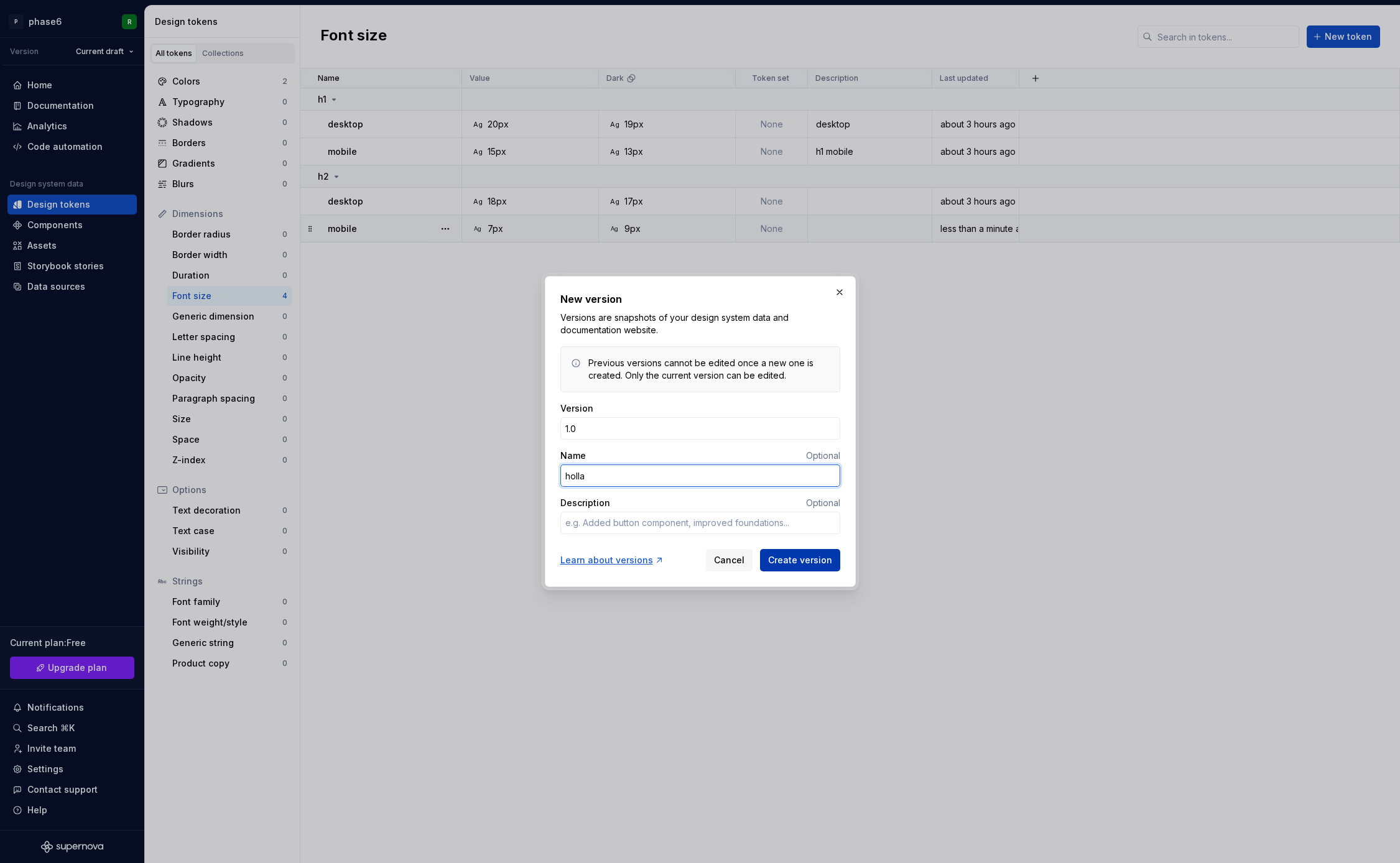
type input "holla"
click at [784, 564] on span "Create version" at bounding box center [799, 560] width 64 height 13
type textarea "*"
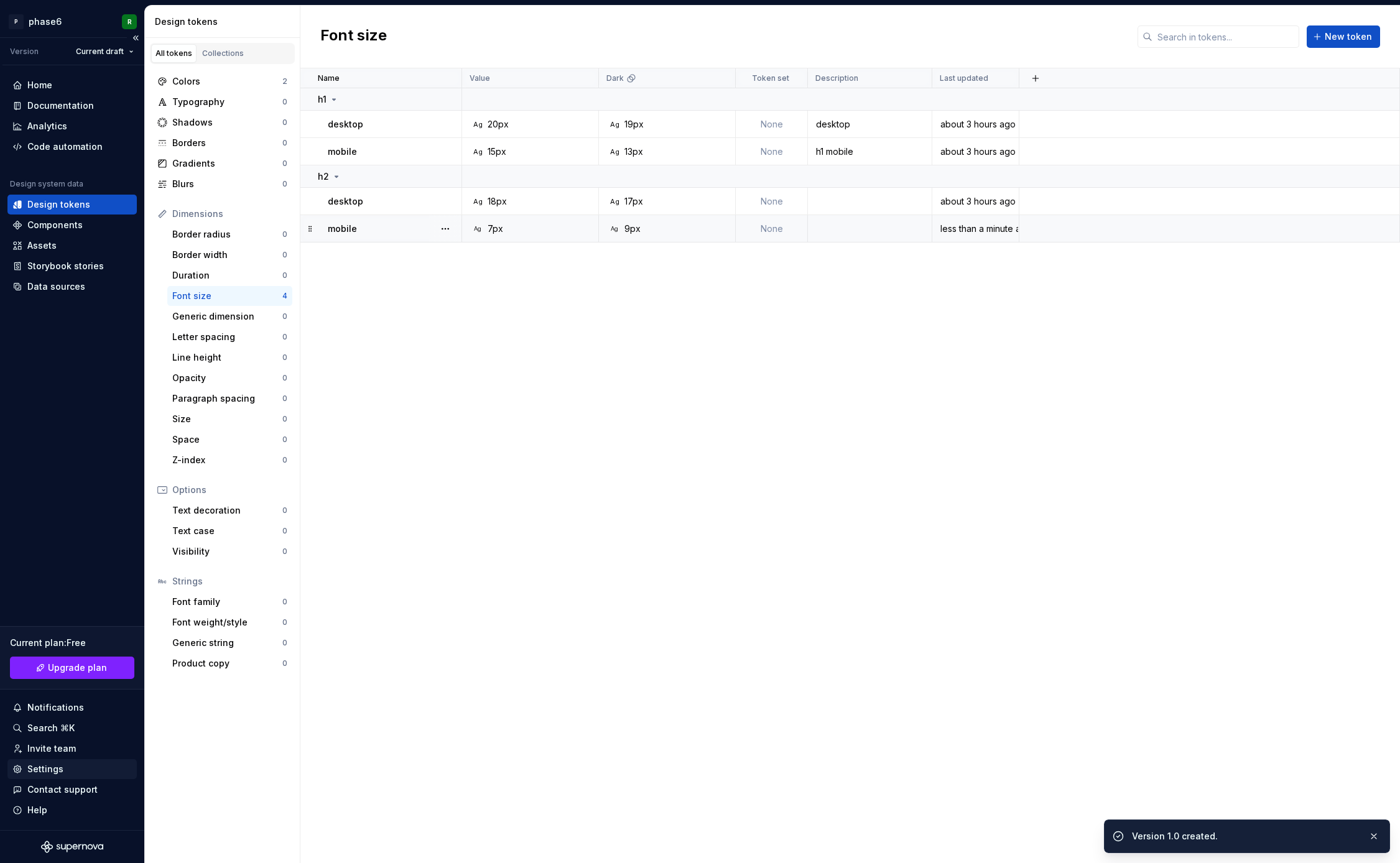
click at [44, 767] on div "Settings" at bounding box center [45, 769] width 36 height 13
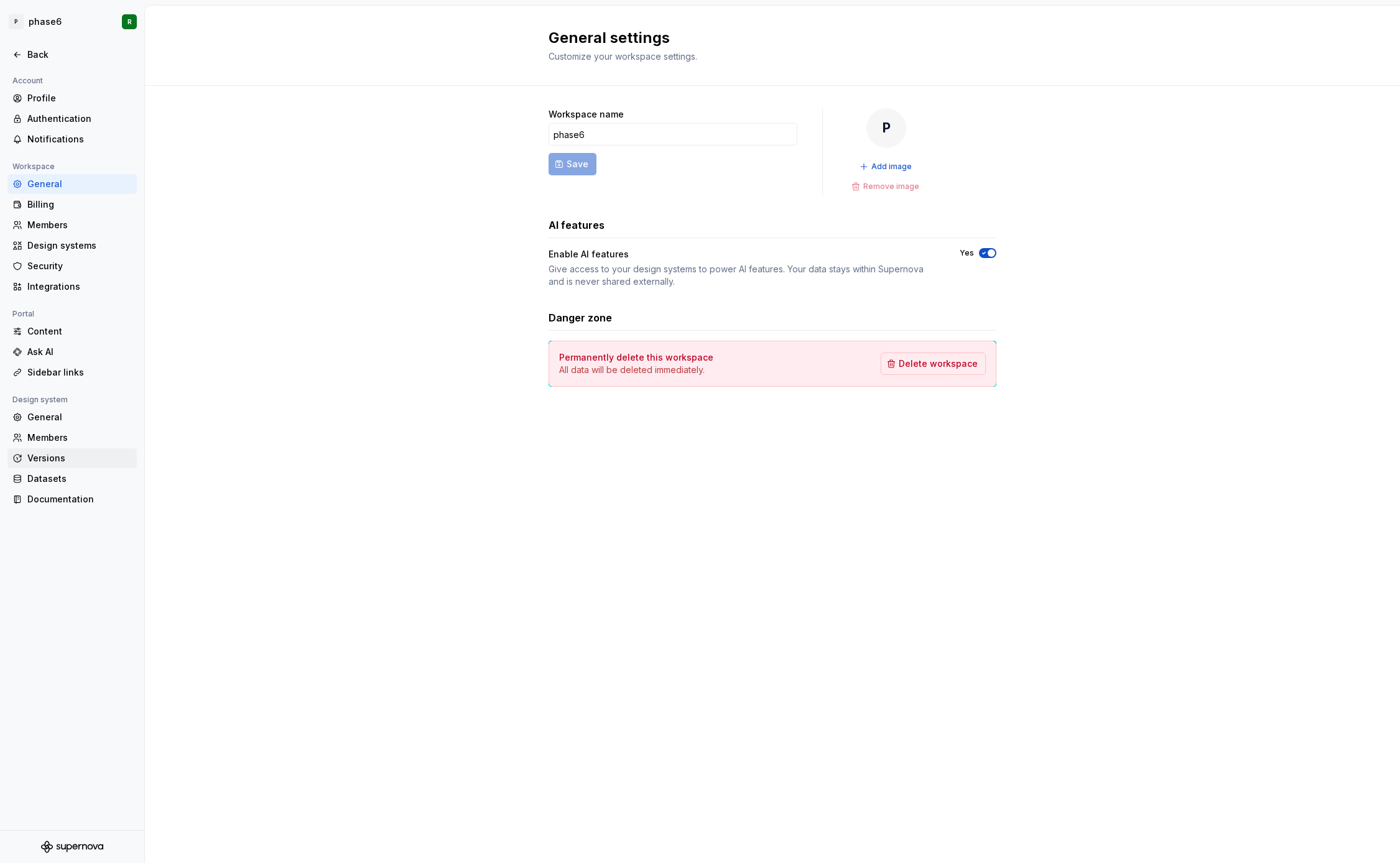
click at [50, 458] on div "Versions" at bounding box center [79, 458] width 104 height 13
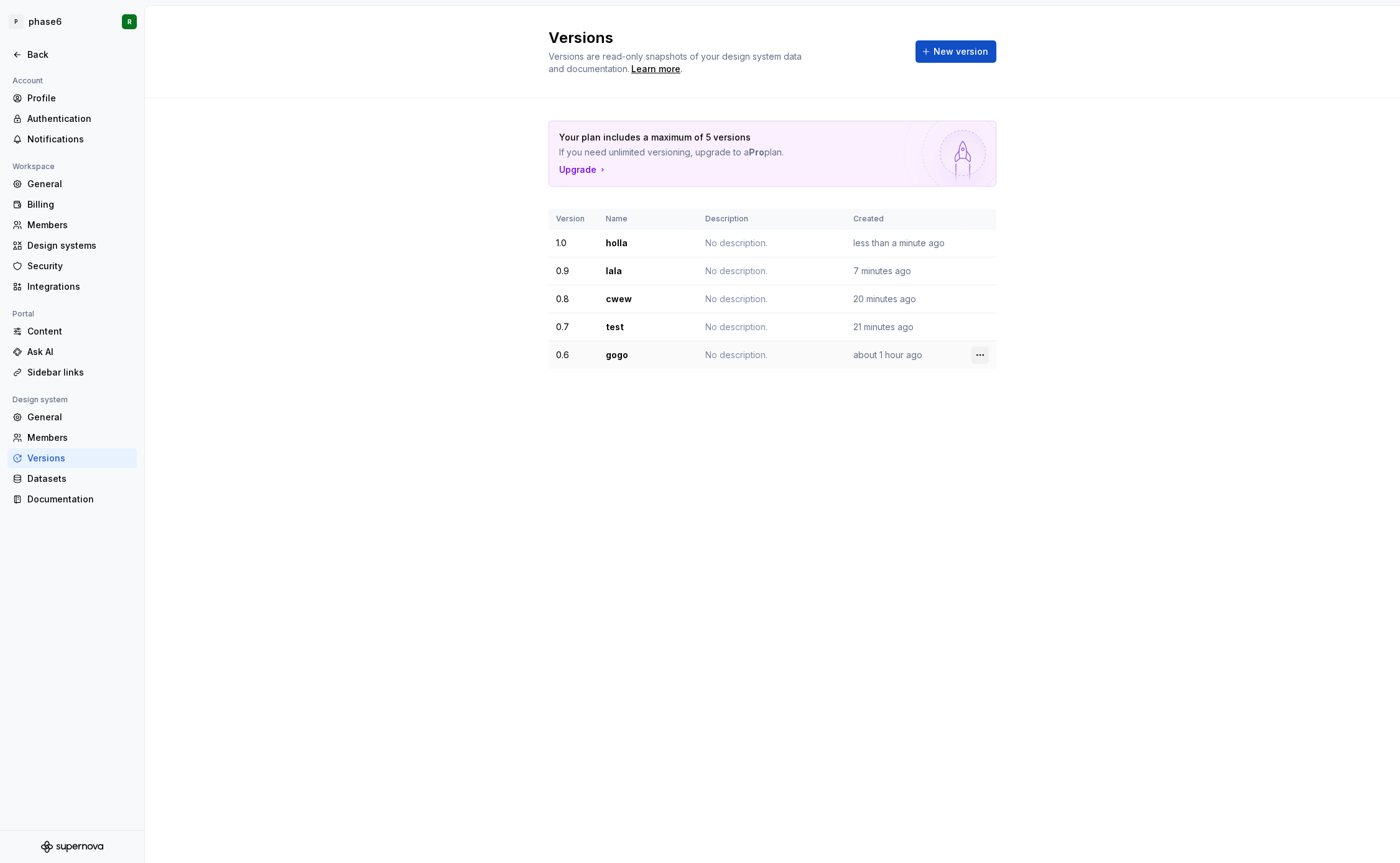
click at [982, 354] on html "P phase6 R Back Account Profile Authentication Notifications Workspace General …" at bounding box center [700, 432] width 1400 height 863
click at [1004, 408] on div "Delete version" at bounding box center [1035, 404] width 81 height 13
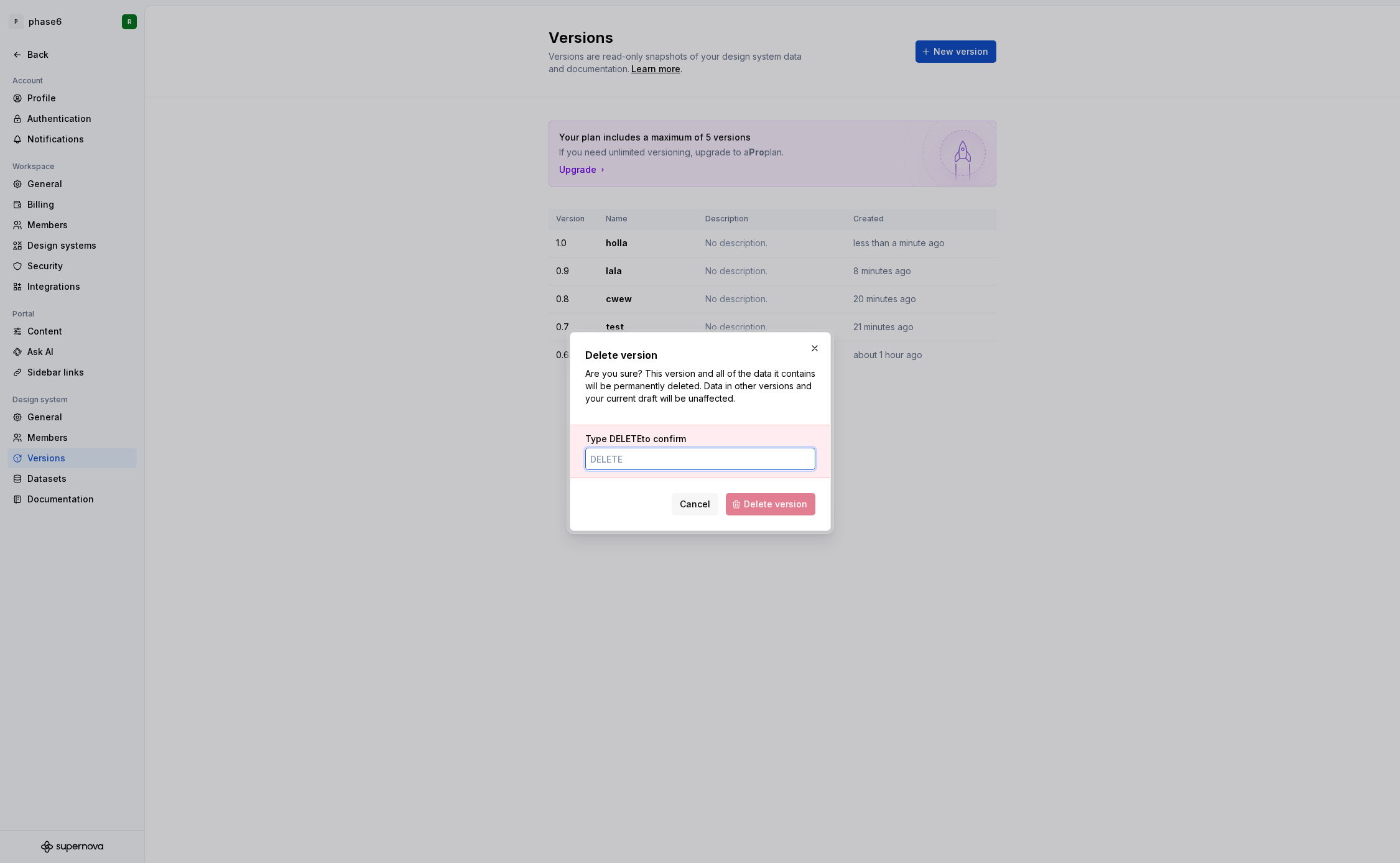
click at [669, 459] on input "Type DELETE to confirm" at bounding box center [700, 459] width 230 height 22
type input "DELETE"
click at [758, 503] on span "Delete version" at bounding box center [776, 504] width 63 height 13
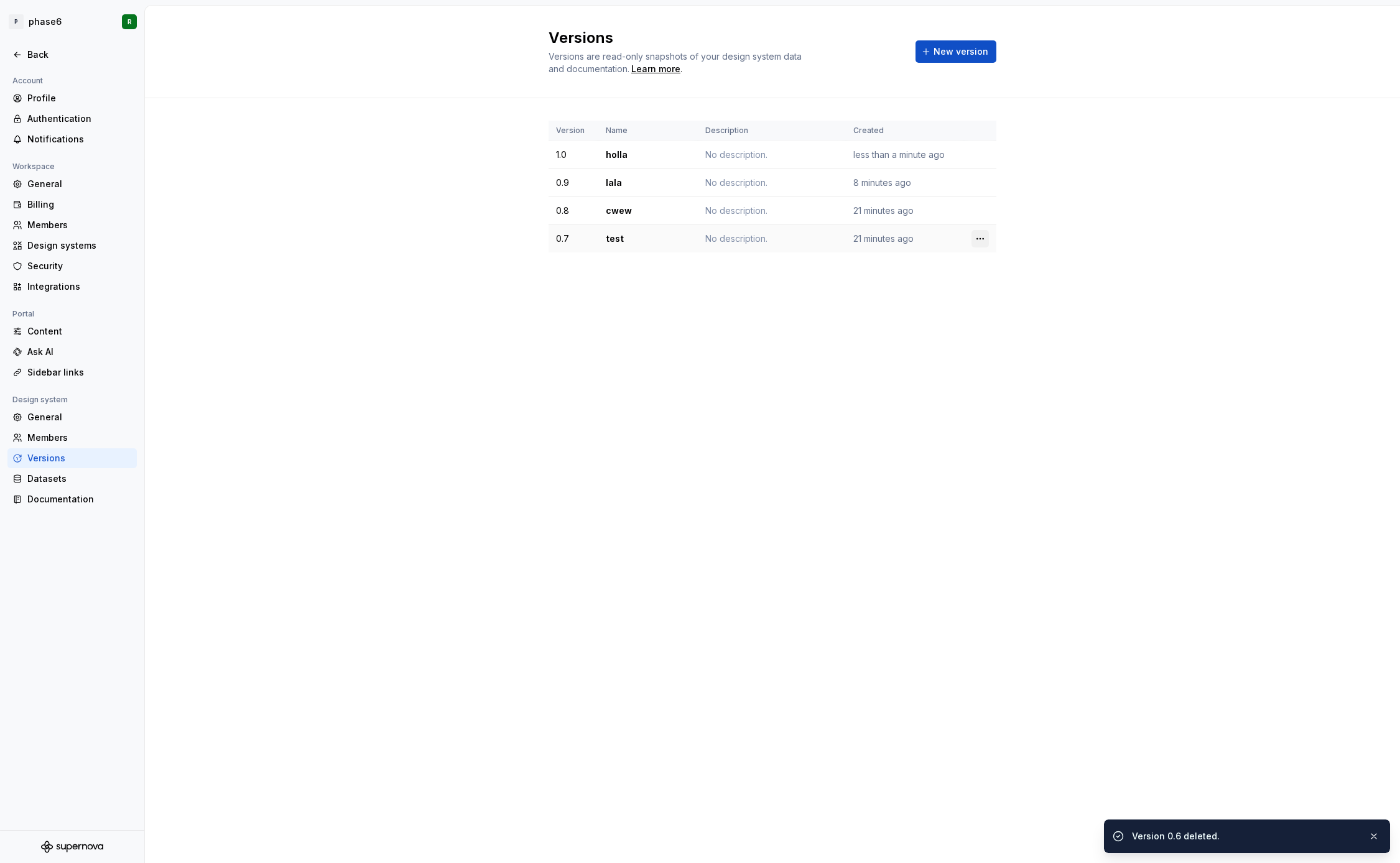
click at [979, 239] on html "P phase6 R Back Account Profile Authentication Notifications Workspace General …" at bounding box center [700, 432] width 1400 height 863
click at [1000, 291] on div "Delete version" at bounding box center [1035, 288] width 81 height 13
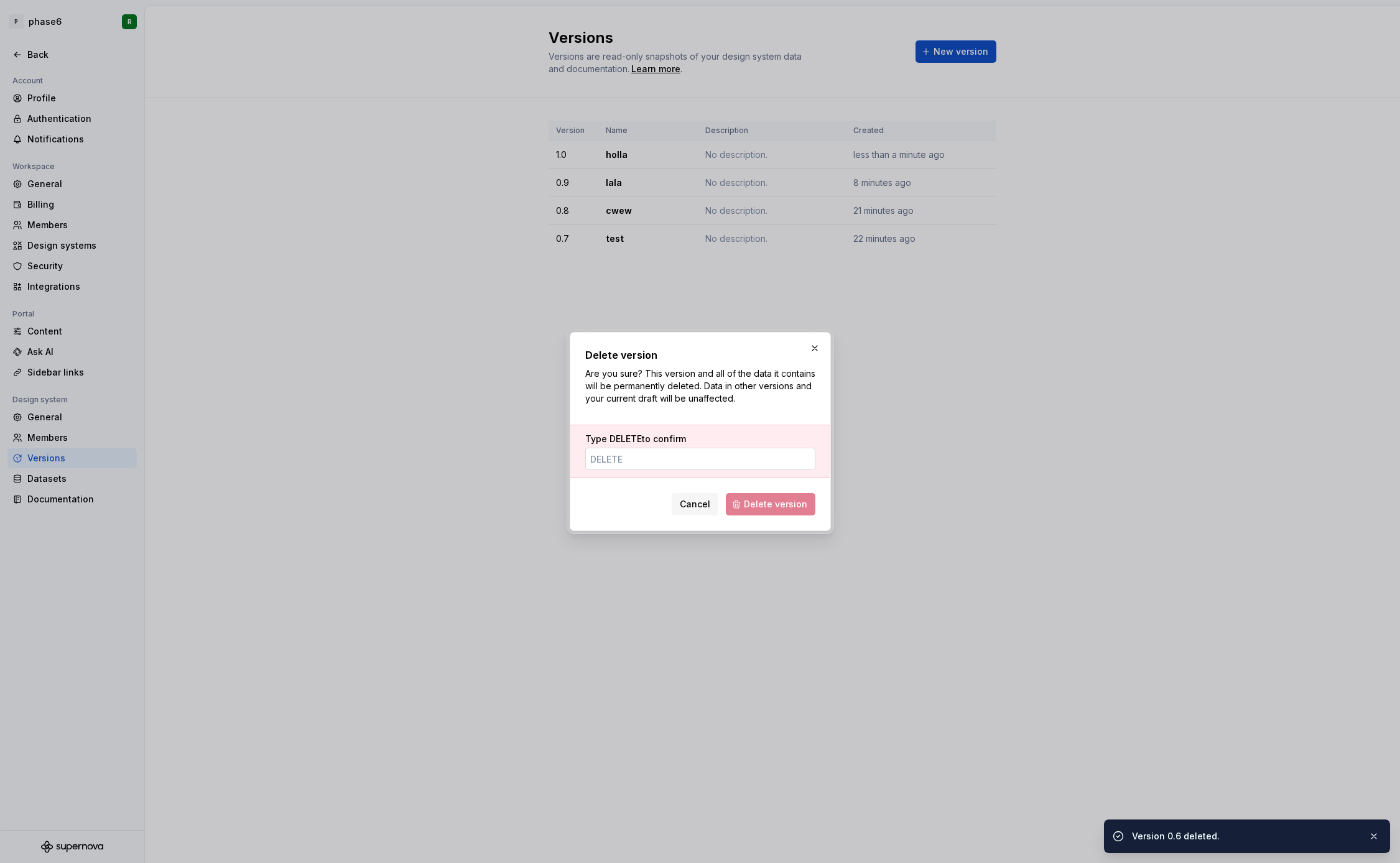
click at [719, 455] on input "Type DELETE to confirm" at bounding box center [700, 459] width 230 height 22
paste input "DELETE"
type input "DELETE"
click at [771, 502] on span "Delete version" at bounding box center [776, 504] width 63 height 13
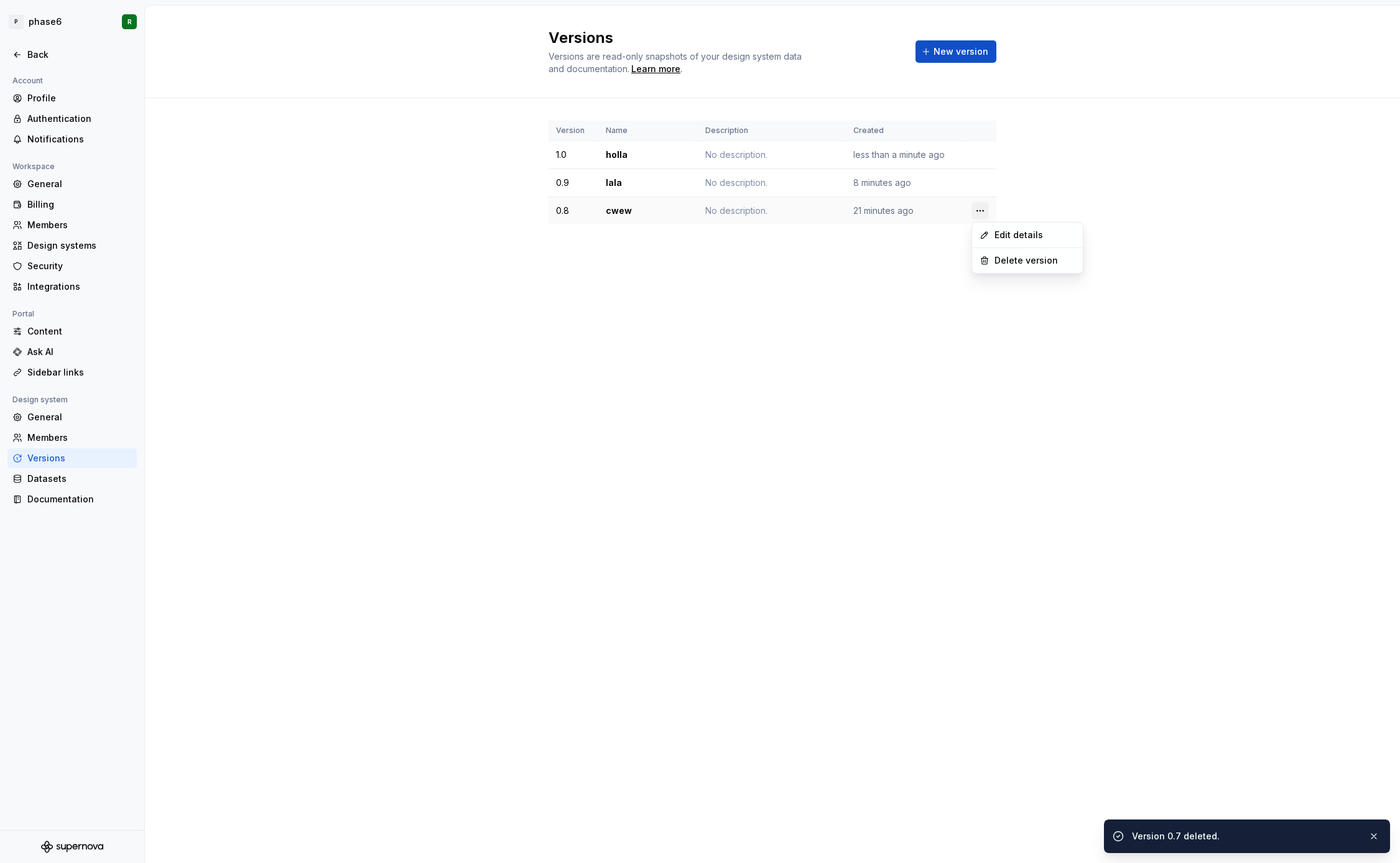
click at [980, 207] on html "P phase6 R Back Account Profile Authentication Notifications Workspace General …" at bounding box center [700, 432] width 1400 height 863
click at [1014, 262] on div "Delete version" at bounding box center [1035, 260] width 81 height 13
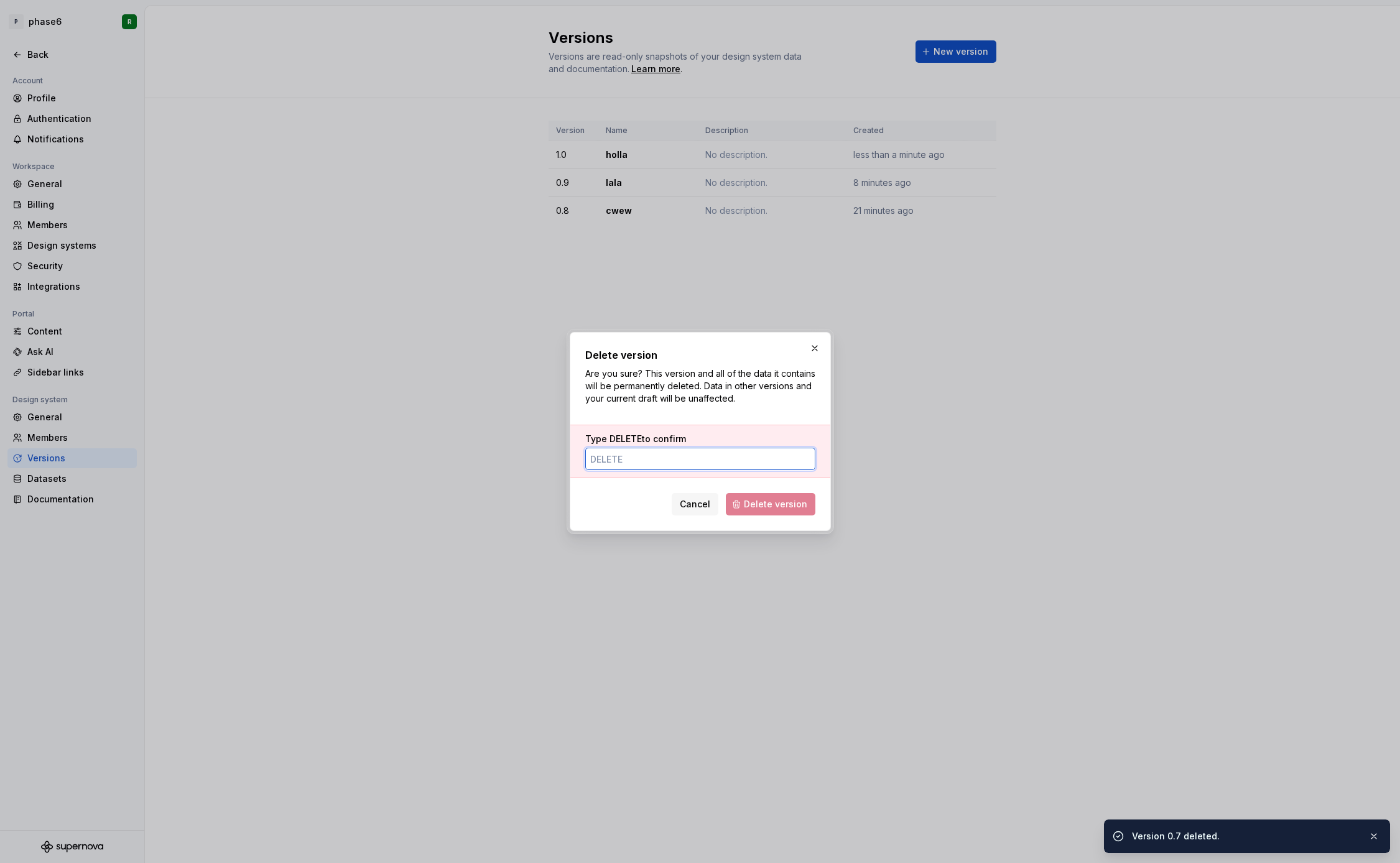
click at [693, 463] on input "Type DELETE to confirm" at bounding box center [700, 459] width 230 height 22
paste input "DELETE"
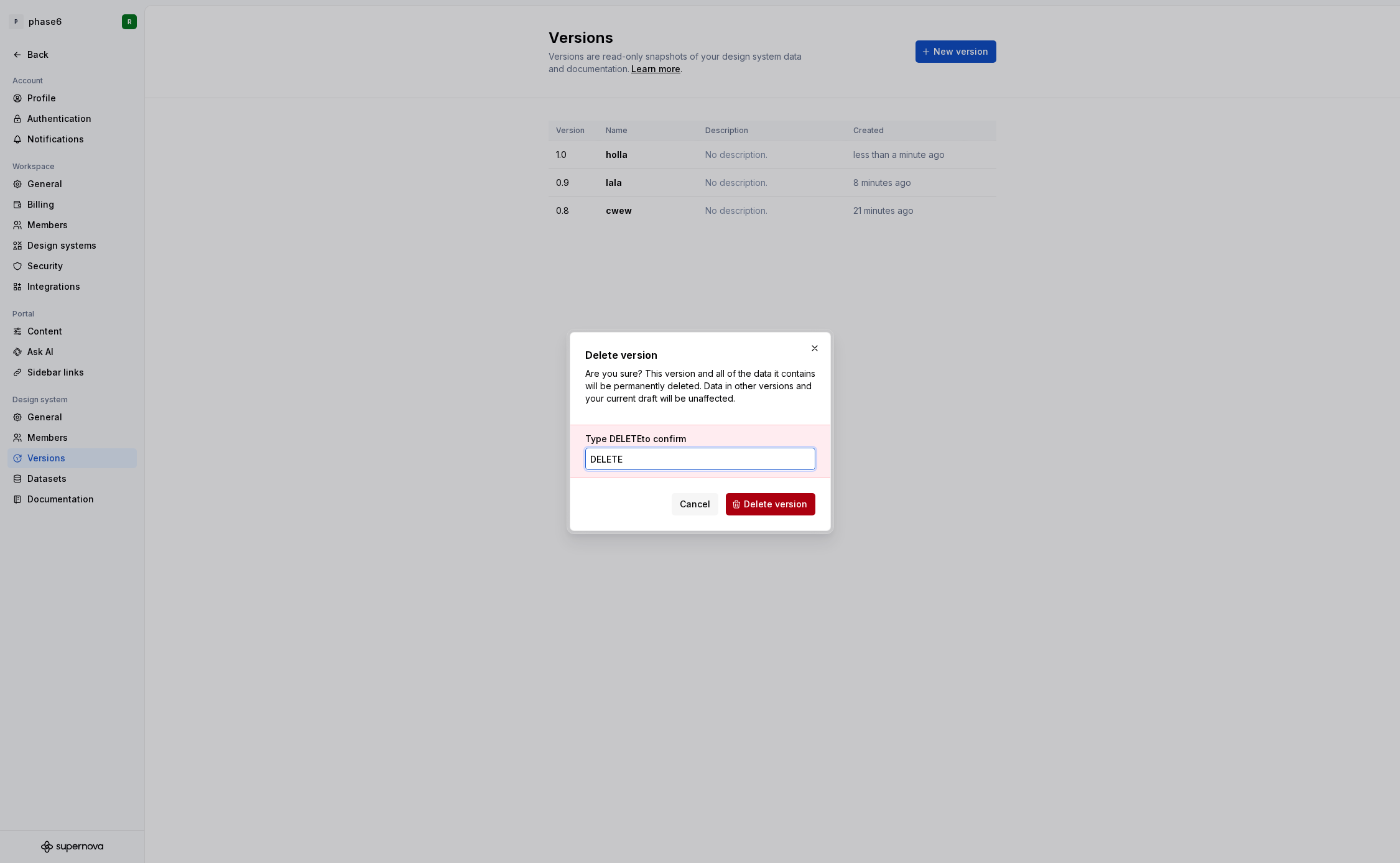
type input "DELETE"
click at [754, 508] on span "Delete version" at bounding box center [776, 504] width 63 height 13
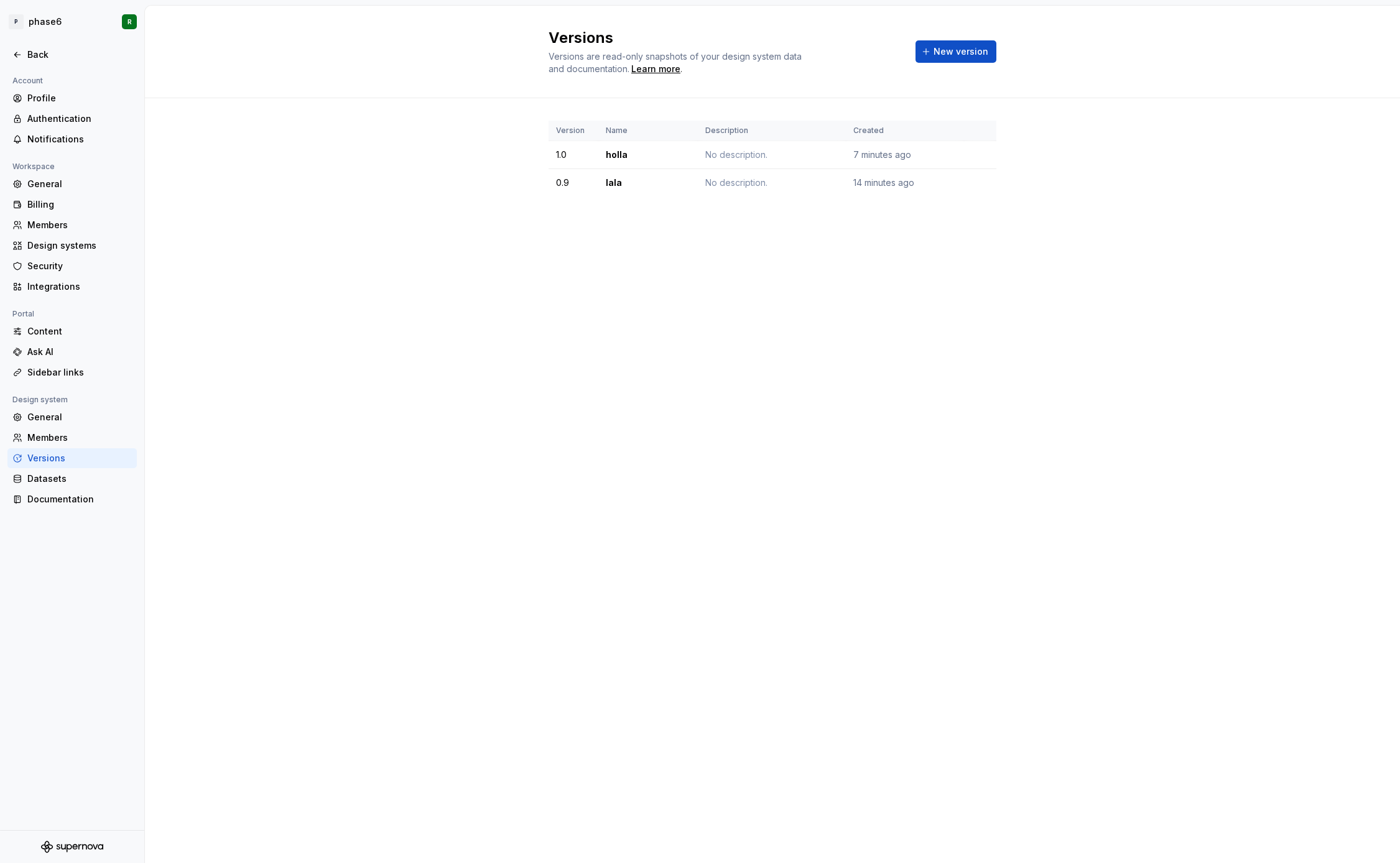
click at [279, 260] on div "Versions Versions are read-only snapshots of your design system data and docume…" at bounding box center [772, 434] width 1255 height 858
click at [28, 53] on div "Back" at bounding box center [79, 54] width 104 height 13
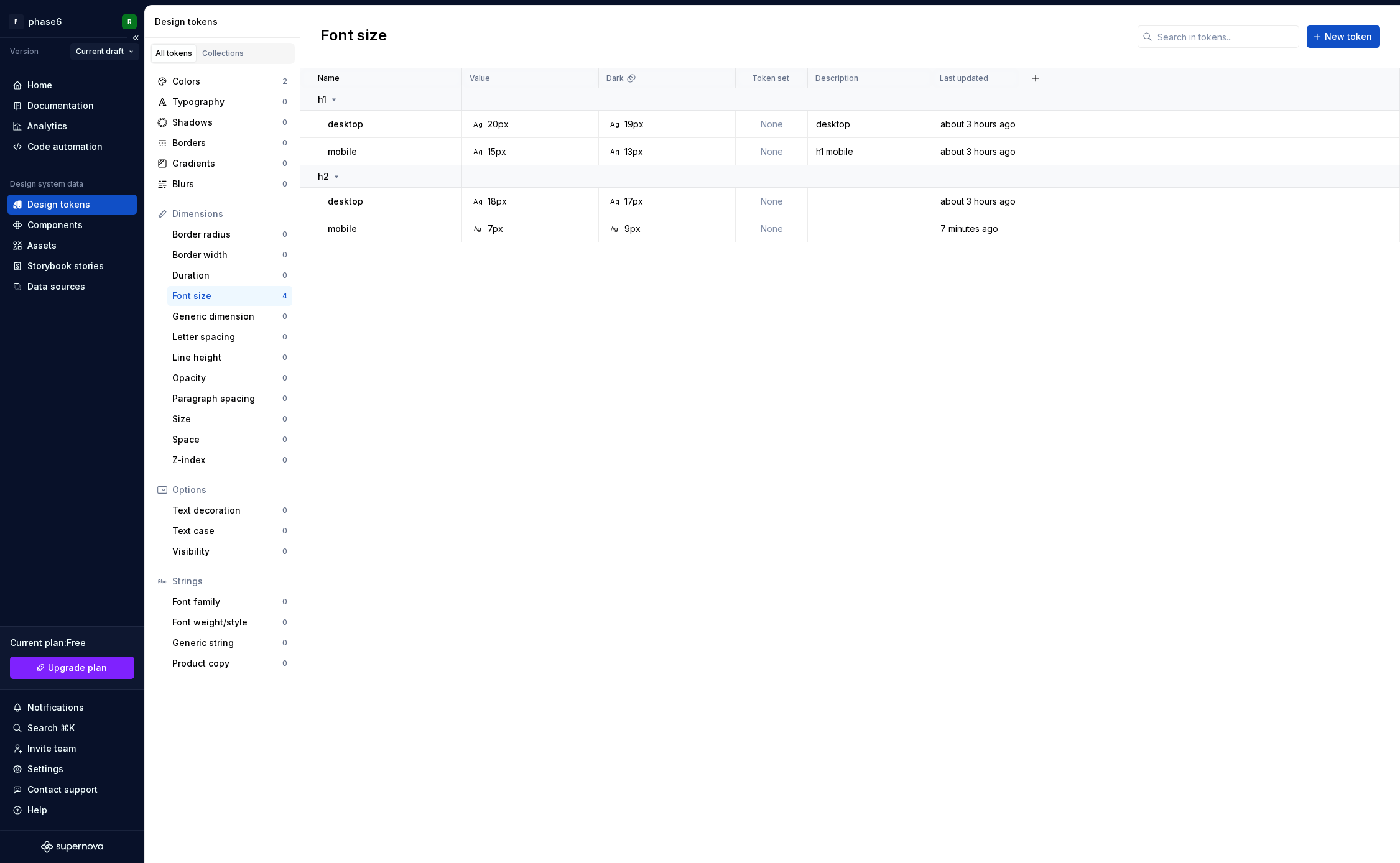
click at [123, 55] on html "P phase6 R Version Current draft Home Documentation Analytics Code automation D…" at bounding box center [700, 432] width 1400 height 863
click at [122, 142] on div "New version" at bounding box center [135, 141] width 81 height 13
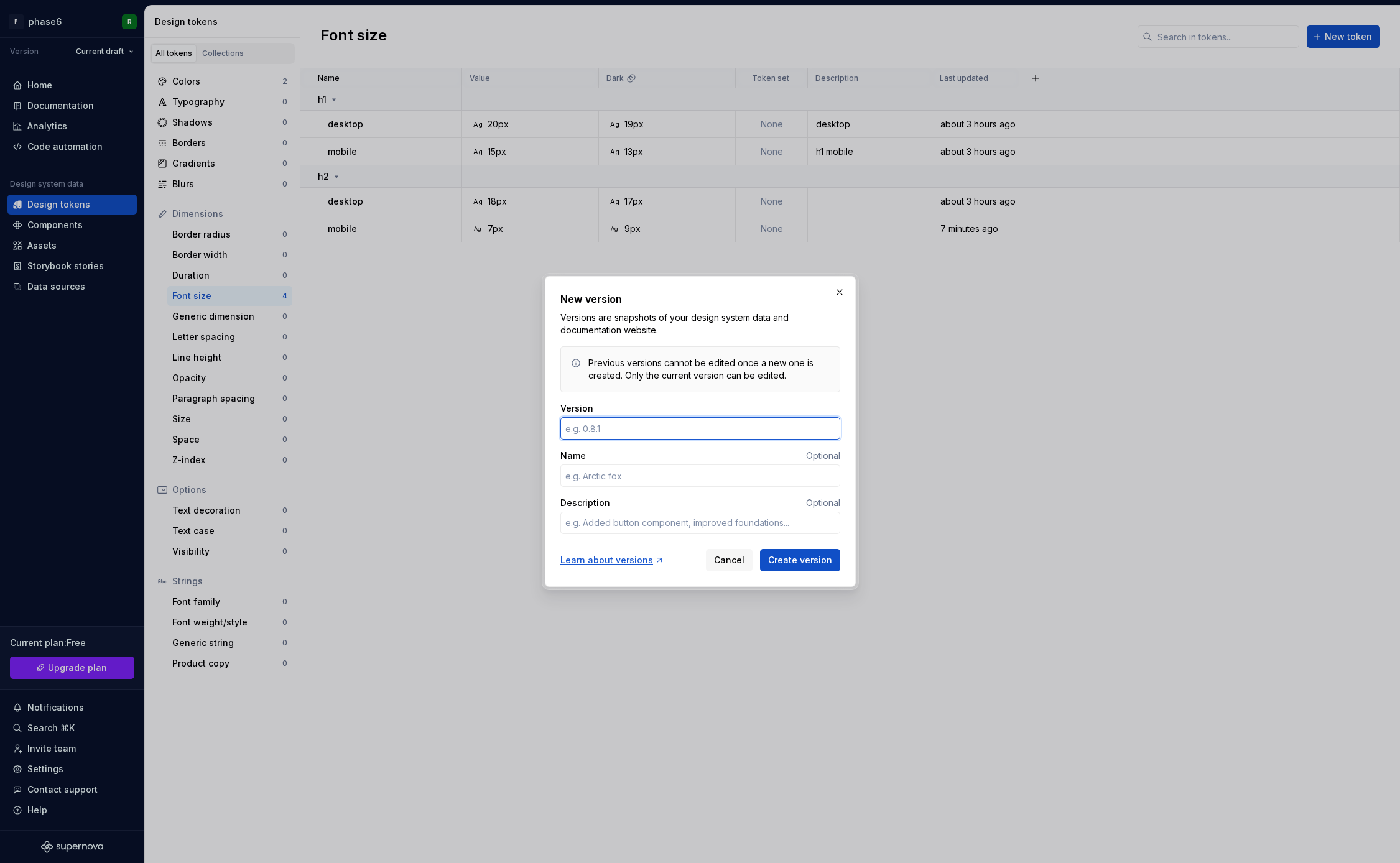
click at [626, 423] on input "Version" at bounding box center [700, 429] width 280 height 22
type textarea "*"
type input "1.1"
click at [618, 482] on input "Name" at bounding box center [700, 476] width 280 height 22
type textarea "*"
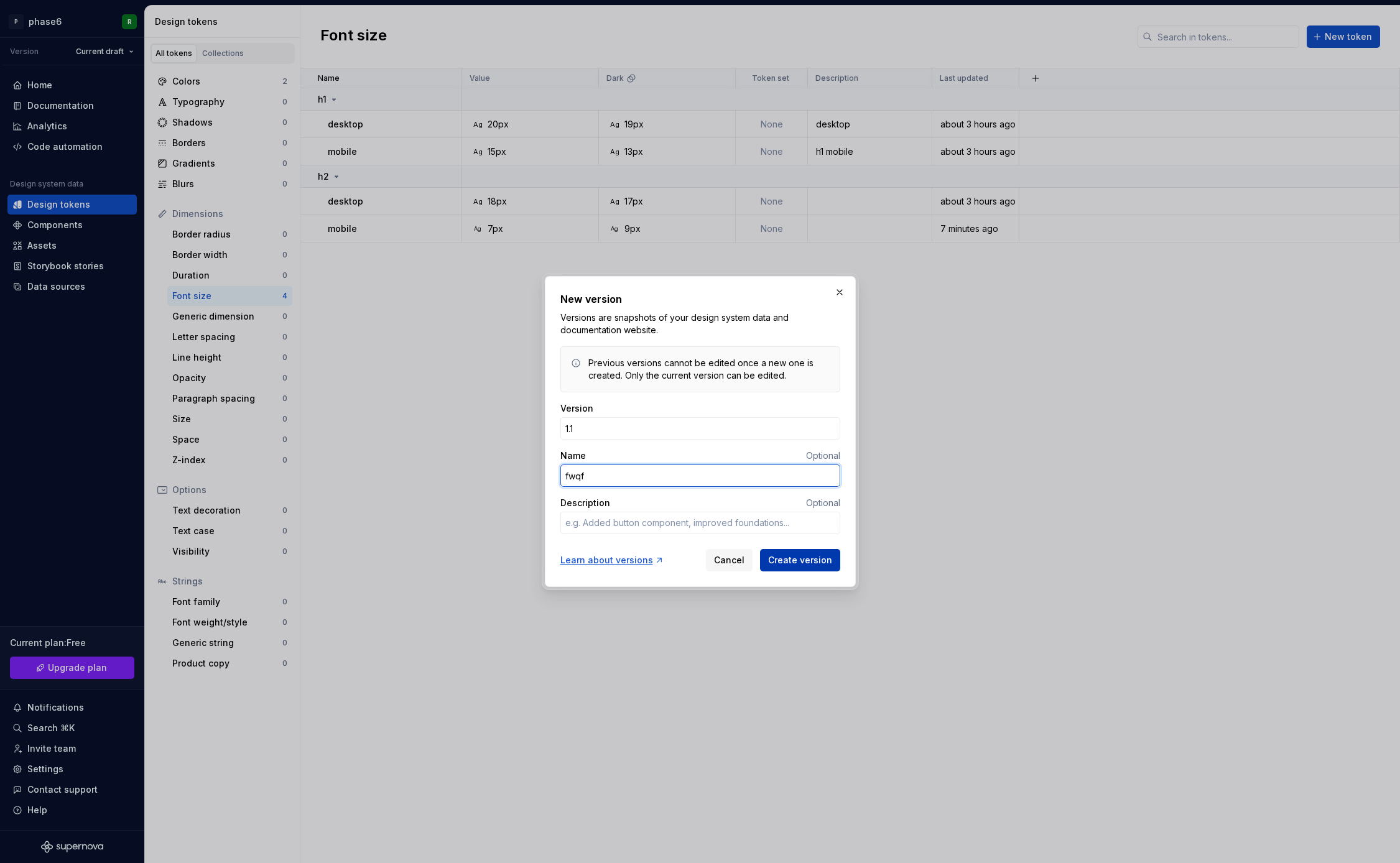
type input "fwqf"
click at [785, 560] on span "Create version" at bounding box center [799, 560] width 64 height 13
type textarea "*"
